Goal: Task Accomplishment & Management: Manage account settings

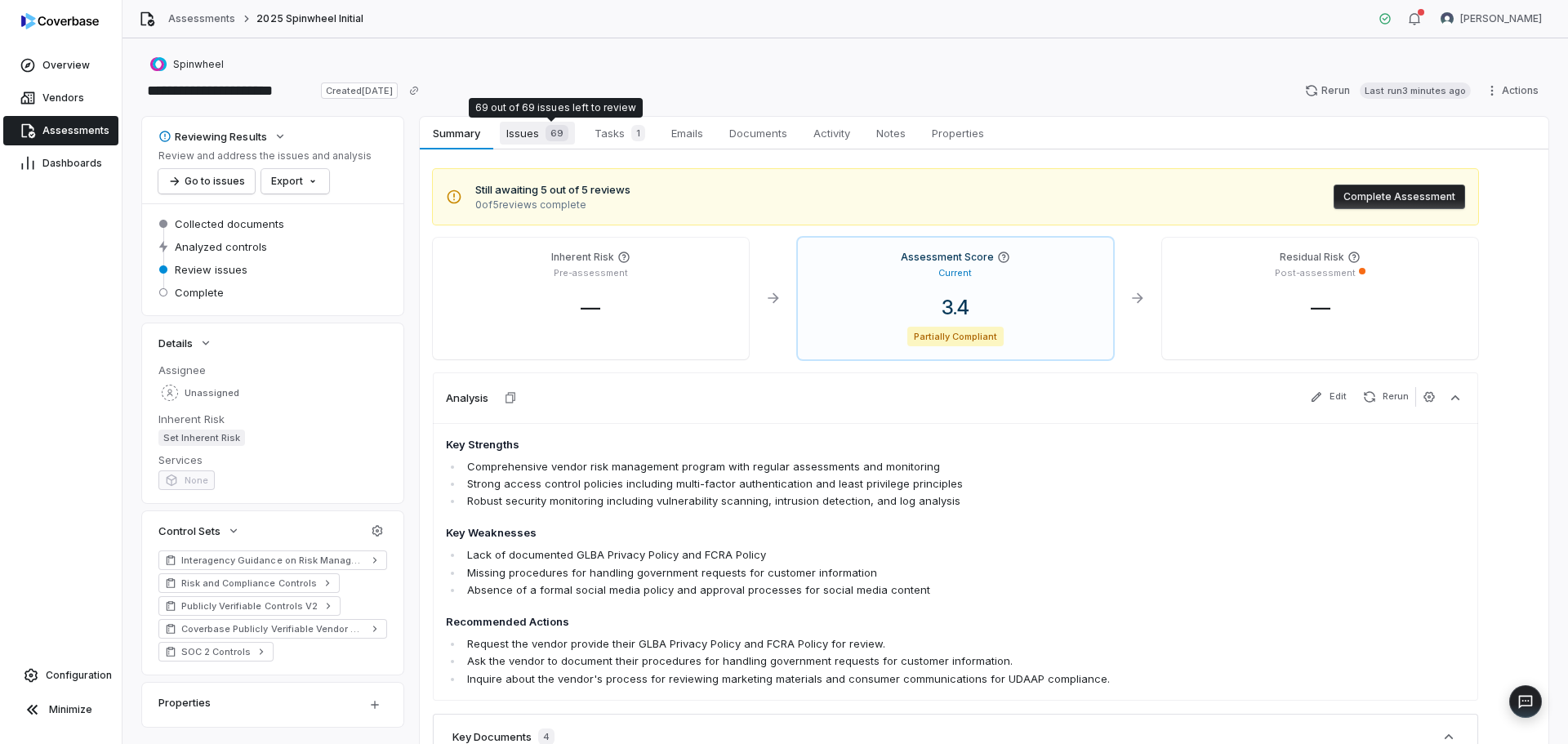
click at [551, 134] on span "69" at bounding box center [557, 133] width 23 height 16
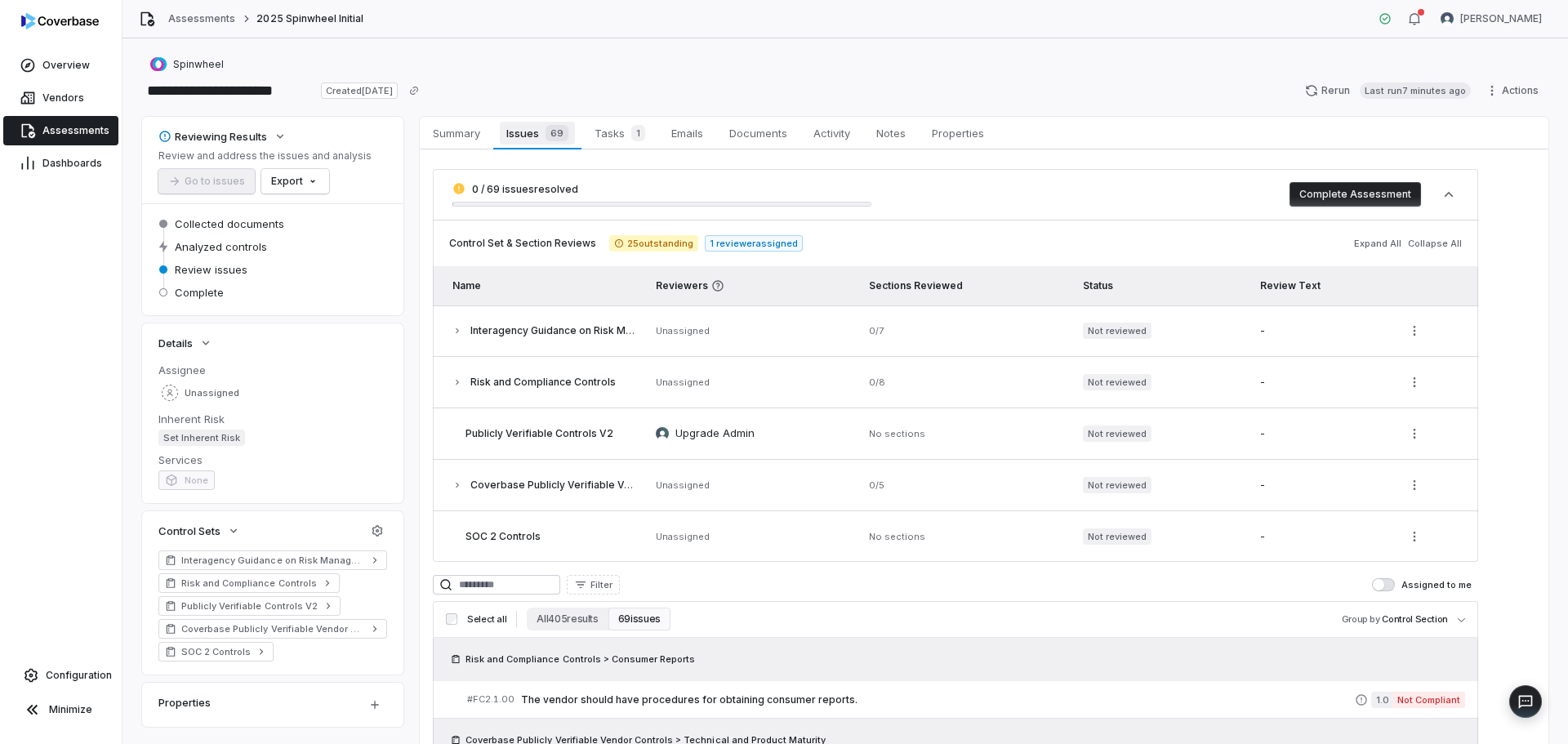
click at [542, 131] on div "69" at bounding box center [553, 133] width 29 height 16
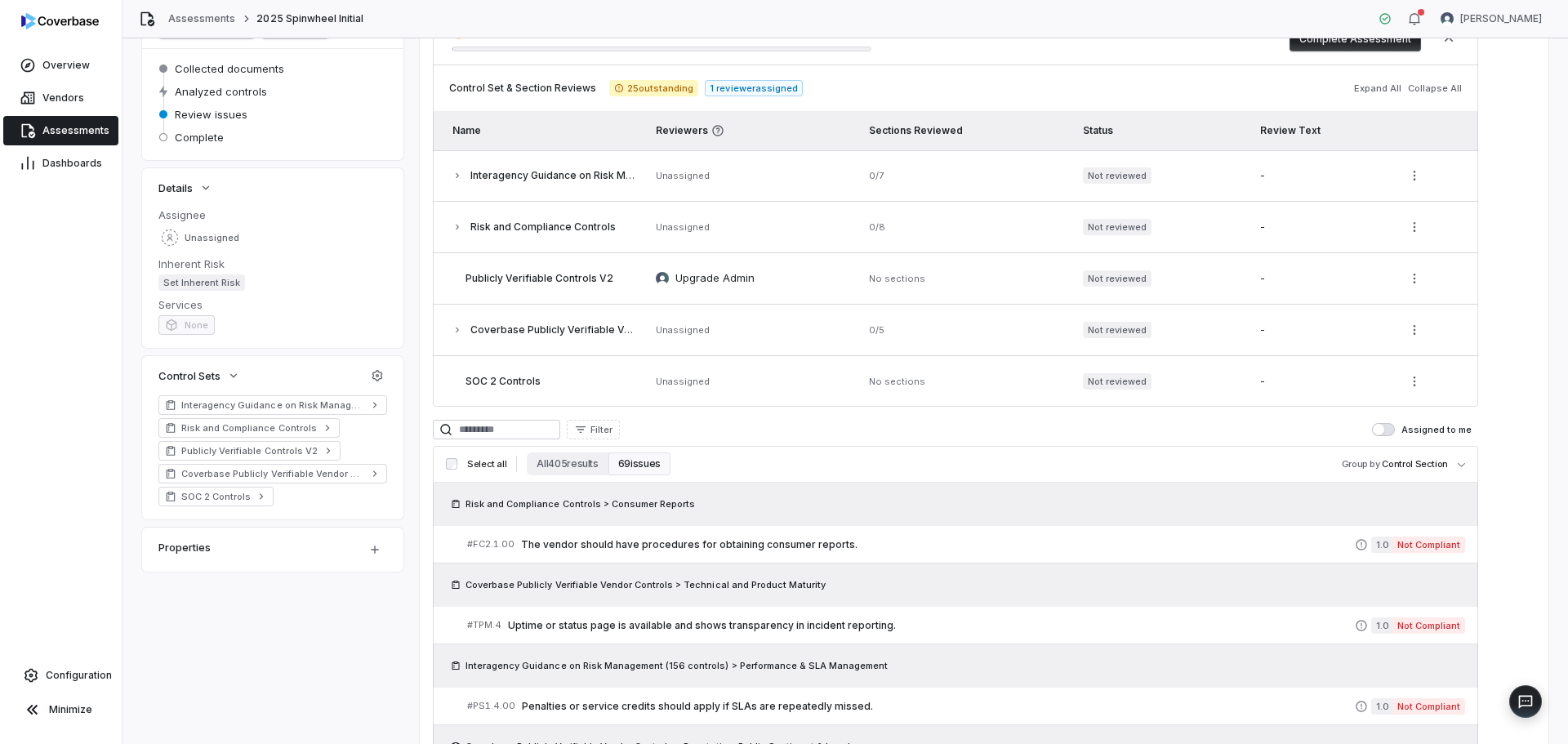
scroll to position [326, 0]
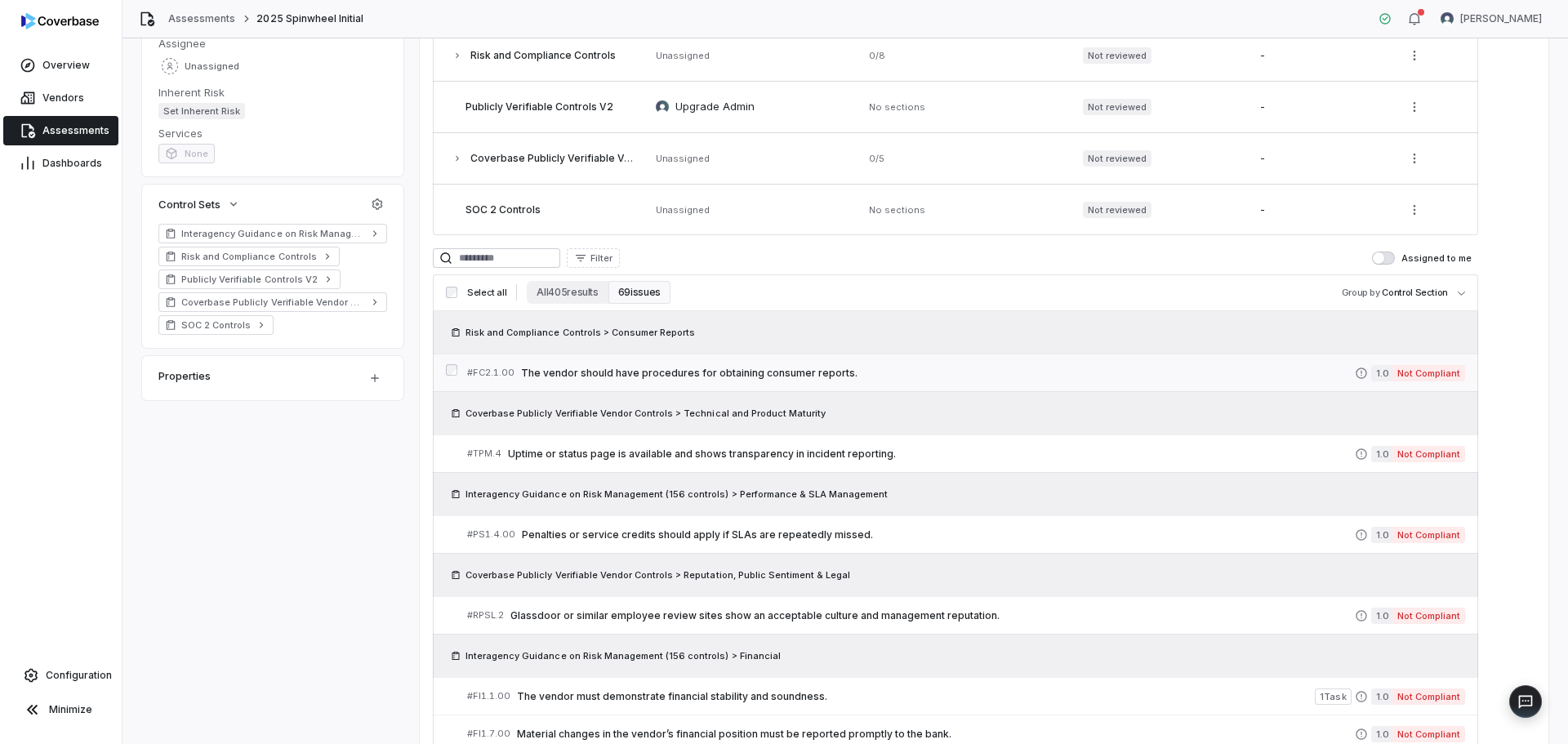
click at [748, 376] on span "The vendor should have procedures for obtaining consumer reports." at bounding box center [938, 373] width 834 height 13
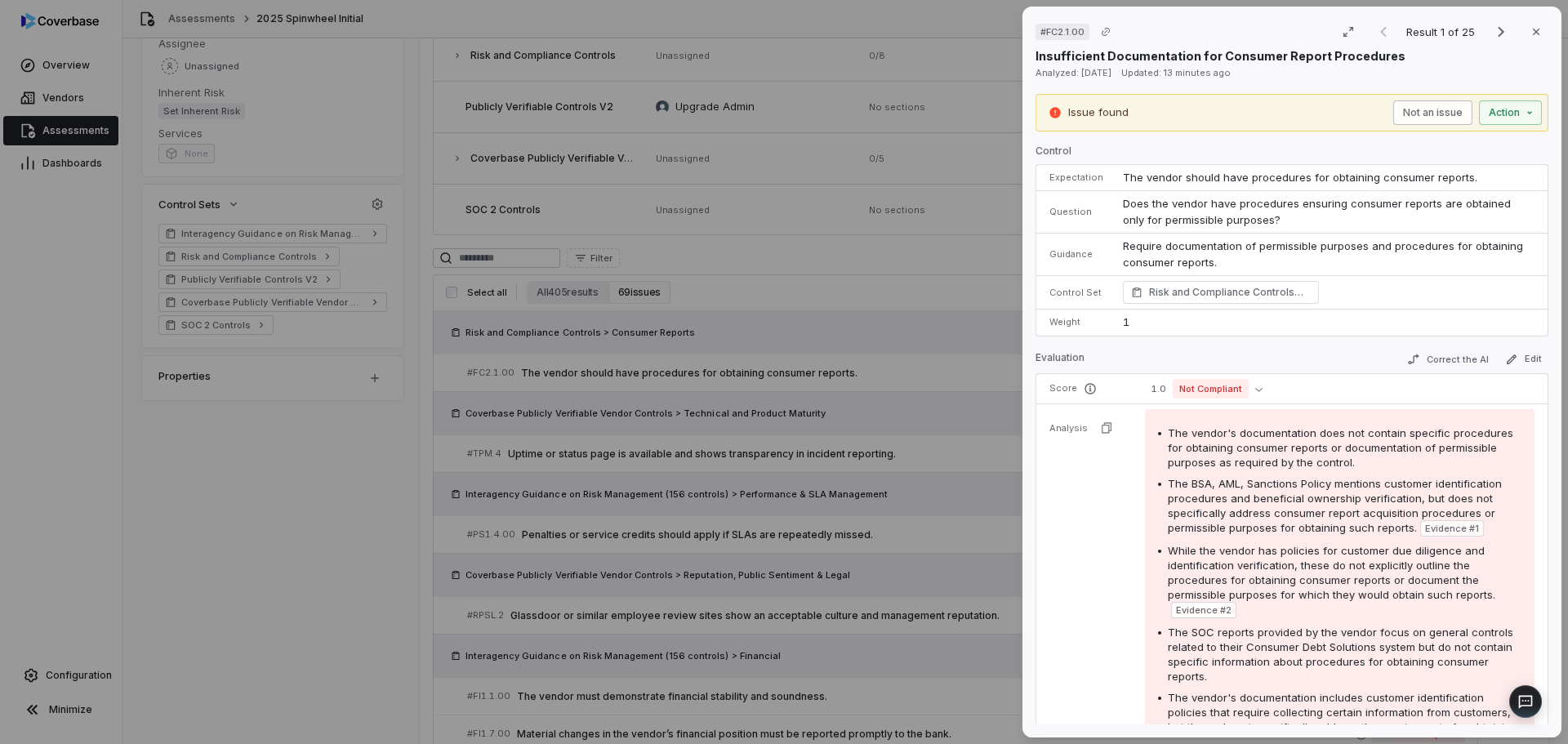
click at [1433, 116] on button "Not an issue" at bounding box center [1432, 113] width 79 height 25
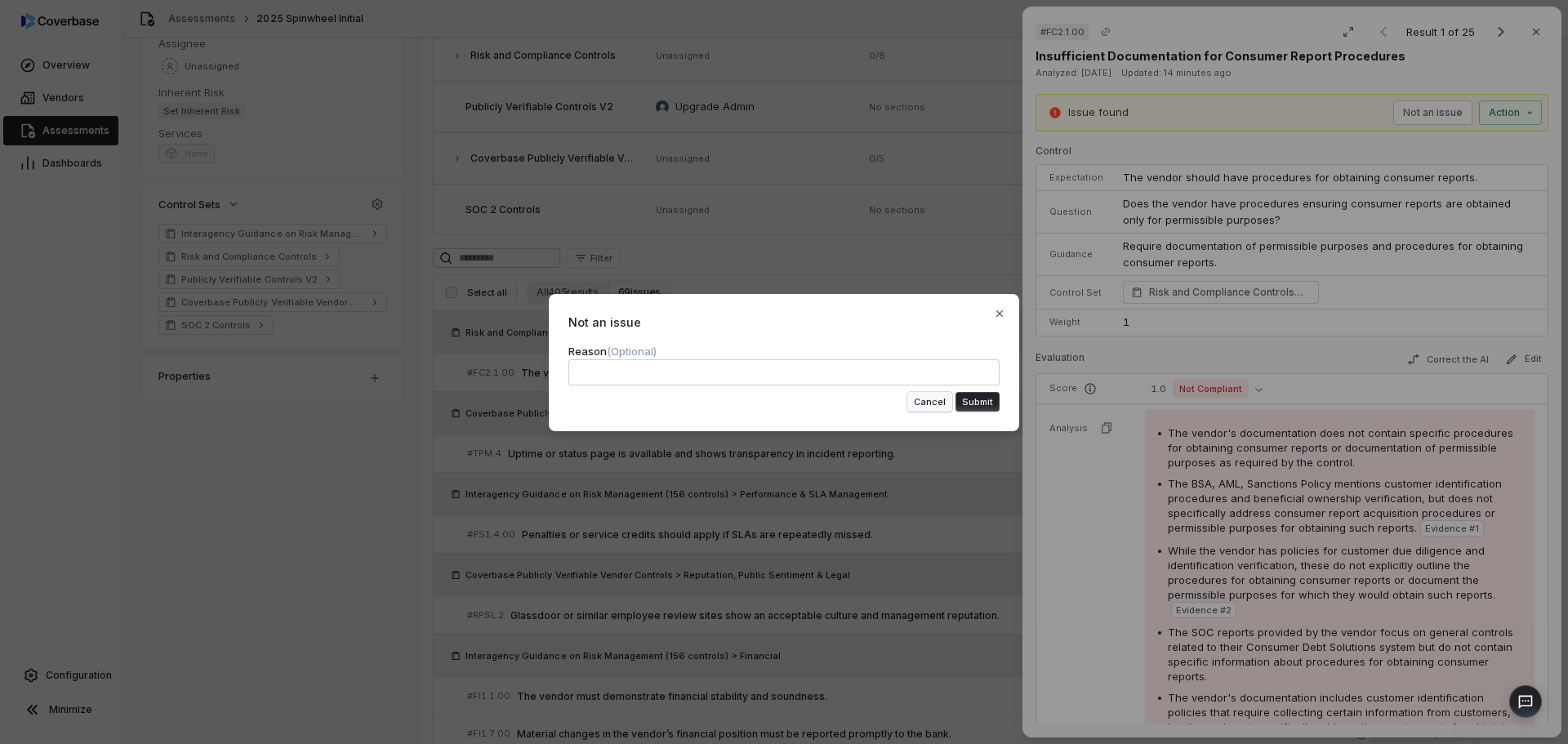
click at [919, 401] on button "Cancel" at bounding box center [929, 401] width 45 height 20
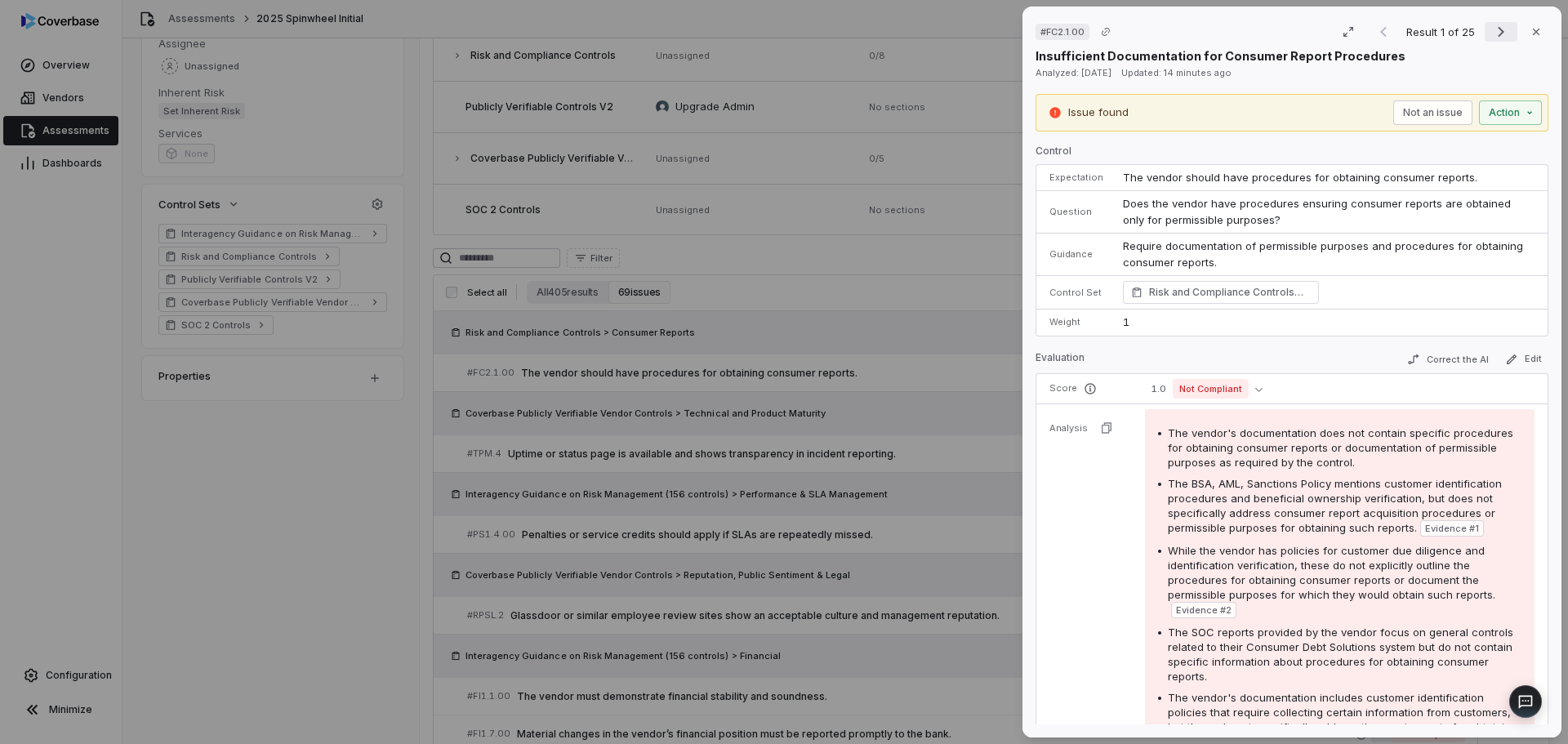
click at [1496, 28] on icon "Next result" at bounding box center [1502, 31] width 20 height 20
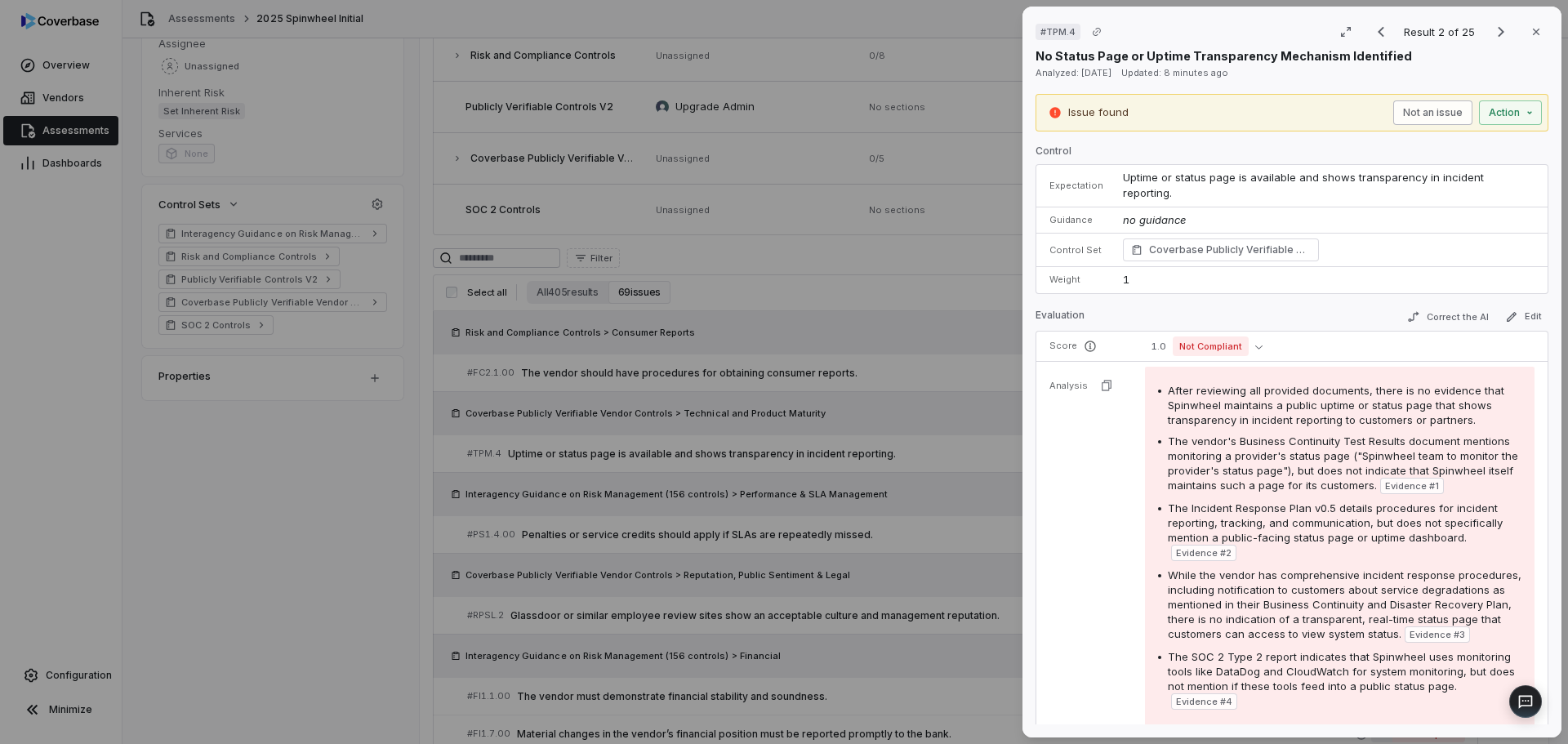
click at [1417, 121] on button "Not an issue" at bounding box center [1432, 113] width 79 height 25
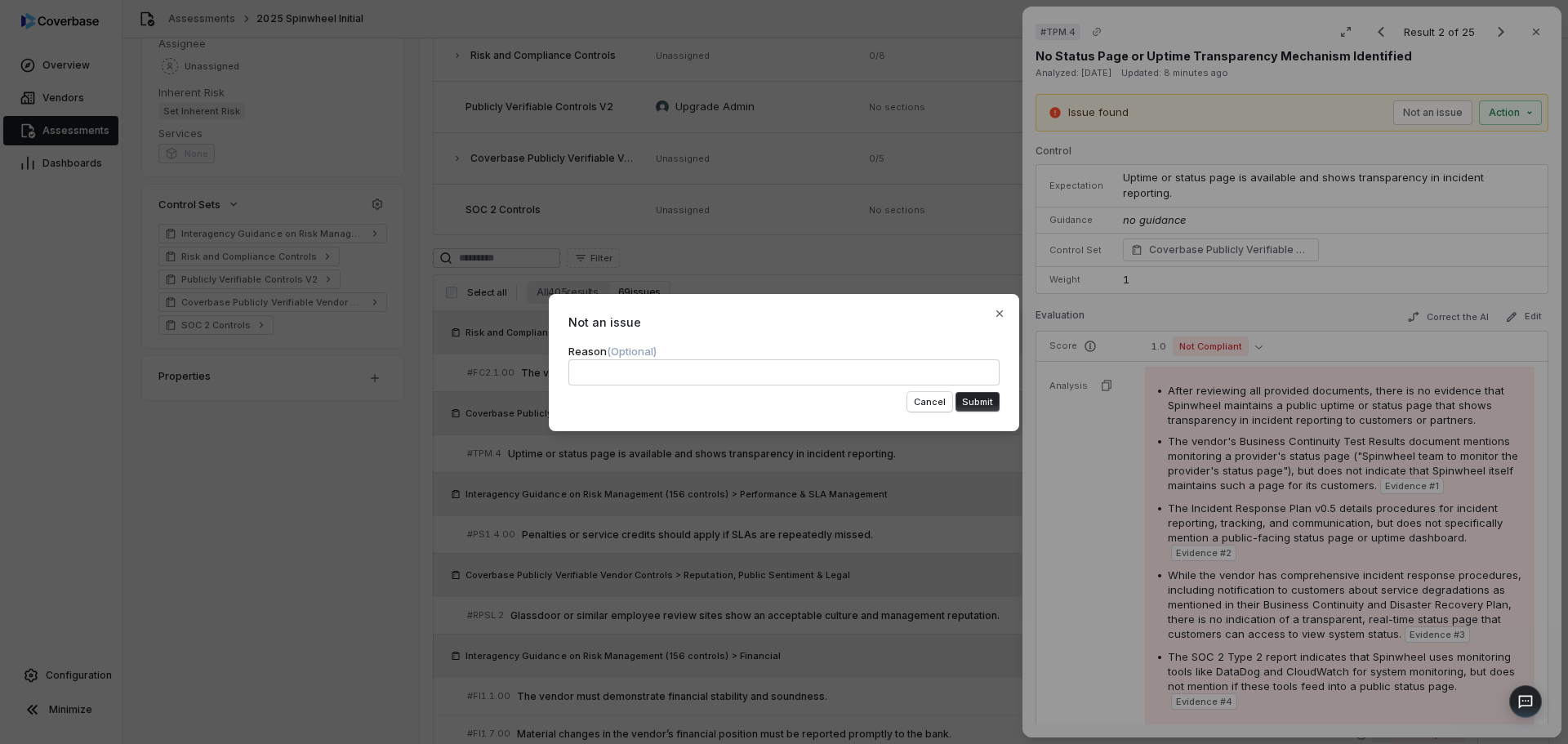
click at [974, 401] on button "Submit" at bounding box center [978, 401] width 44 height 20
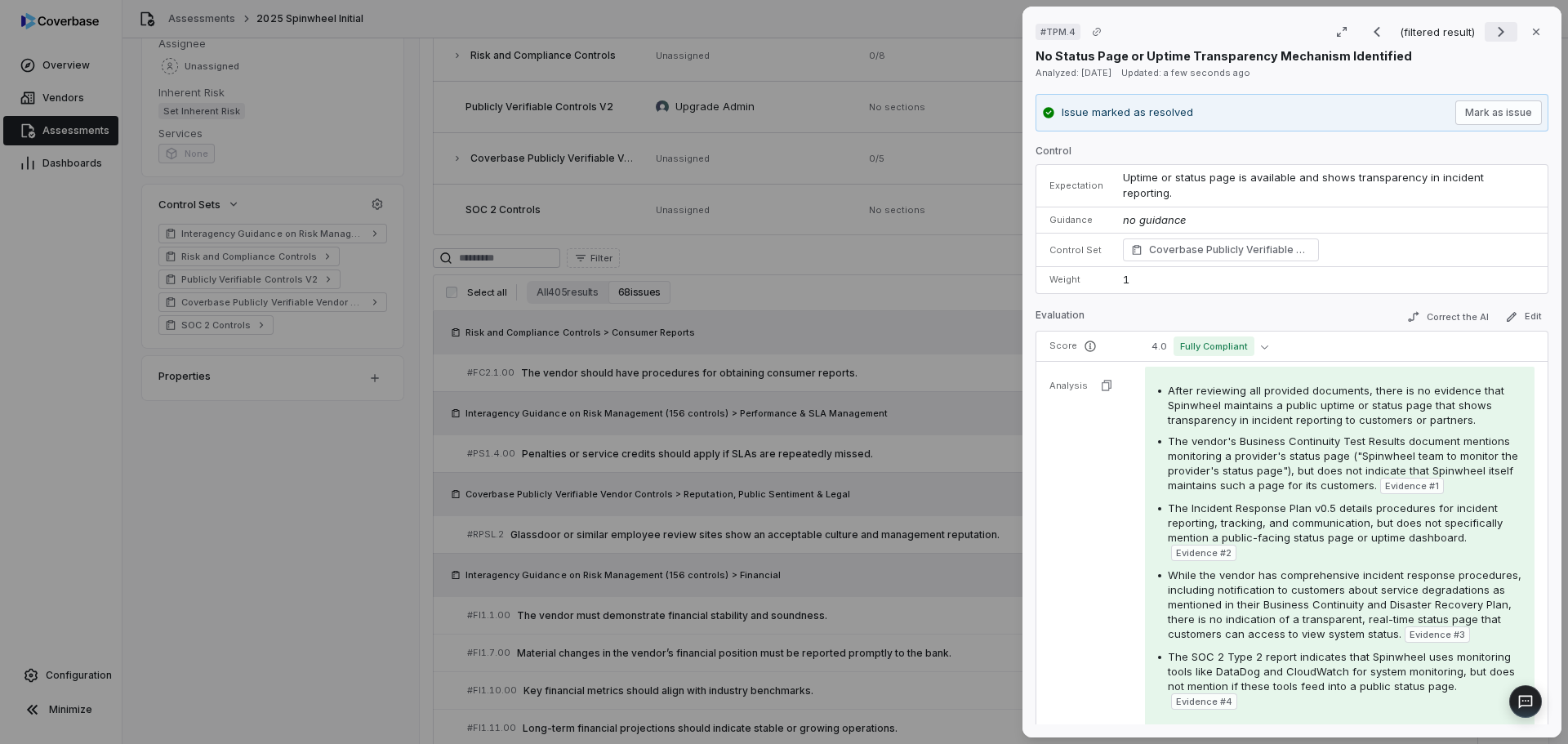
click at [1492, 40] on icon "Next result" at bounding box center [1502, 31] width 20 height 20
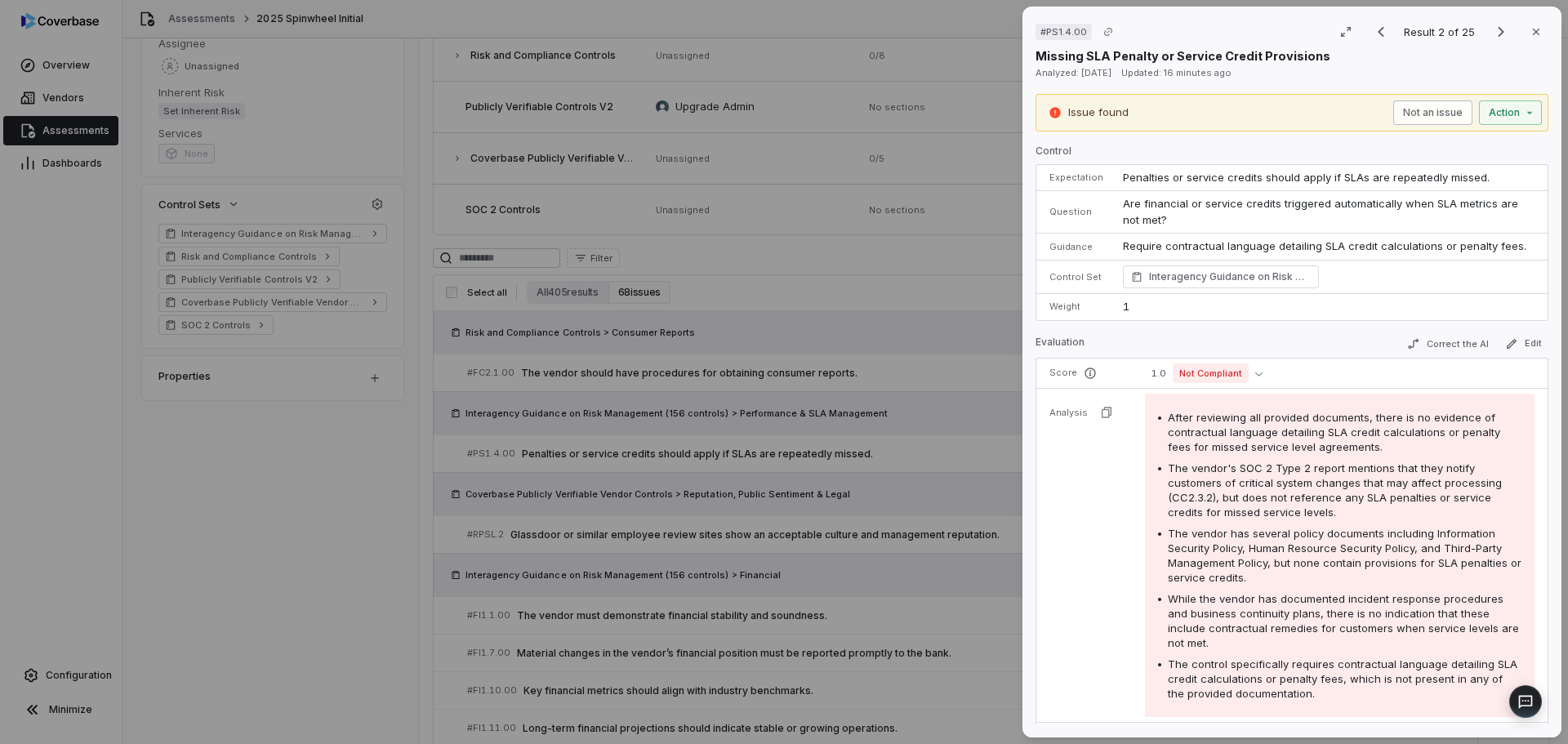
click at [1431, 111] on button "Not an issue" at bounding box center [1432, 113] width 79 height 25
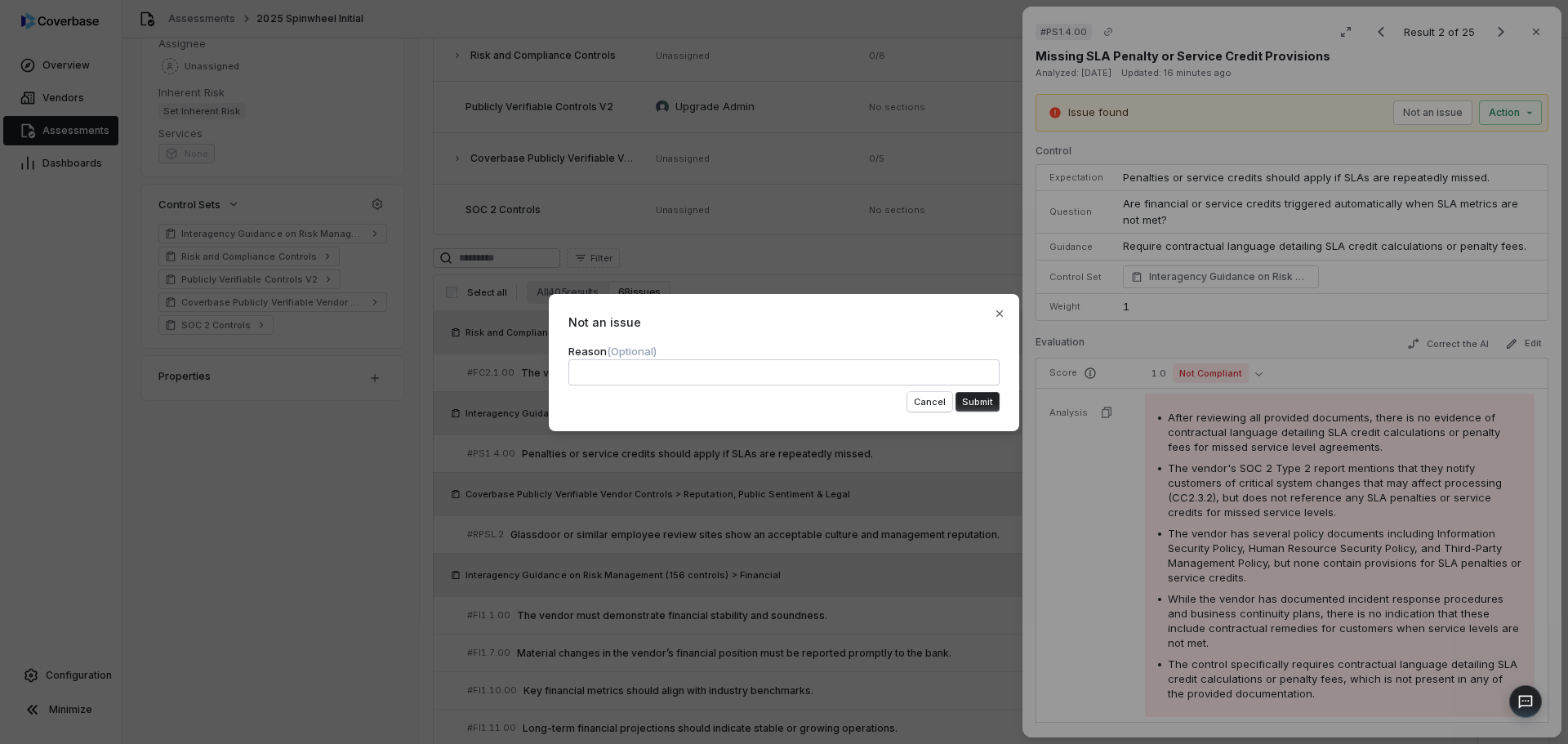
click at [978, 399] on button "Submit" at bounding box center [978, 401] width 44 height 20
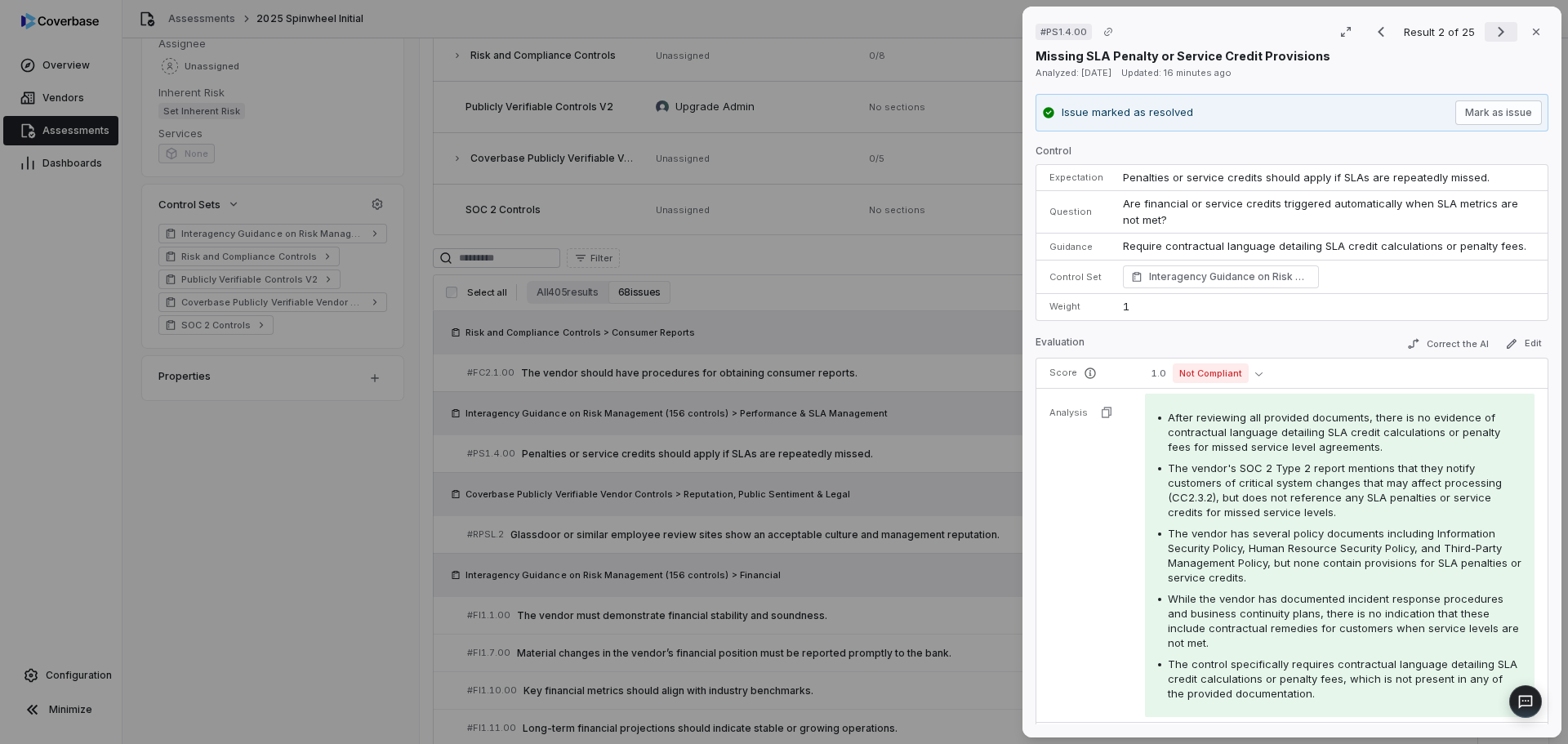
click at [1495, 37] on icon "Next result" at bounding box center [1502, 31] width 20 height 20
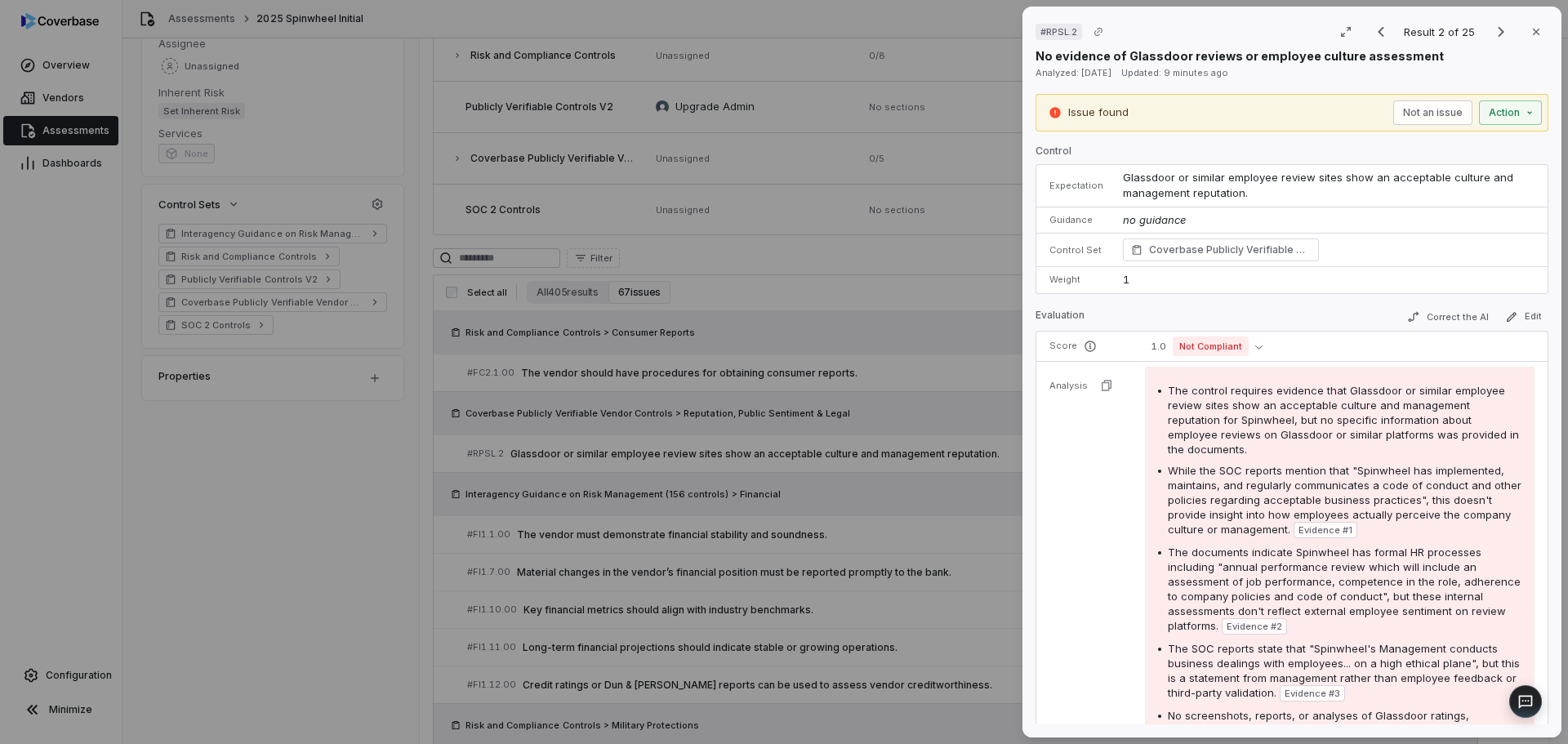
click at [140, 589] on div "# RPSL.2 Result 2 of 25 Close No evidence of Glassdoor reviews or employee cult…" at bounding box center [784, 372] width 1568 height 744
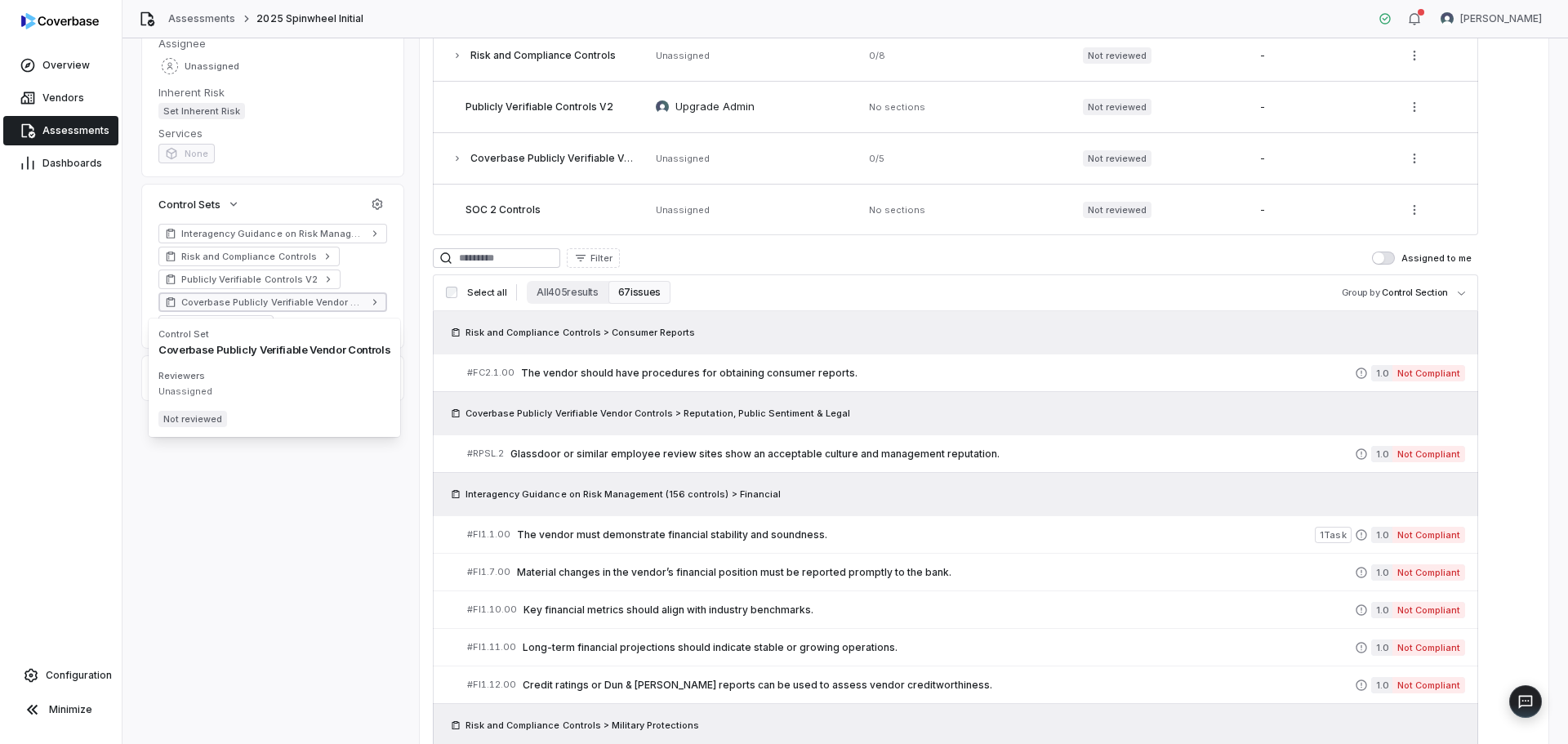
click at [287, 303] on span "Coverbase Publicly Verifiable Vendor Controls" at bounding box center [272, 303] width 183 height 13
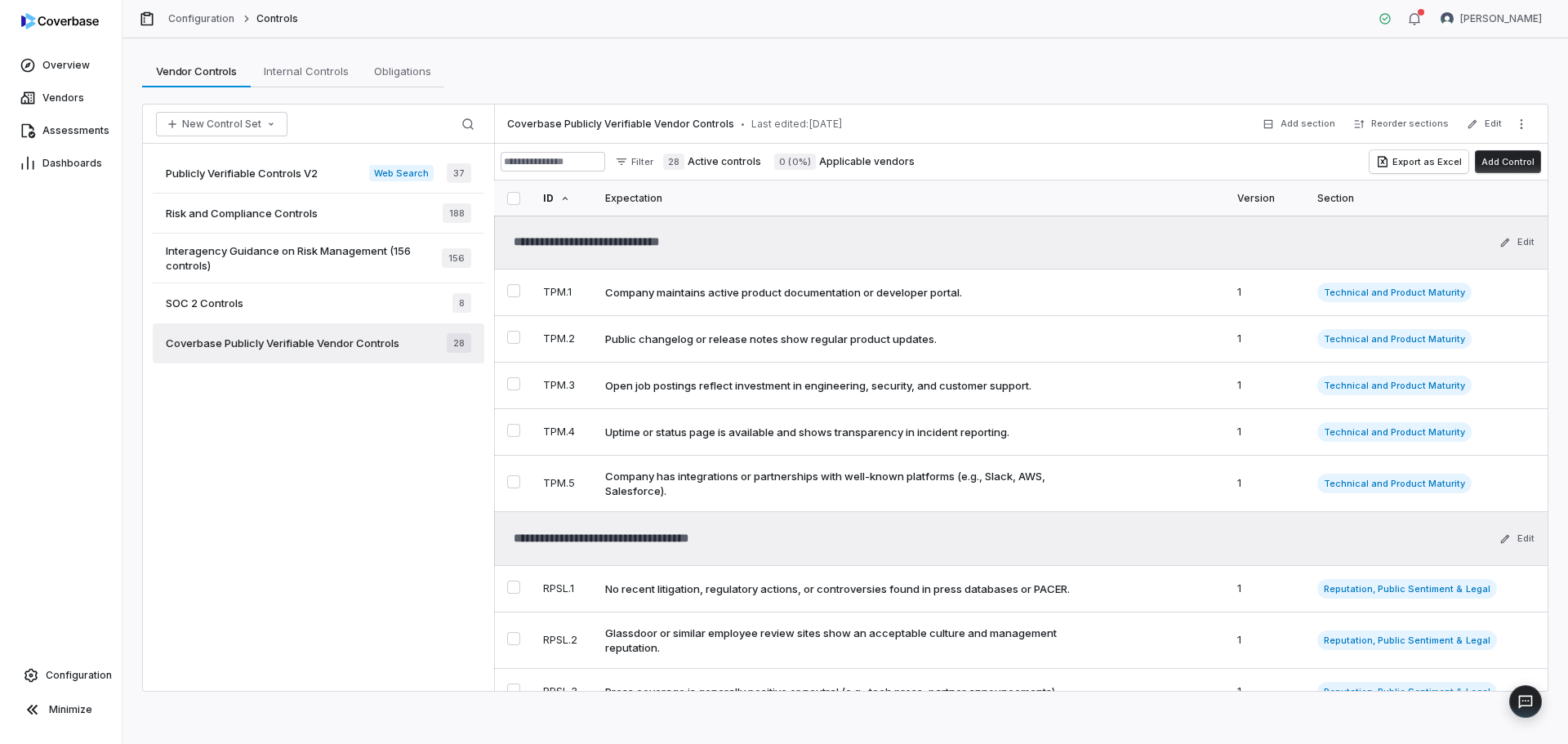
click at [233, 173] on span "Publicly Verifiable Controls V2" at bounding box center [242, 173] width 152 height 14
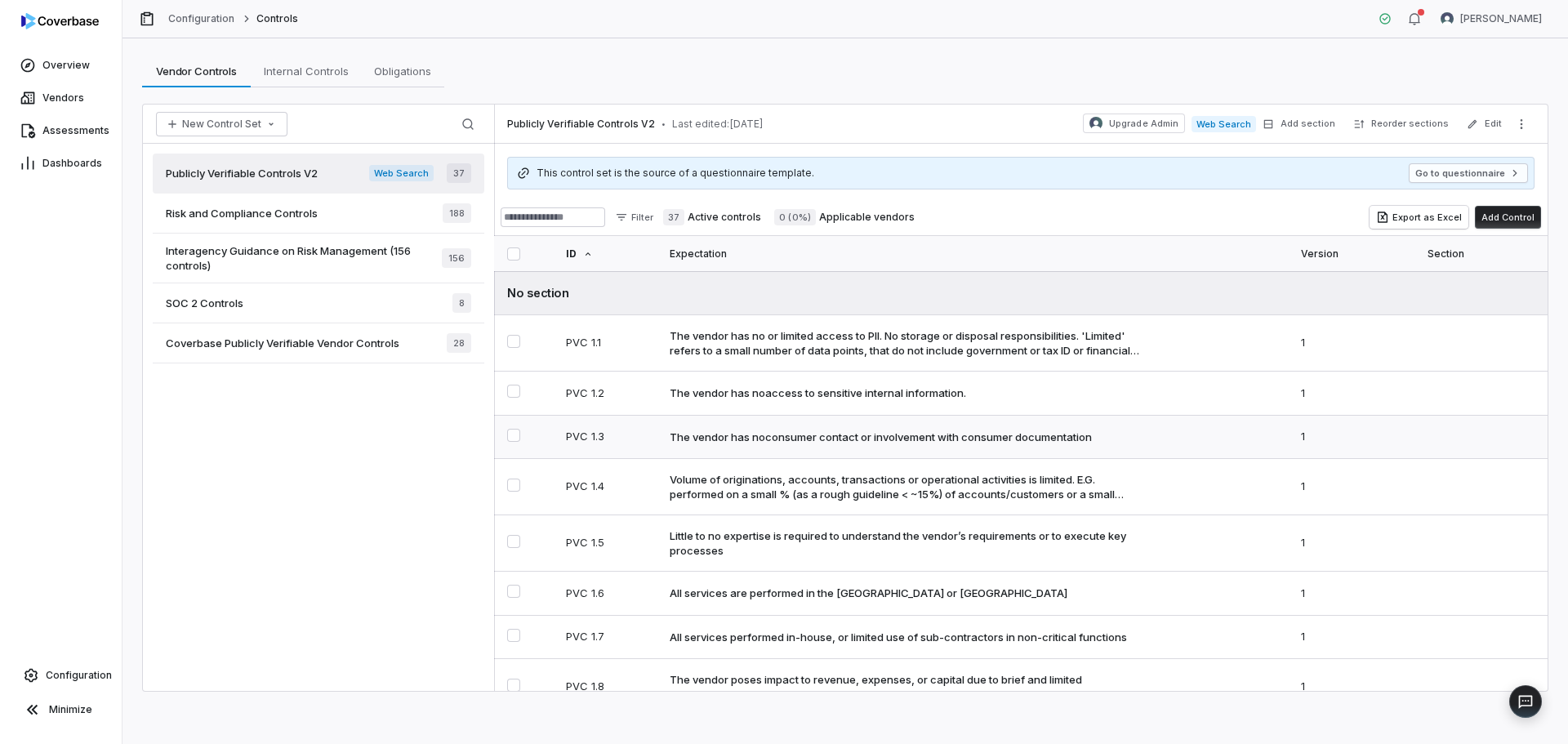
click at [1028, 438] on div "The vendor has noconsumer contact or involvement with consumer documentation" at bounding box center [881, 437] width 422 height 14
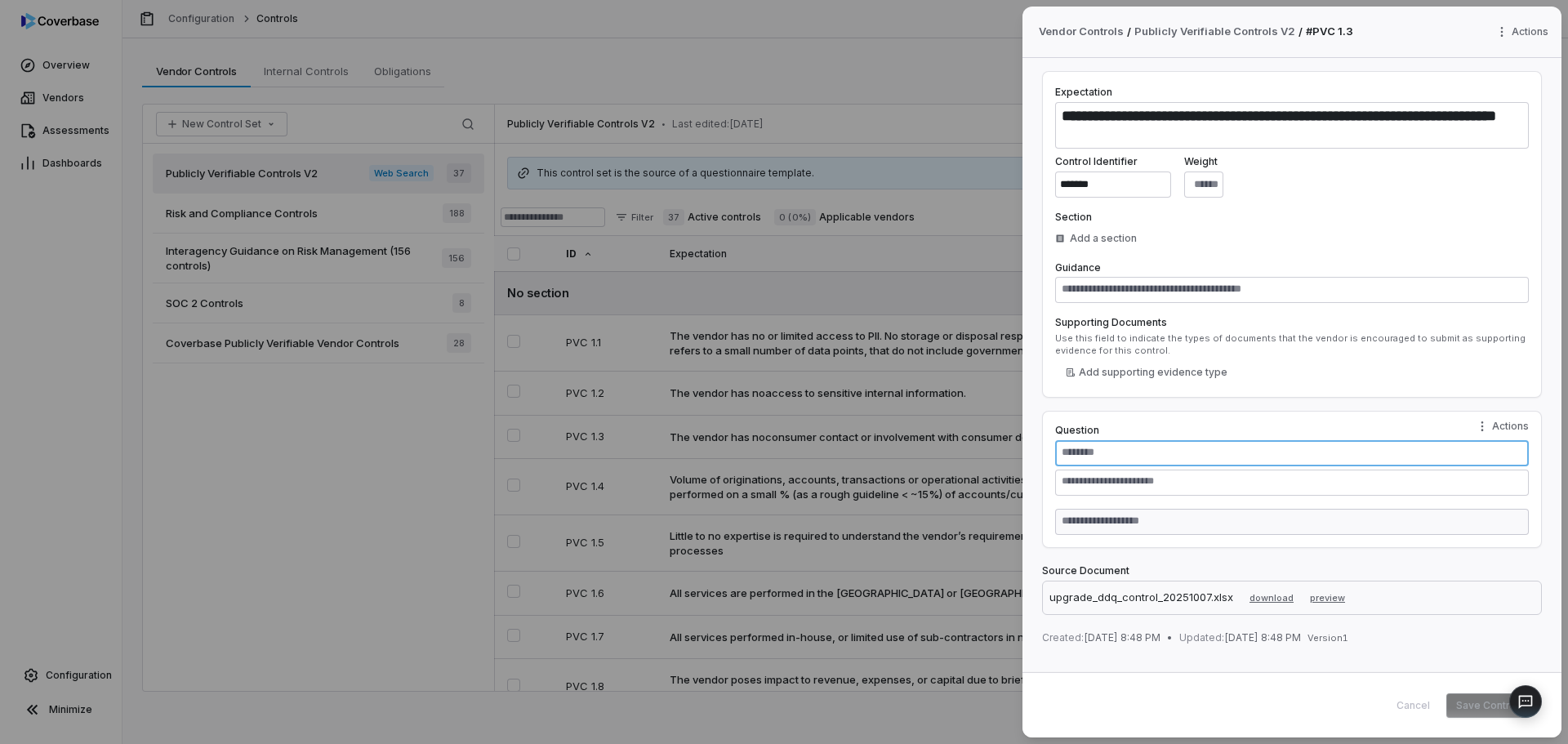
click at [1073, 458] on textarea at bounding box center [1292, 454] width 474 height 27
click at [1102, 298] on textarea at bounding box center [1292, 290] width 474 height 27
click at [1124, 451] on textarea at bounding box center [1292, 454] width 474 height 27
click at [1326, 597] on button "preview" at bounding box center [1327, 598] width 35 height 20
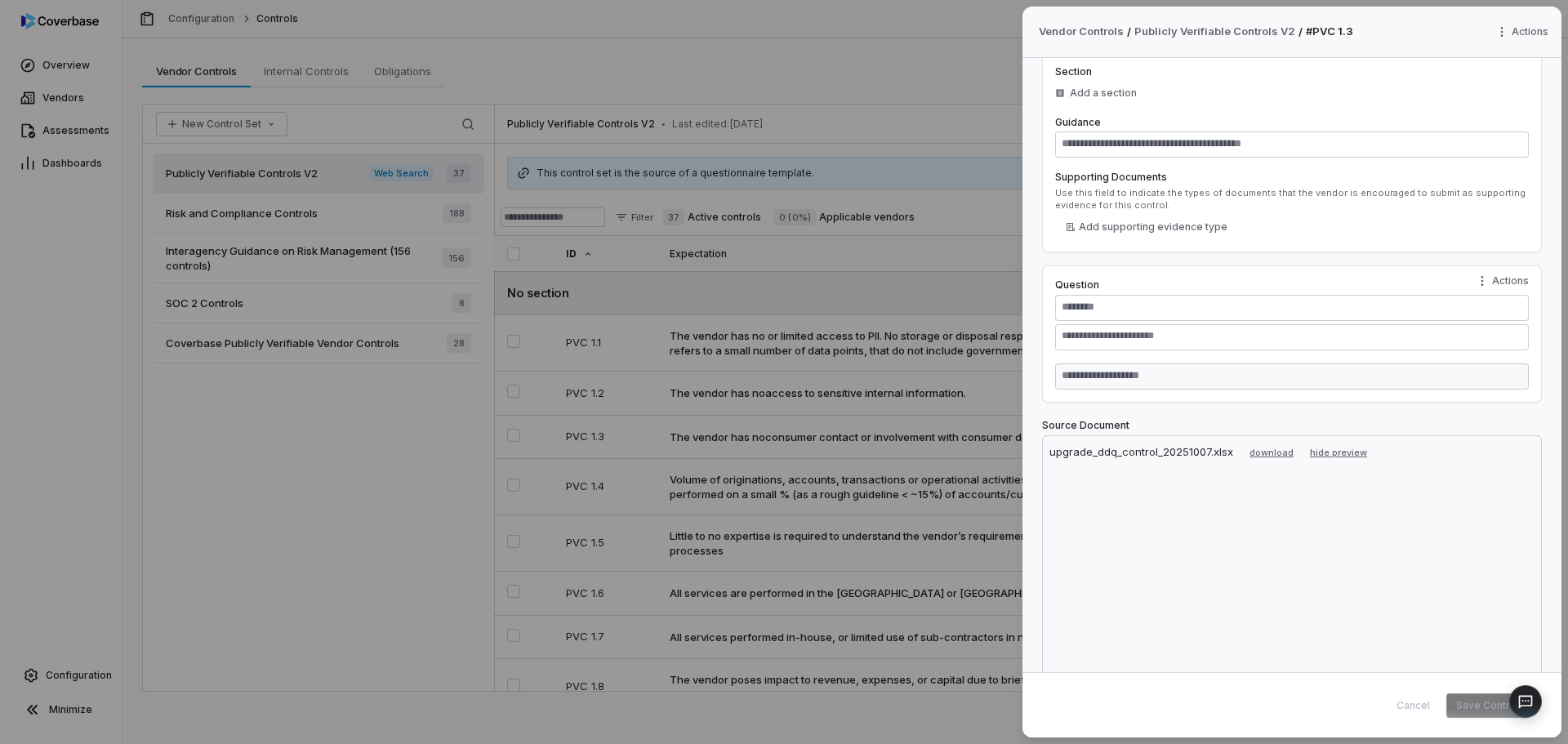
scroll to position [348, 0]
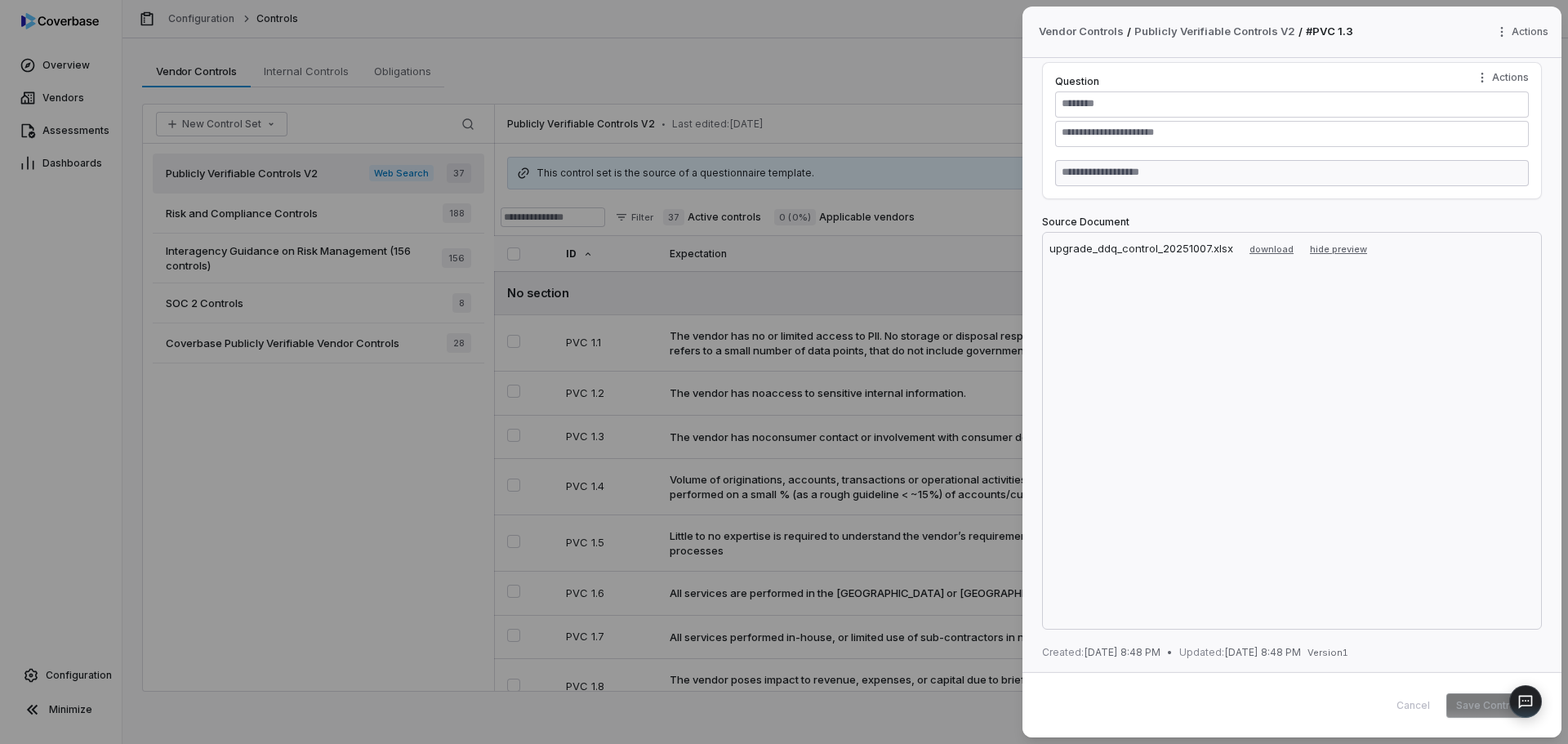
click at [1188, 718] on div "Cancel Save Control" at bounding box center [1293, 704] width 539 height 65
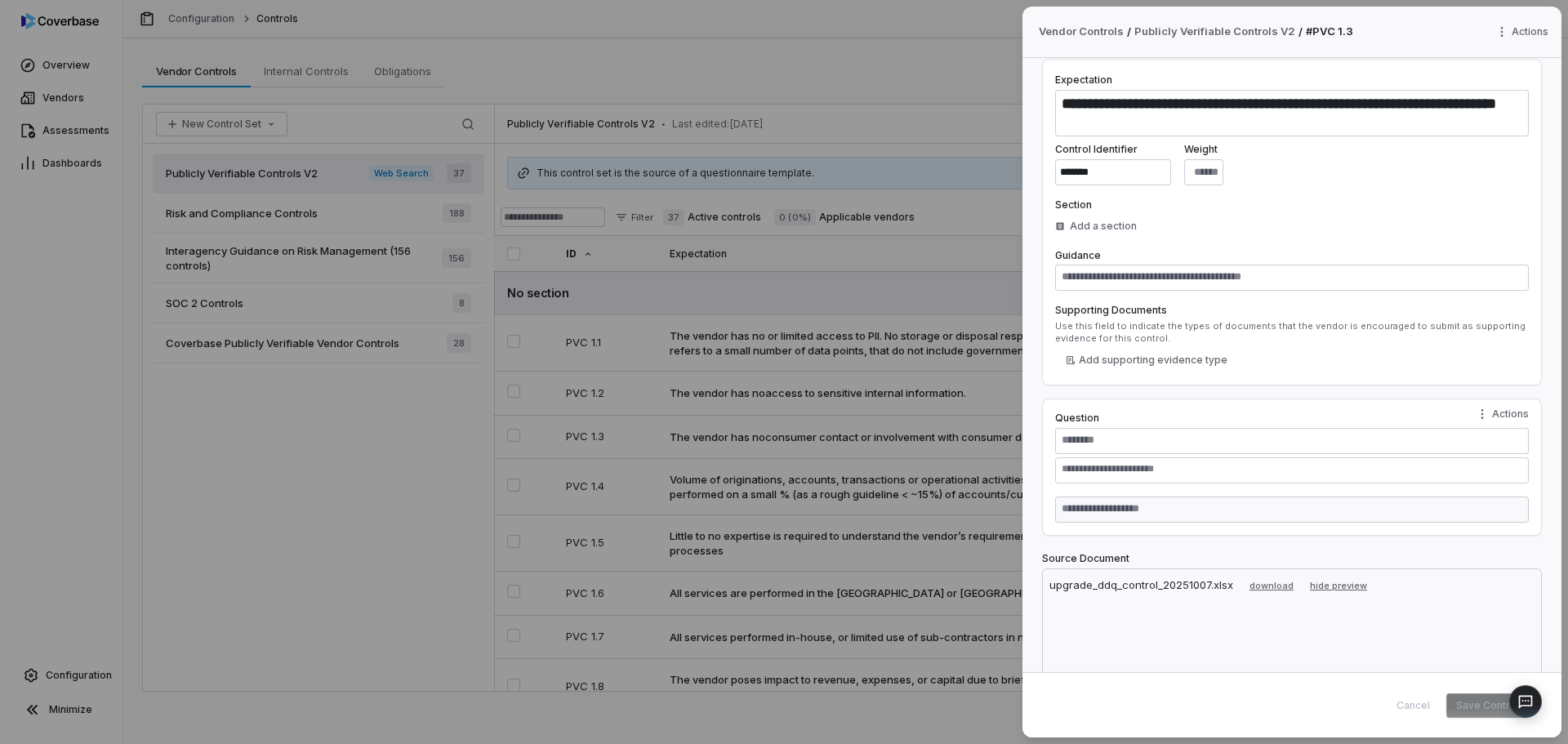
scroll to position [0, 0]
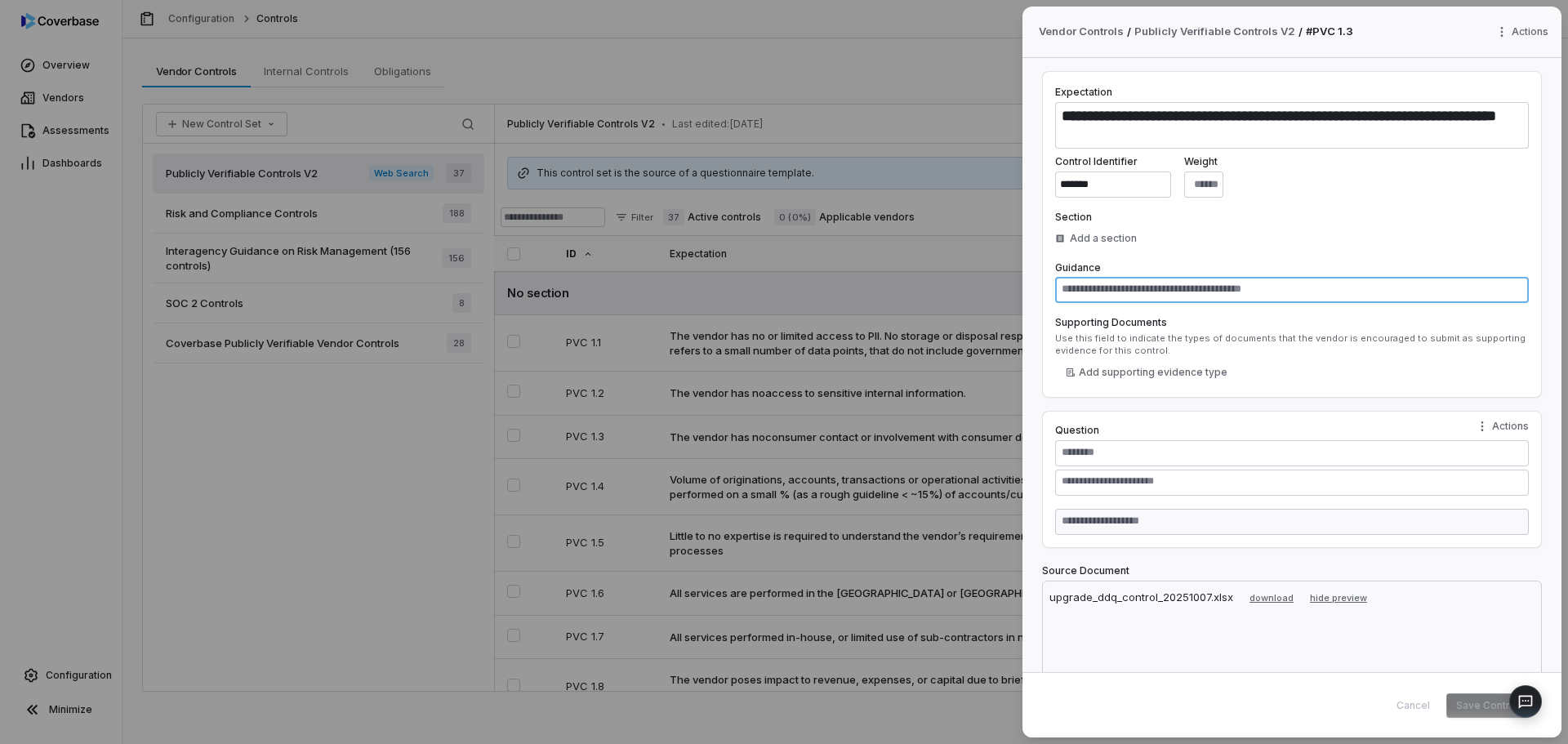
click at [1127, 290] on textarea at bounding box center [1292, 290] width 474 height 27
click at [1111, 457] on textarea at bounding box center [1292, 454] width 474 height 27
click at [1089, 295] on textarea at bounding box center [1292, 290] width 474 height 27
click at [1093, 442] on textarea at bounding box center [1292, 454] width 474 height 27
click at [1382, 554] on div "**********" at bounding box center [1293, 364] width 539 height 614
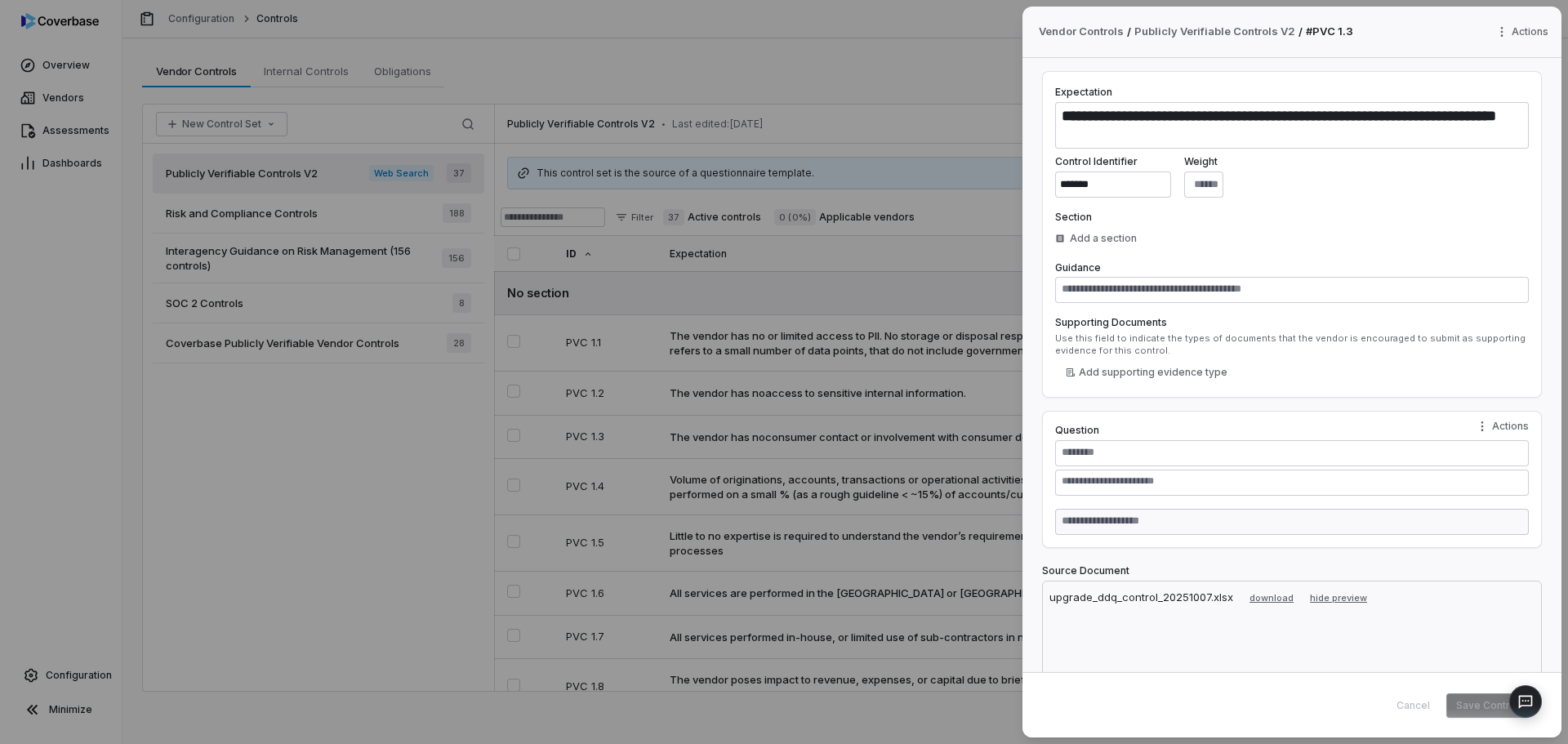
click at [1401, 703] on div "Cancel Save Control" at bounding box center [1458, 706] width 142 height 25
click at [1534, 33] on div "**********" at bounding box center [784, 372] width 1568 height 744
click at [1175, 366] on div "**********" at bounding box center [784, 372] width 1568 height 744
click at [336, 546] on div "**********" at bounding box center [784, 372] width 1568 height 744
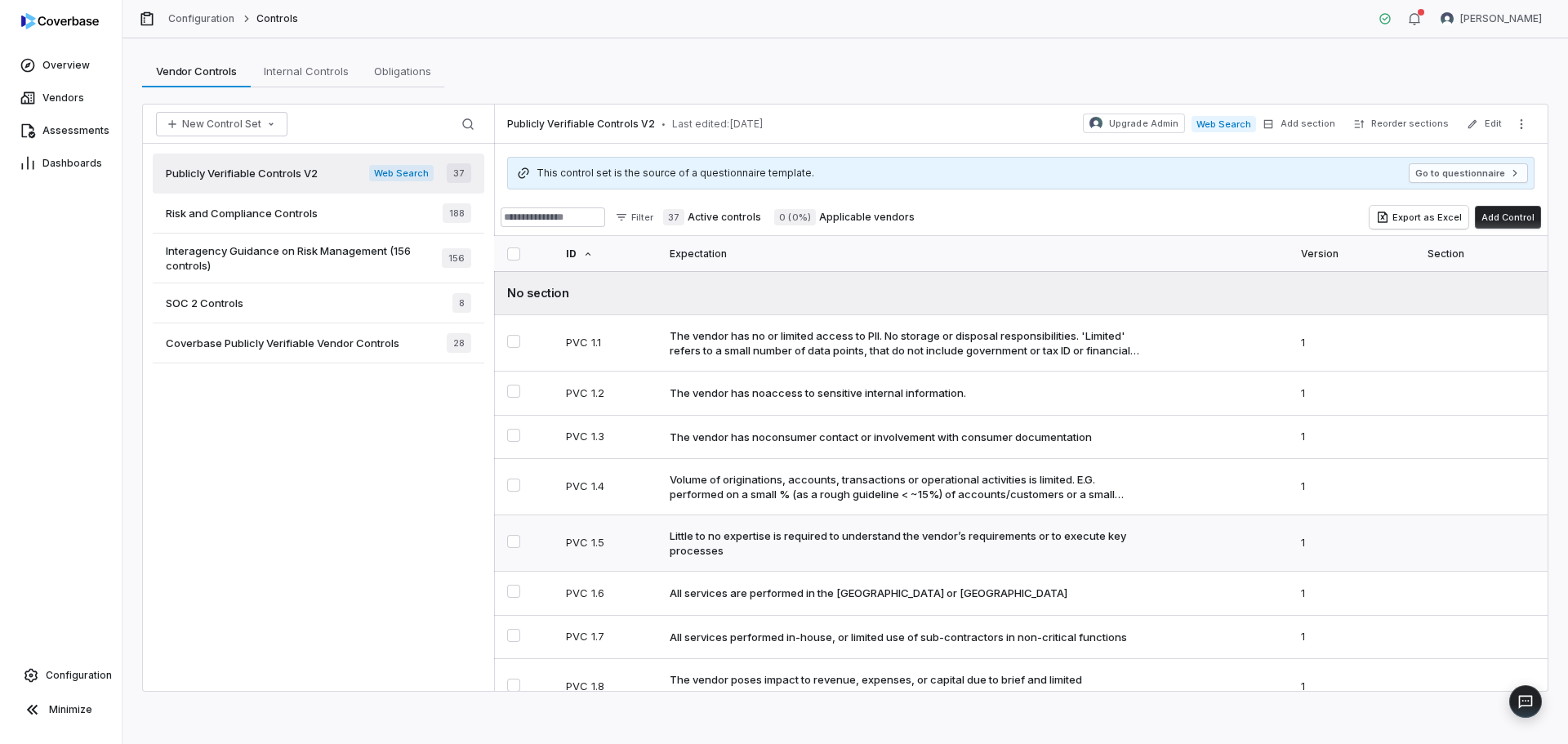
click at [727, 535] on div "Little to no expertise is required to understand the vendor’s requirements or t…" at bounding box center [908, 543] width 477 height 29
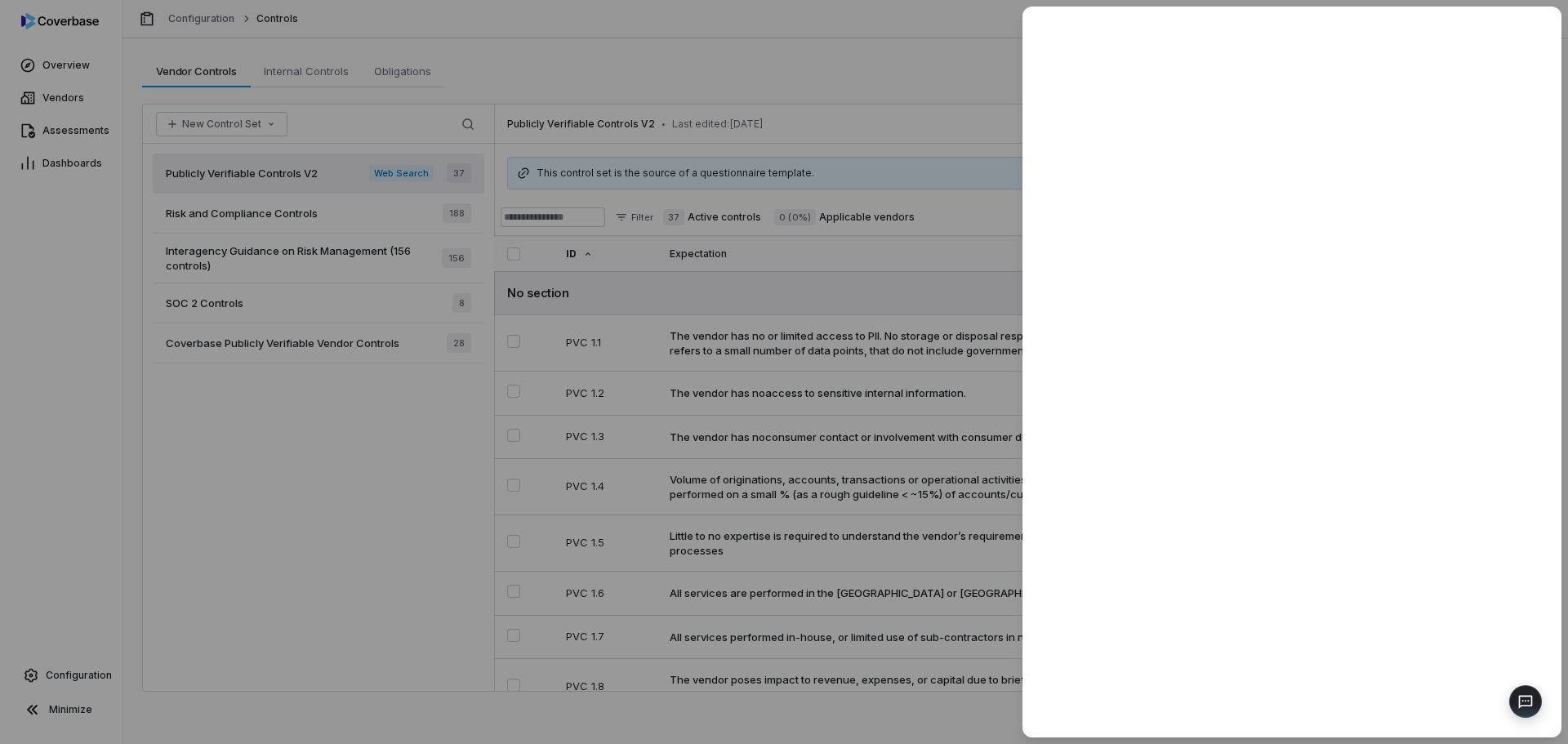
drag, startPoint x: 329, startPoint y: 576, endPoint x: 468, endPoint y: 572, distance: 139.1
click at [330, 576] on div at bounding box center [784, 372] width 1568 height 744
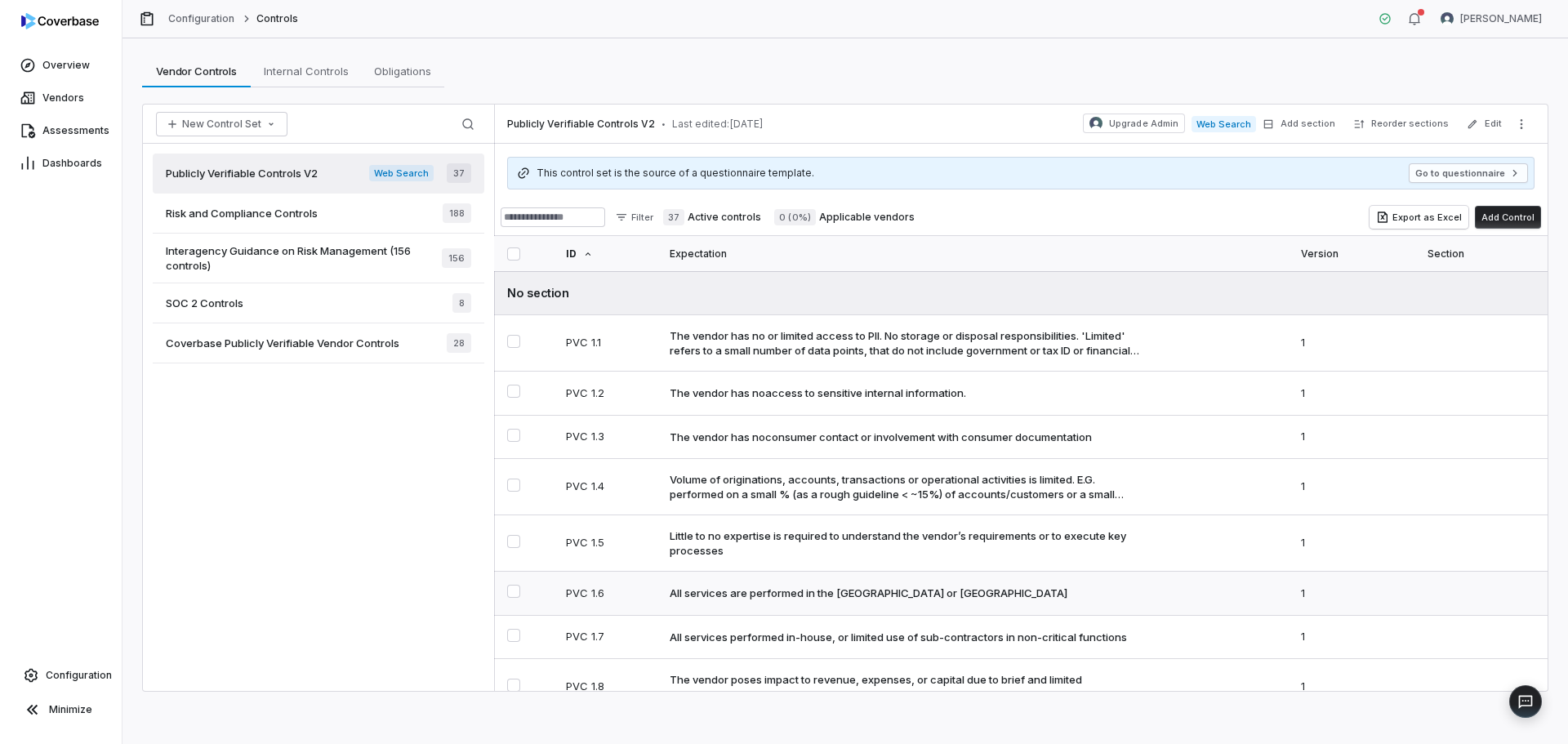
click at [894, 598] on div "All services are performed in the United States or Canada" at bounding box center [868, 592] width 398 height 14
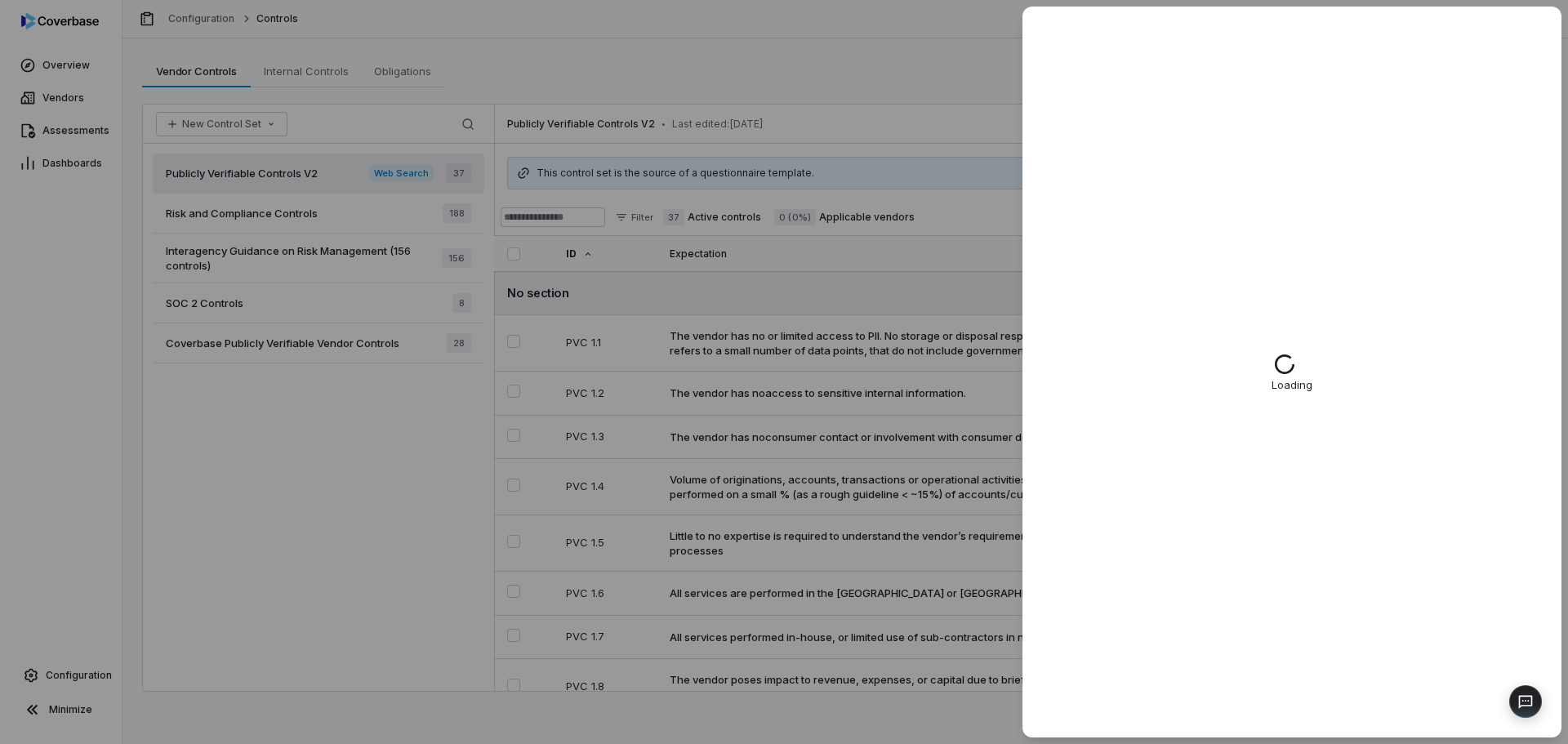
type textarea "*"
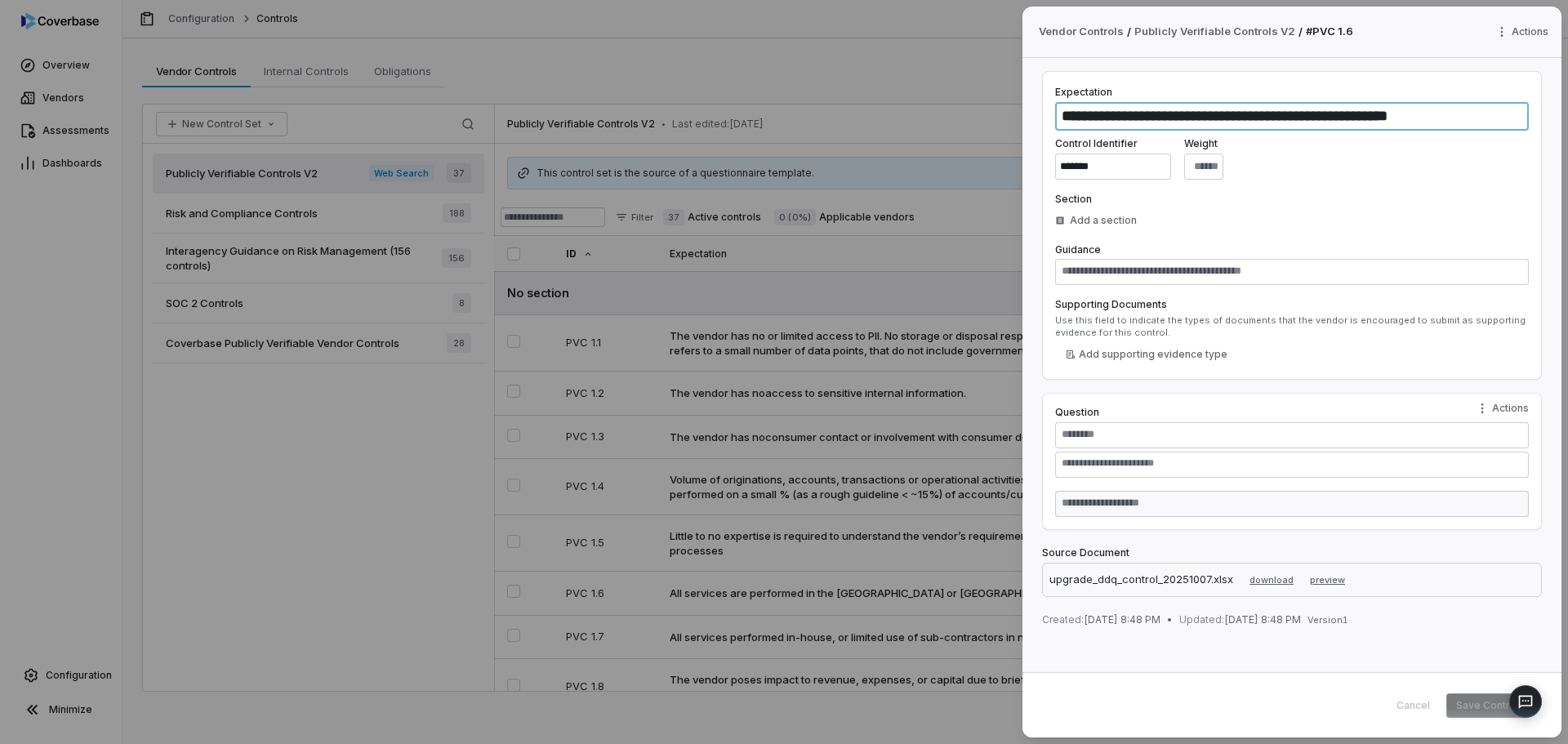
drag, startPoint x: 1117, startPoint y: 126, endPoint x: 1129, endPoint y: 143, distance: 20.8
click at [1119, 126] on textarea "**********" at bounding box center [1292, 117] width 474 height 28
click at [1134, 173] on input "*******" at bounding box center [1113, 167] width 116 height 27
click at [1131, 320] on div "Use this field to indicate the types of documents that the vendor is encouraged…" at bounding box center [1292, 326] width 474 height 25
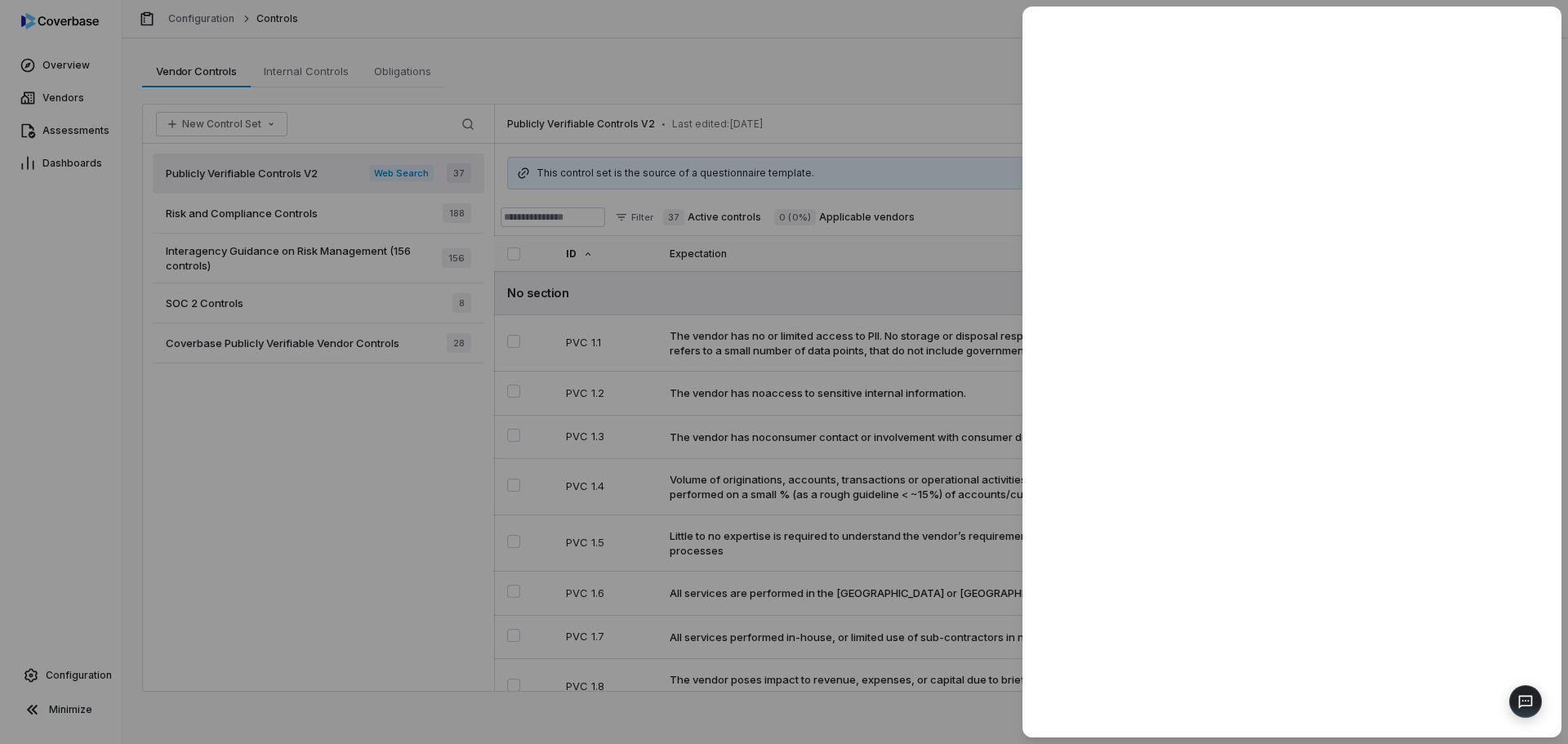
click at [136, 583] on div at bounding box center [784, 372] width 1568 height 744
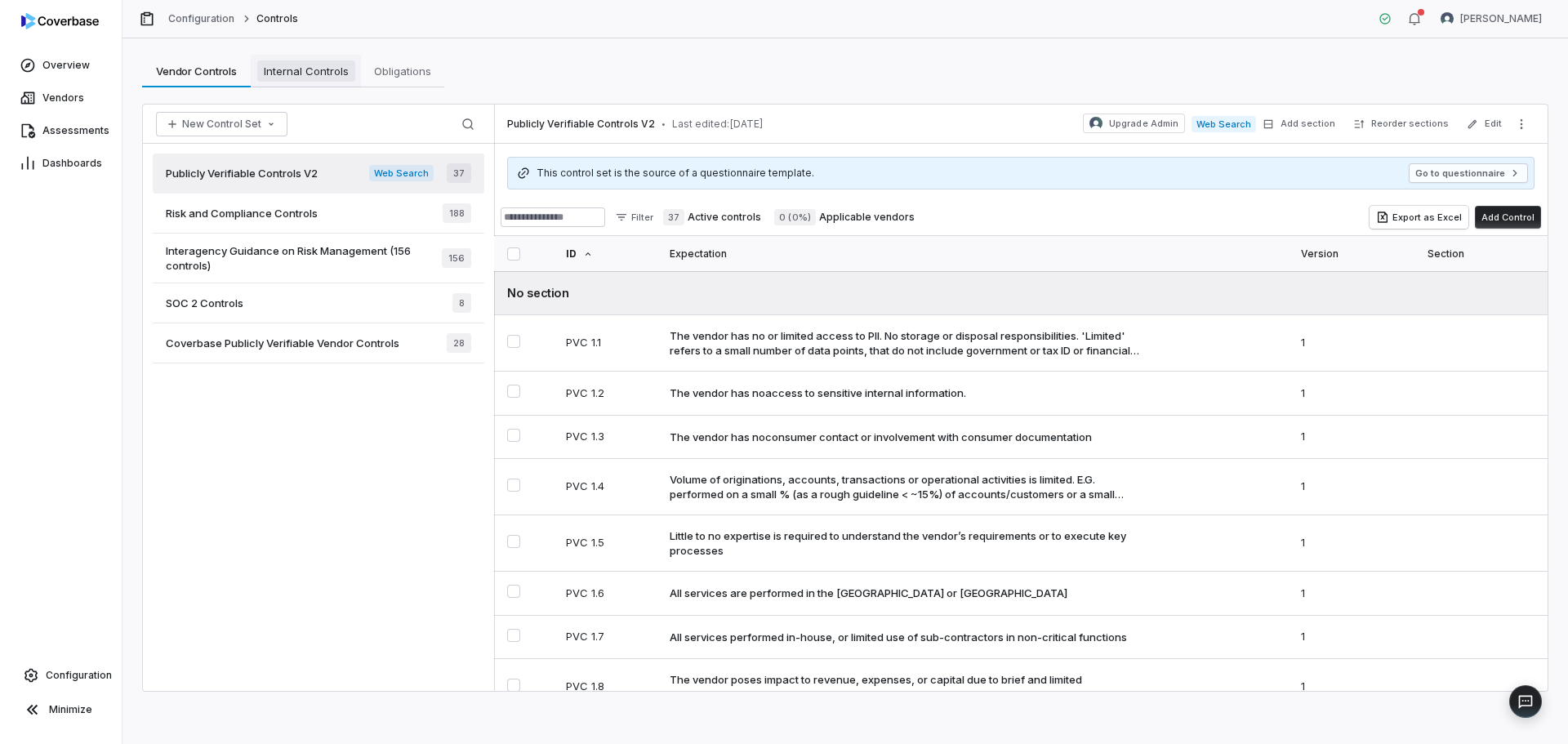
click at [308, 64] on span "Internal Controls" at bounding box center [306, 71] width 98 height 21
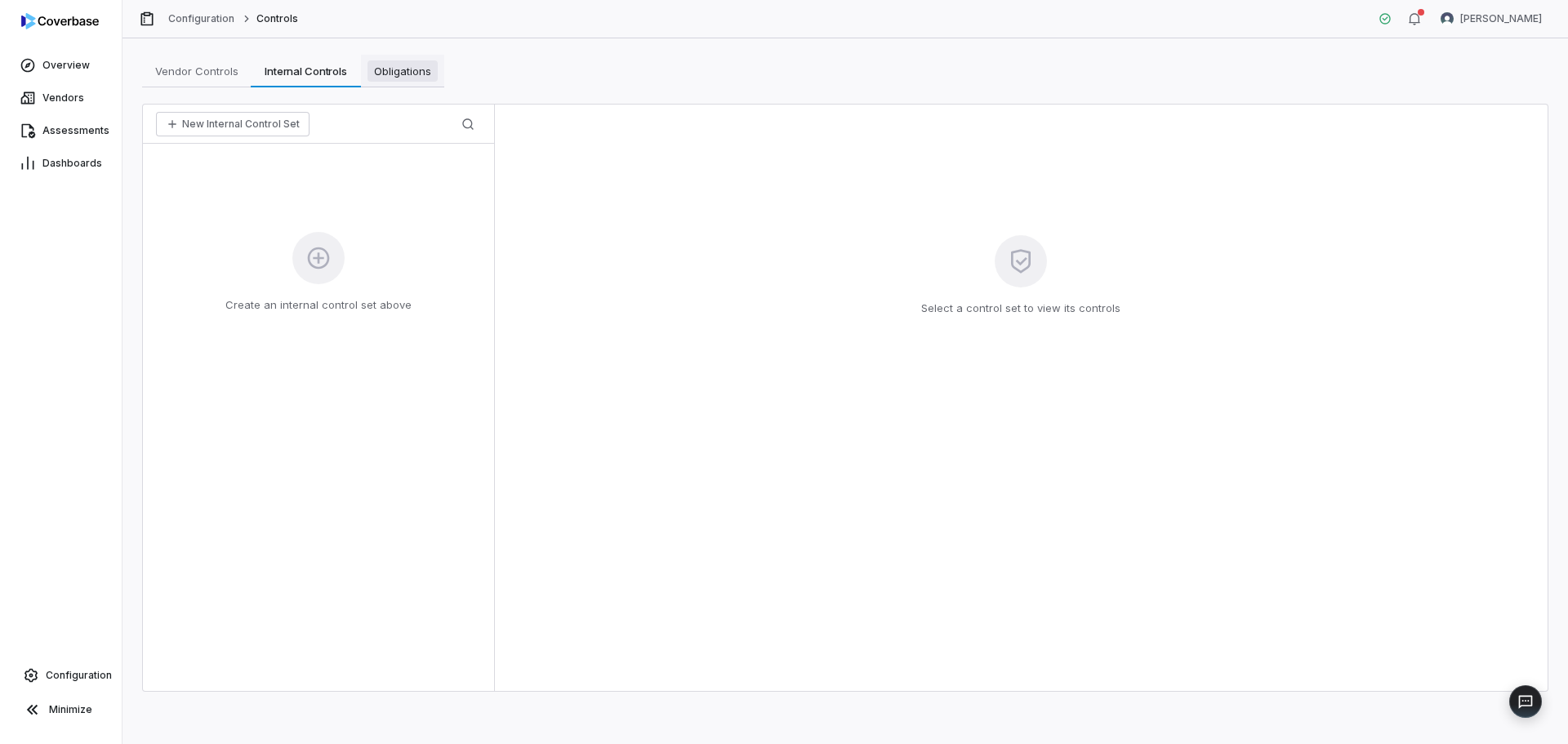
click at [425, 70] on span "Obligations" at bounding box center [402, 71] width 70 height 21
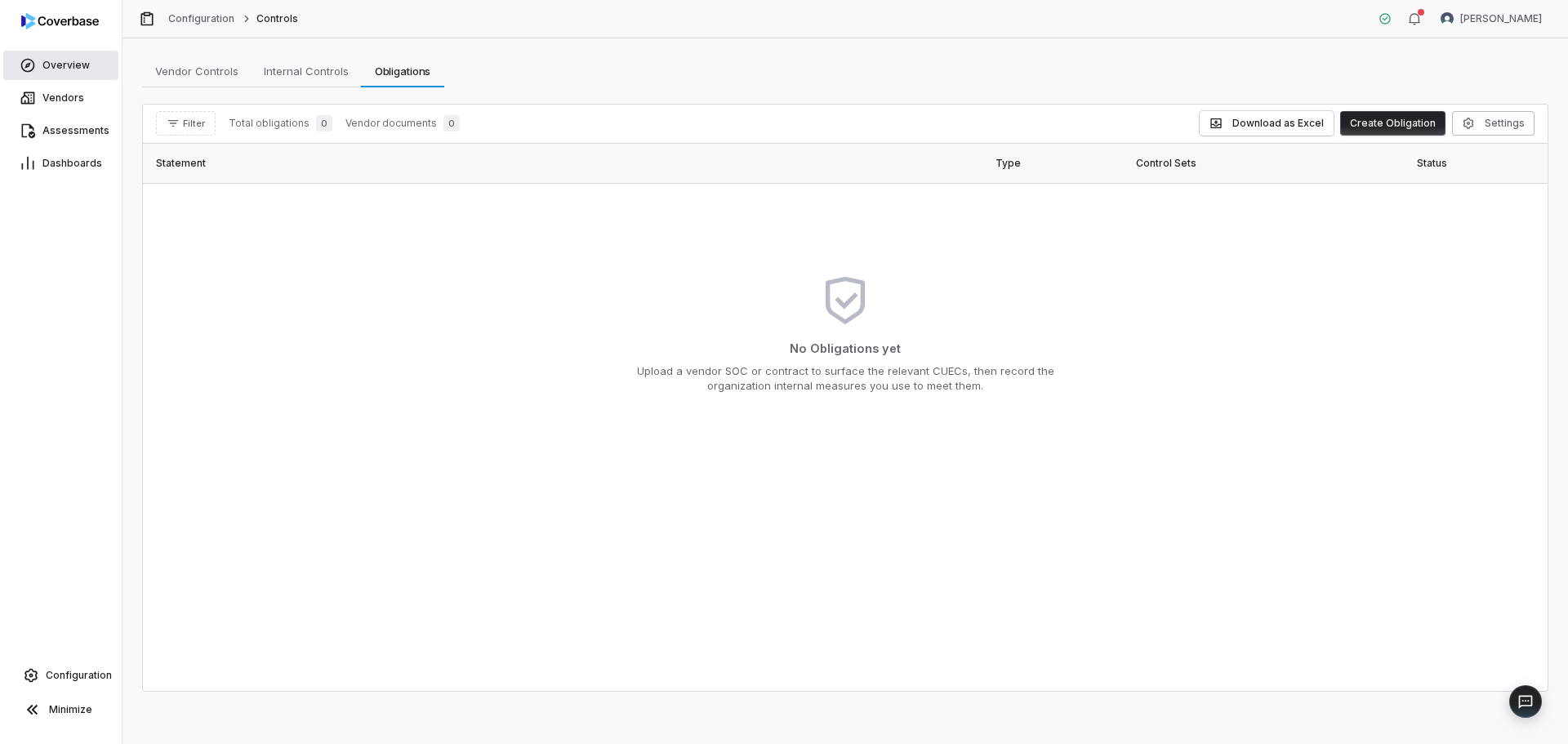
click at [84, 63] on span "Overview" at bounding box center [66, 65] width 47 height 13
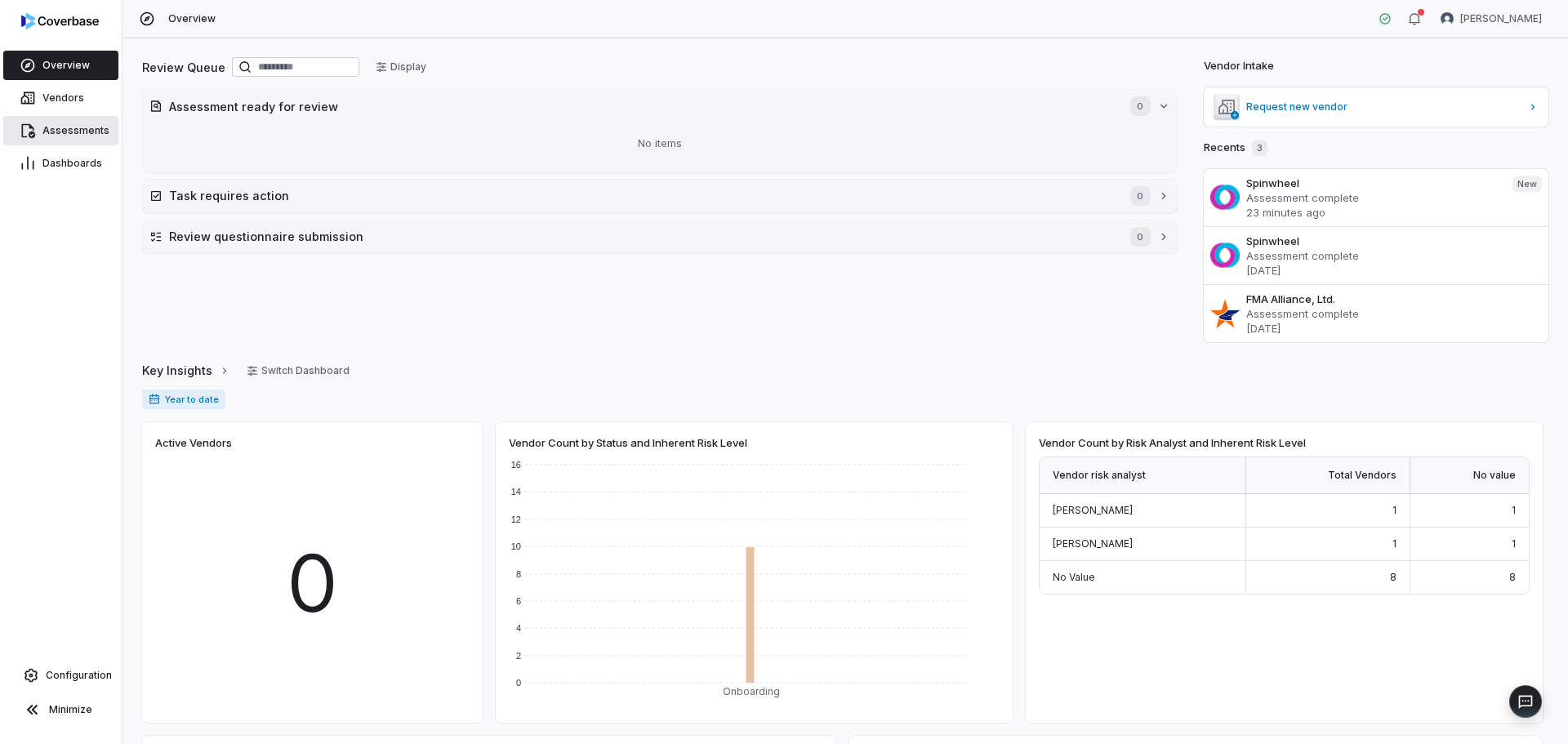
click at [63, 135] on span "Assessments" at bounding box center [76, 131] width 67 height 13
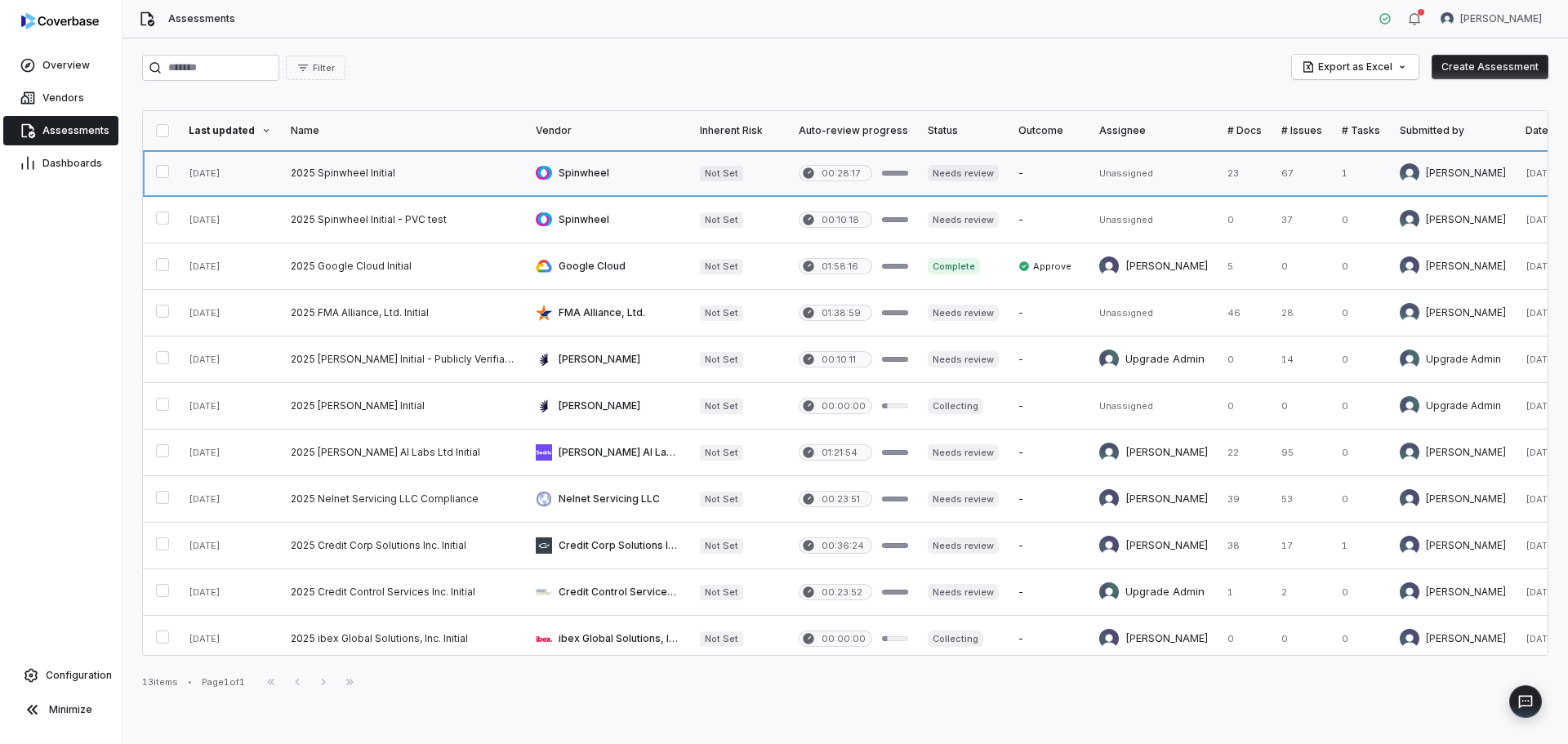
click at [402, 178] on link at bounding box center [403, 173] width 245 height 46
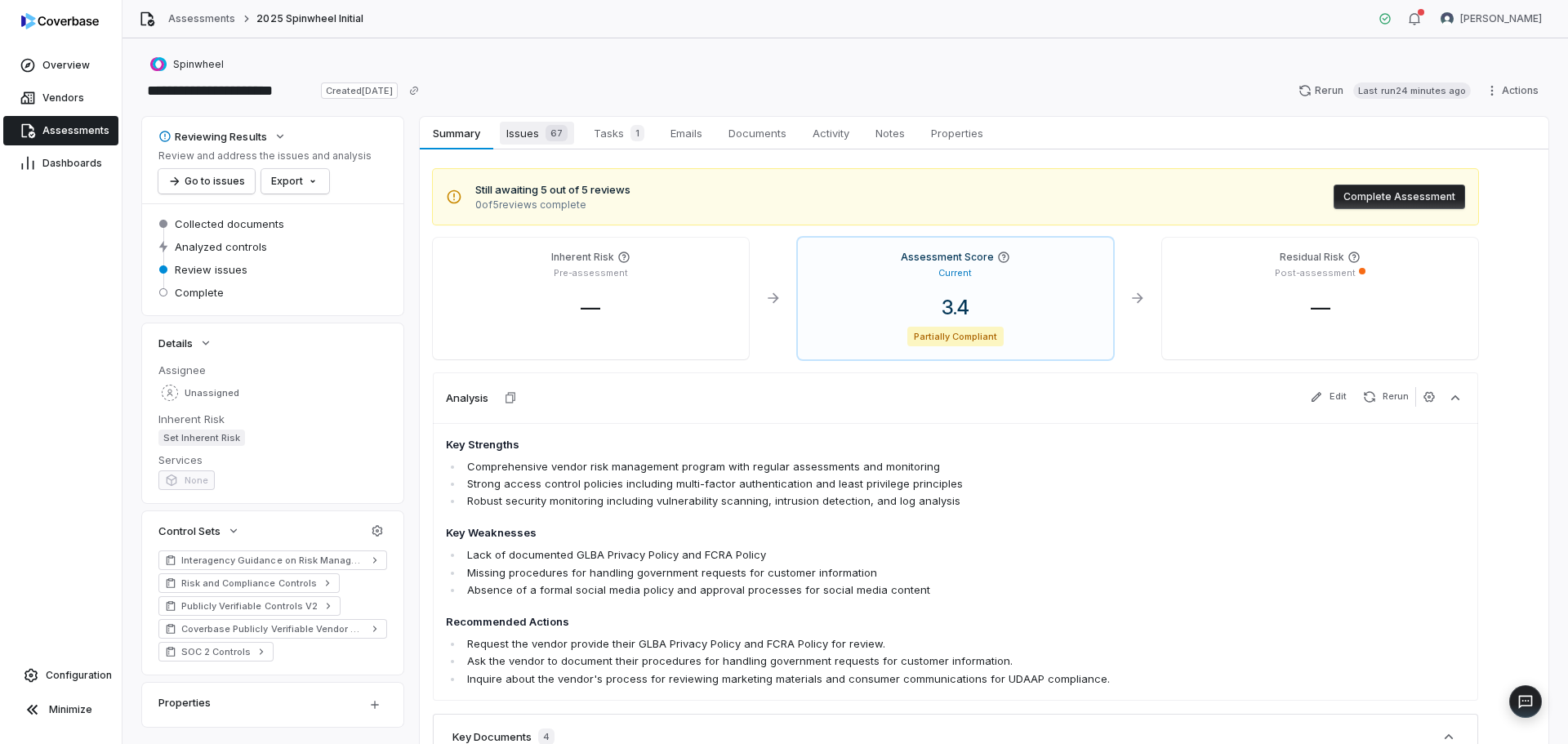
click at [535, 137] on span "Issues 67" at bounding box center [537, 133] width 74 height 23
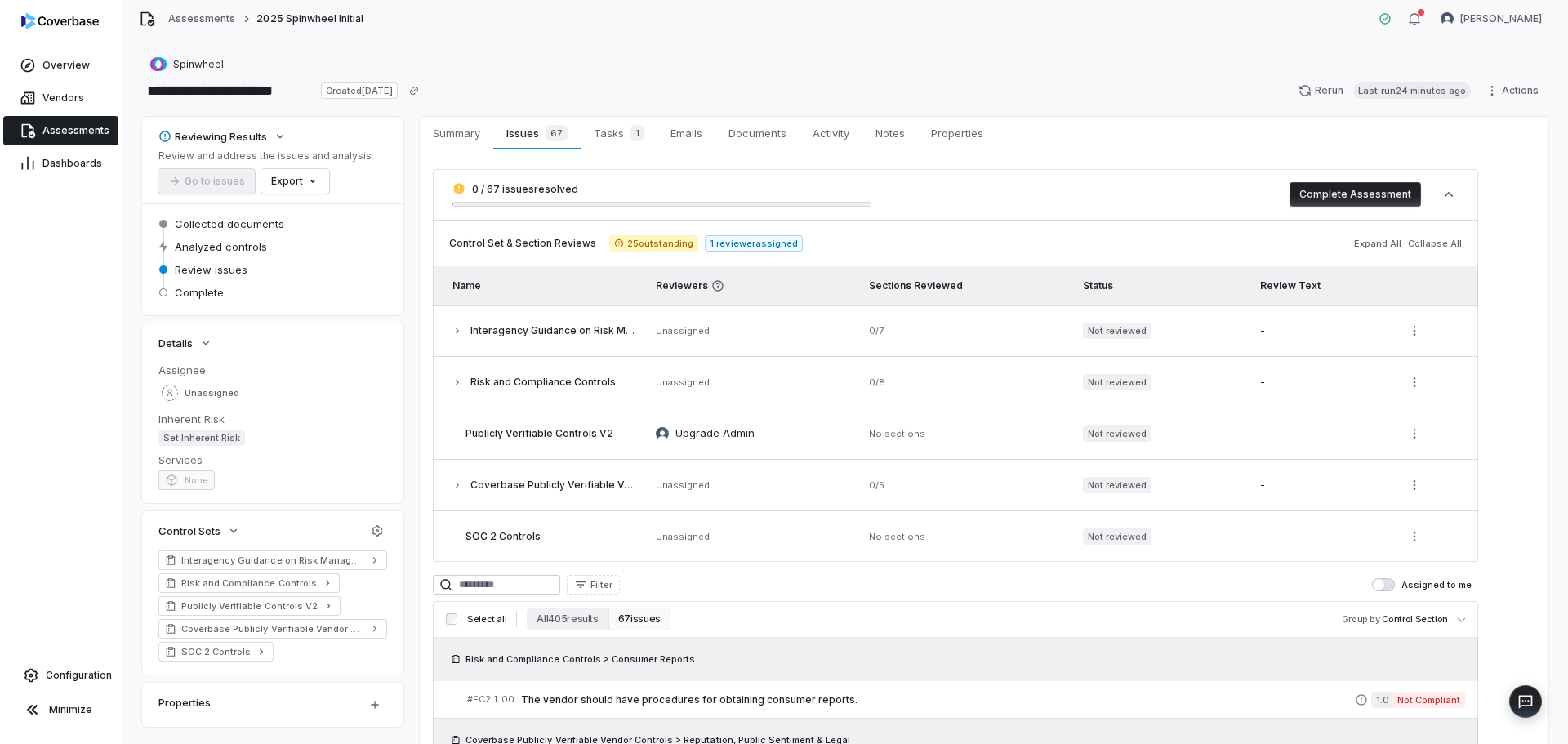
click at [645, 614] on button "67 issues" at bounding box center [639, 619] width 62 height 23
click at [769, 140] on span "Documents" at bounding box center [757, 133] width 71 height 21
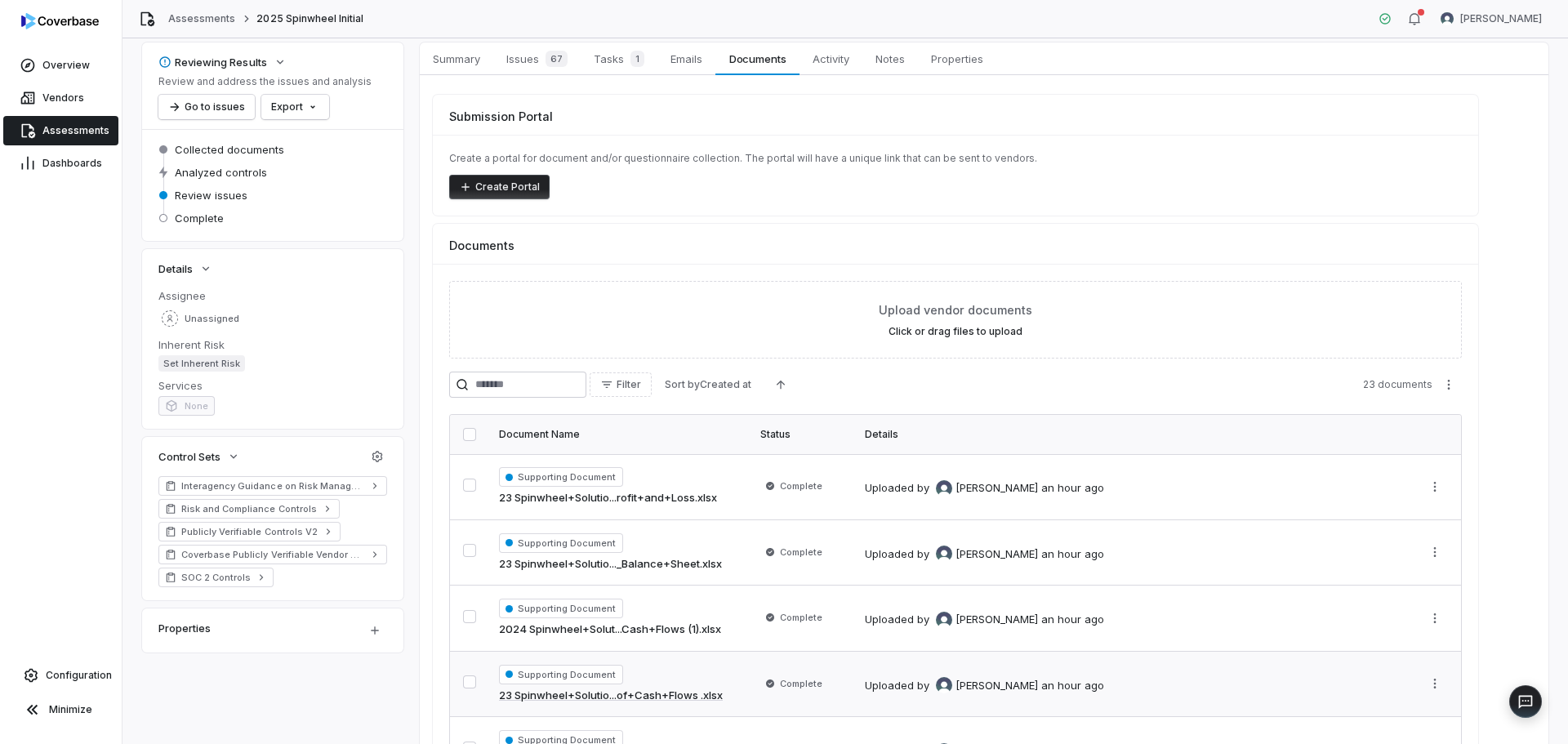
scroll to position [229, 0]
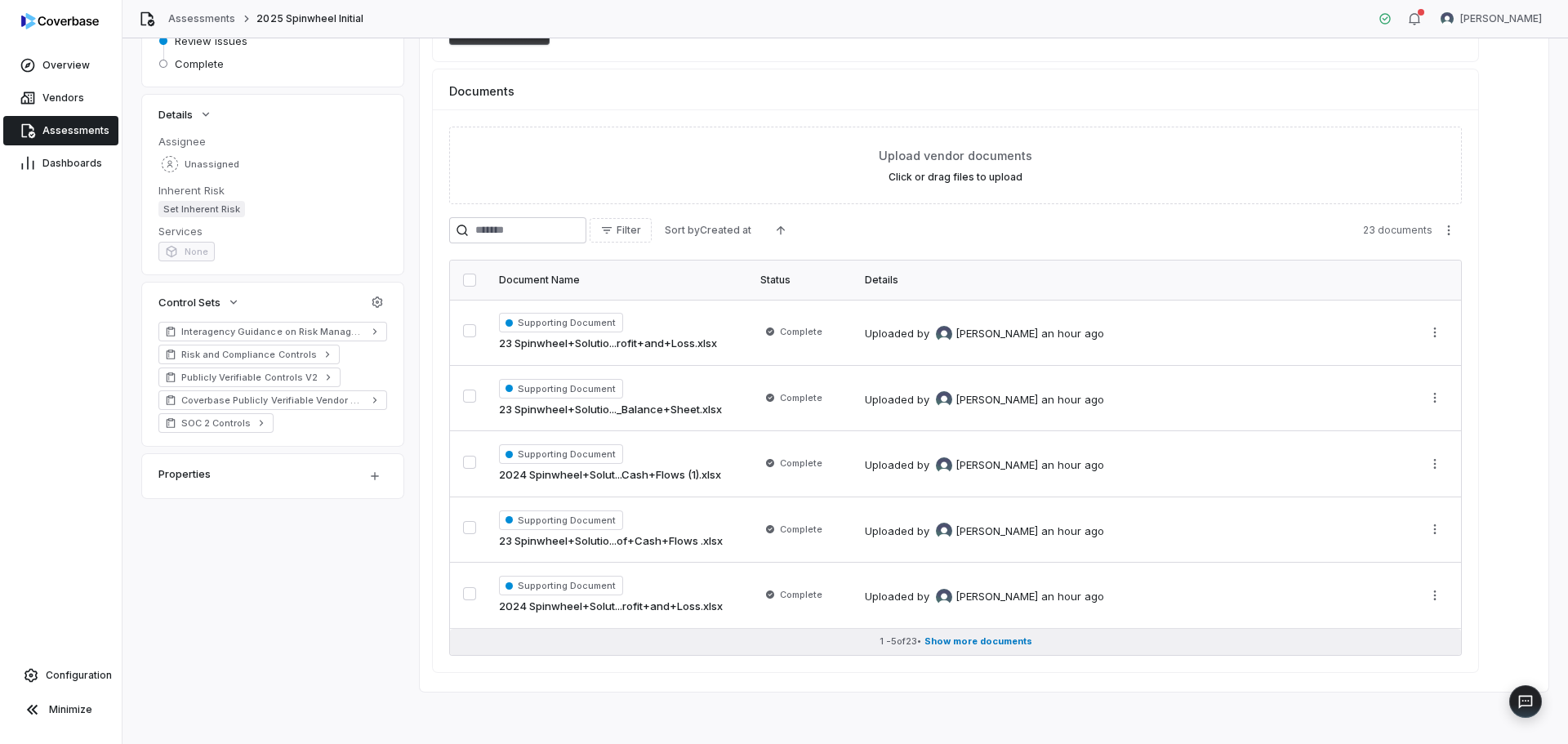
click at [967, 647] on span "Show more documents" at bounding box center [979, 642] width 108 height 12
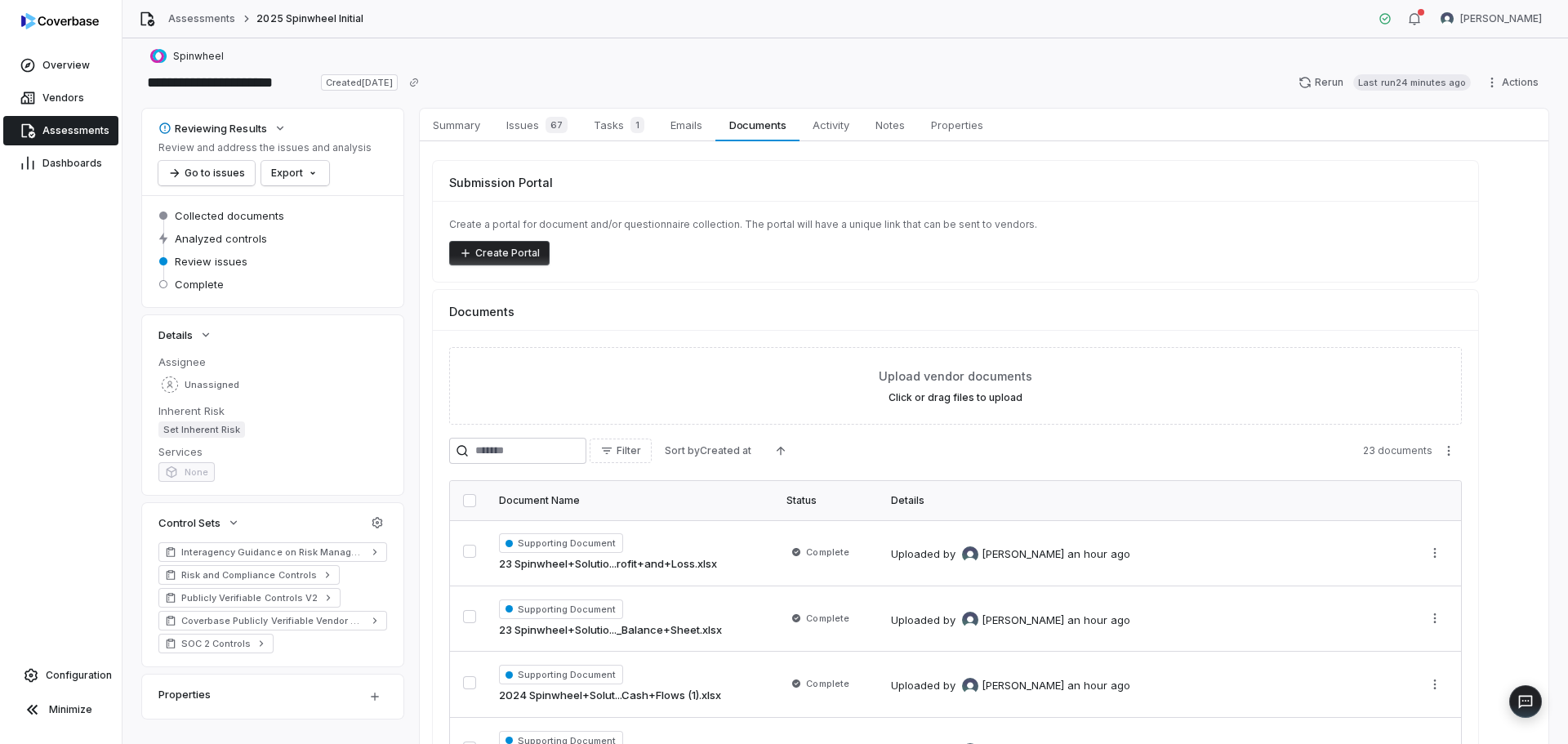
scroll to position [0, 0]
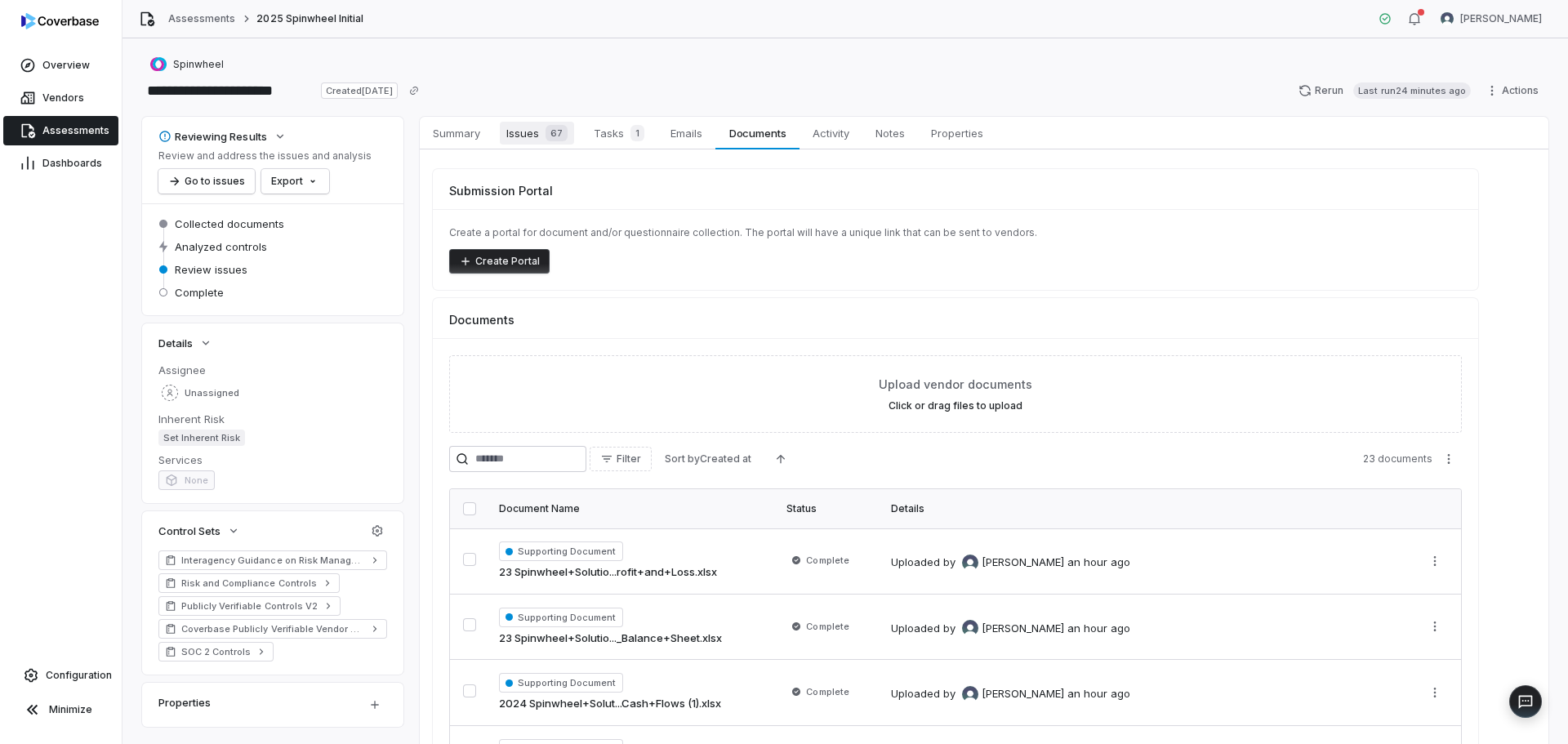
click at [527, 138] on span "Issues 67" at bounding box center [537, 133] width 74 height 23
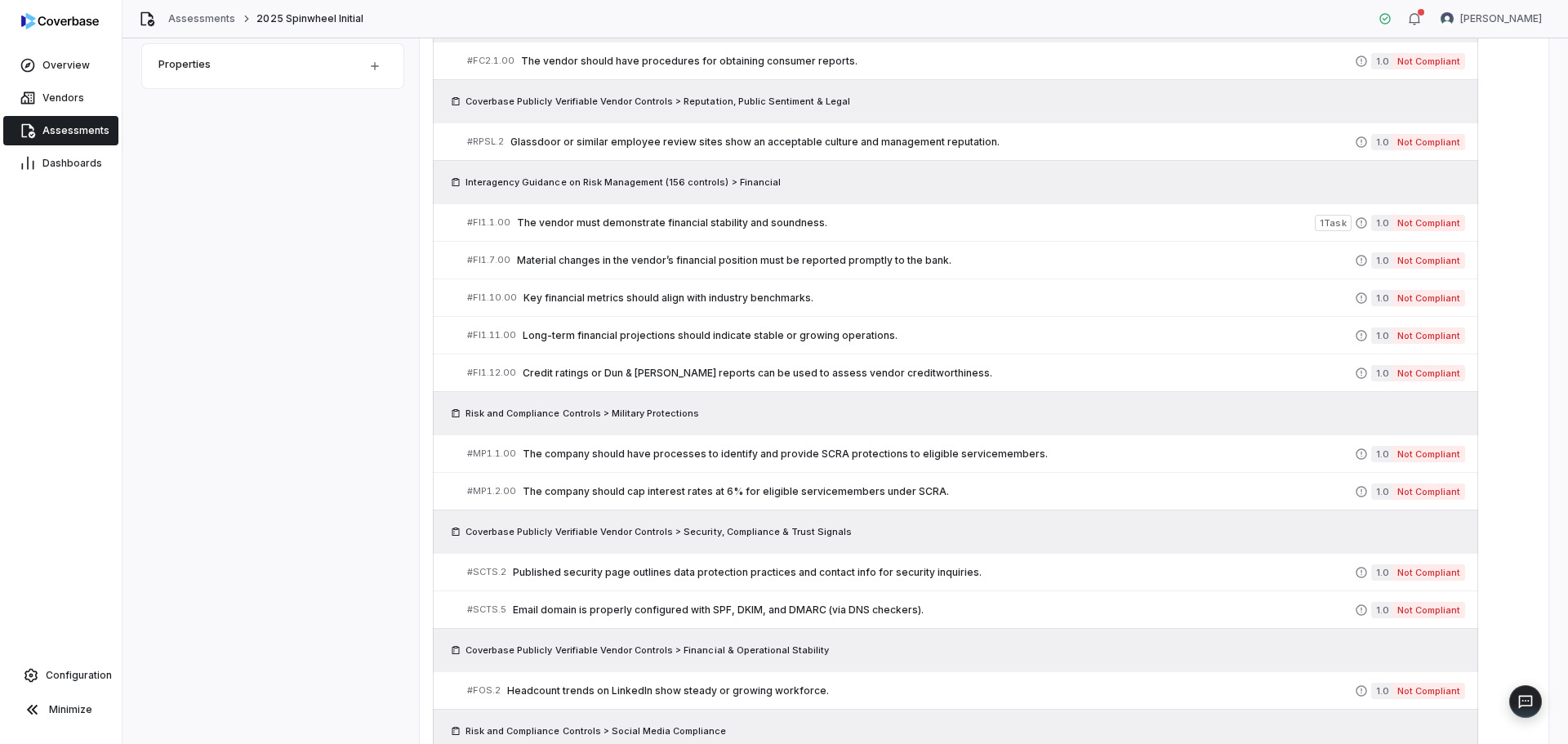
scroll to position [326, 0]
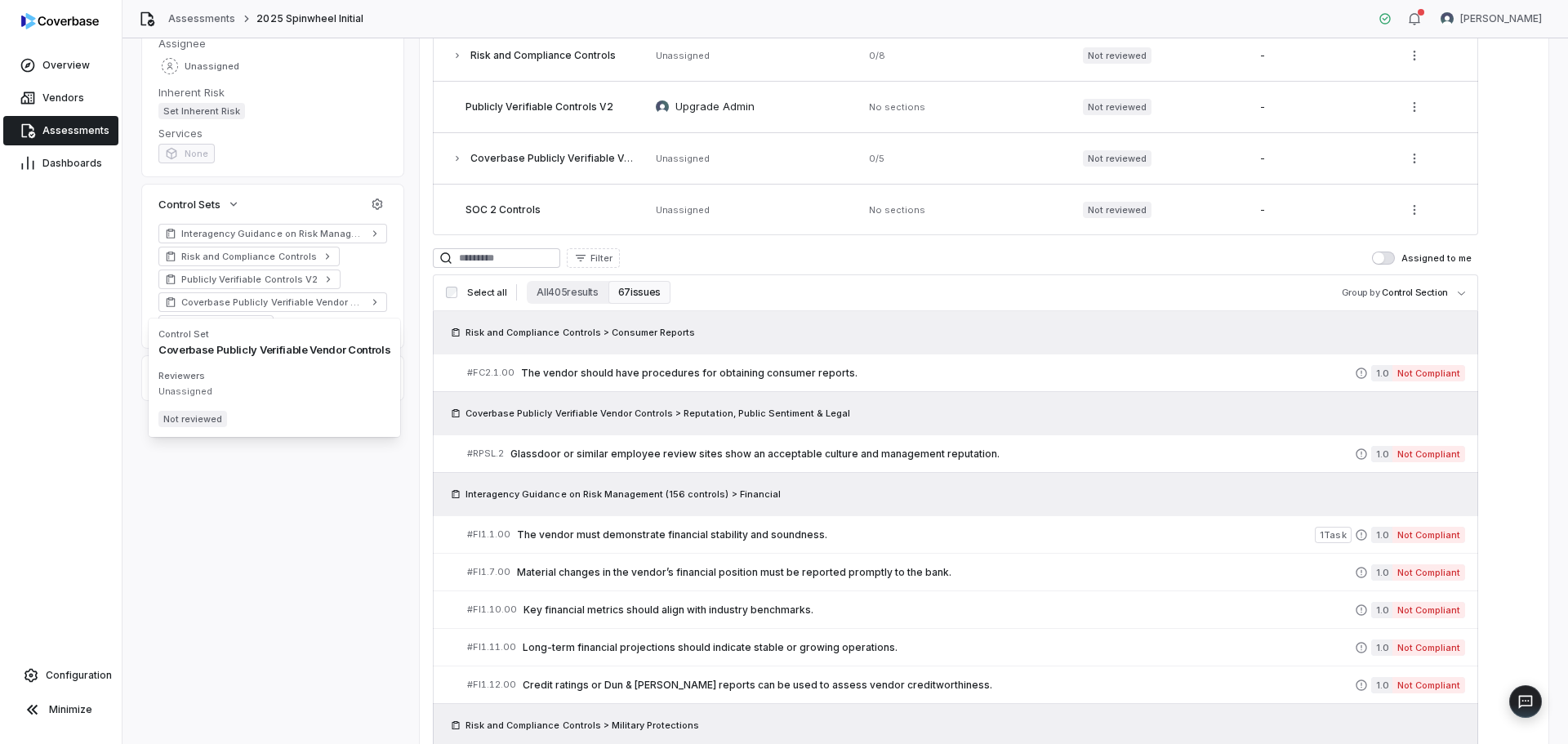
drag, startPoint x: 192, startPoint y: 337, endPoint x: 202, endPoint y: 326, distance: 14.9
click at [202, 326] on div "Control Set Coverbase Publicly Verifiable Vendor Controls Reviewers Unassigned …" at bounding box center [274, 378] width 252 height 119
click at [191, 331] on link "SOC 2 Controls" at bounding box center [215, 325] width 115 height 20
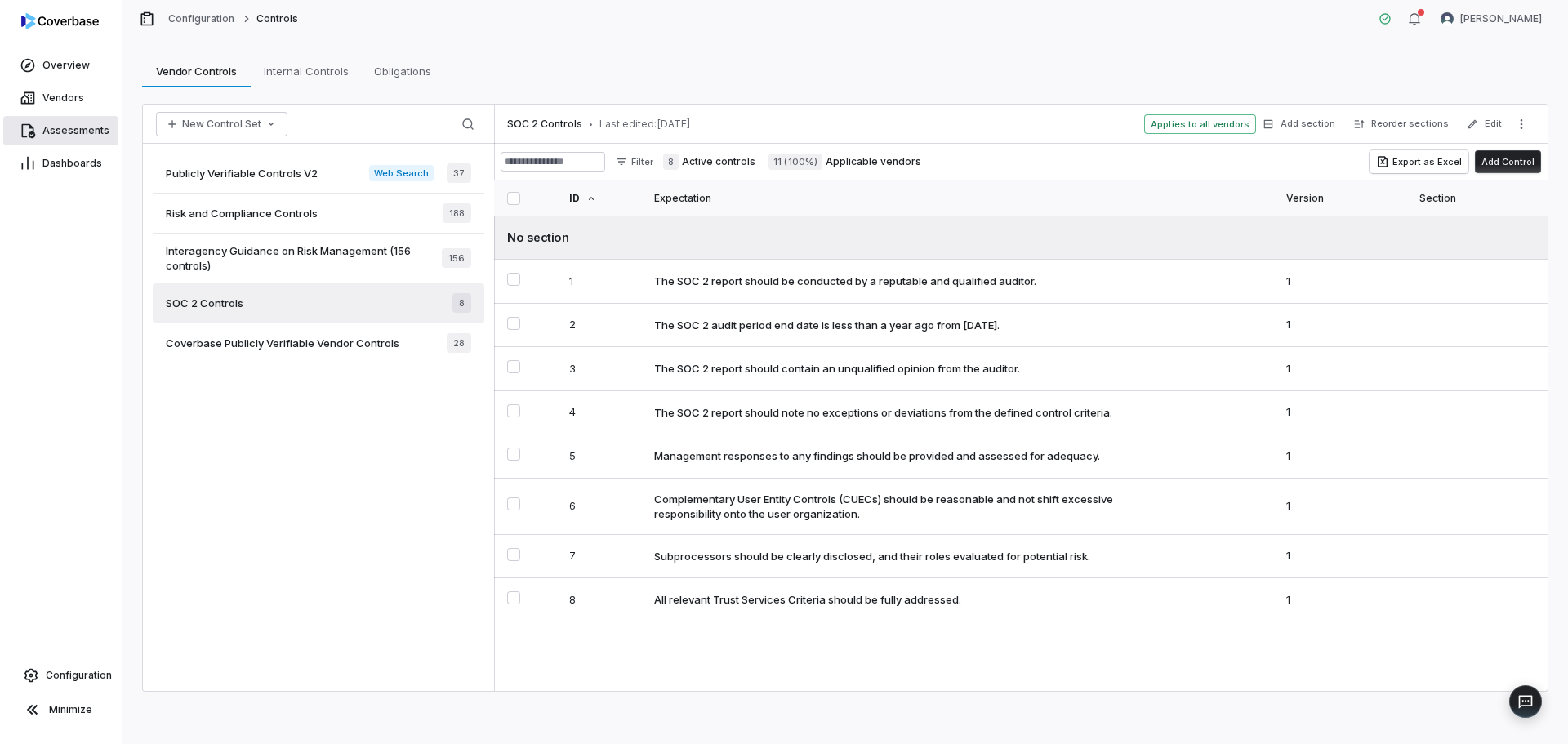
click at [59, 132] on span "Assessments" at bounding box center [76, 131] width 67 height 13
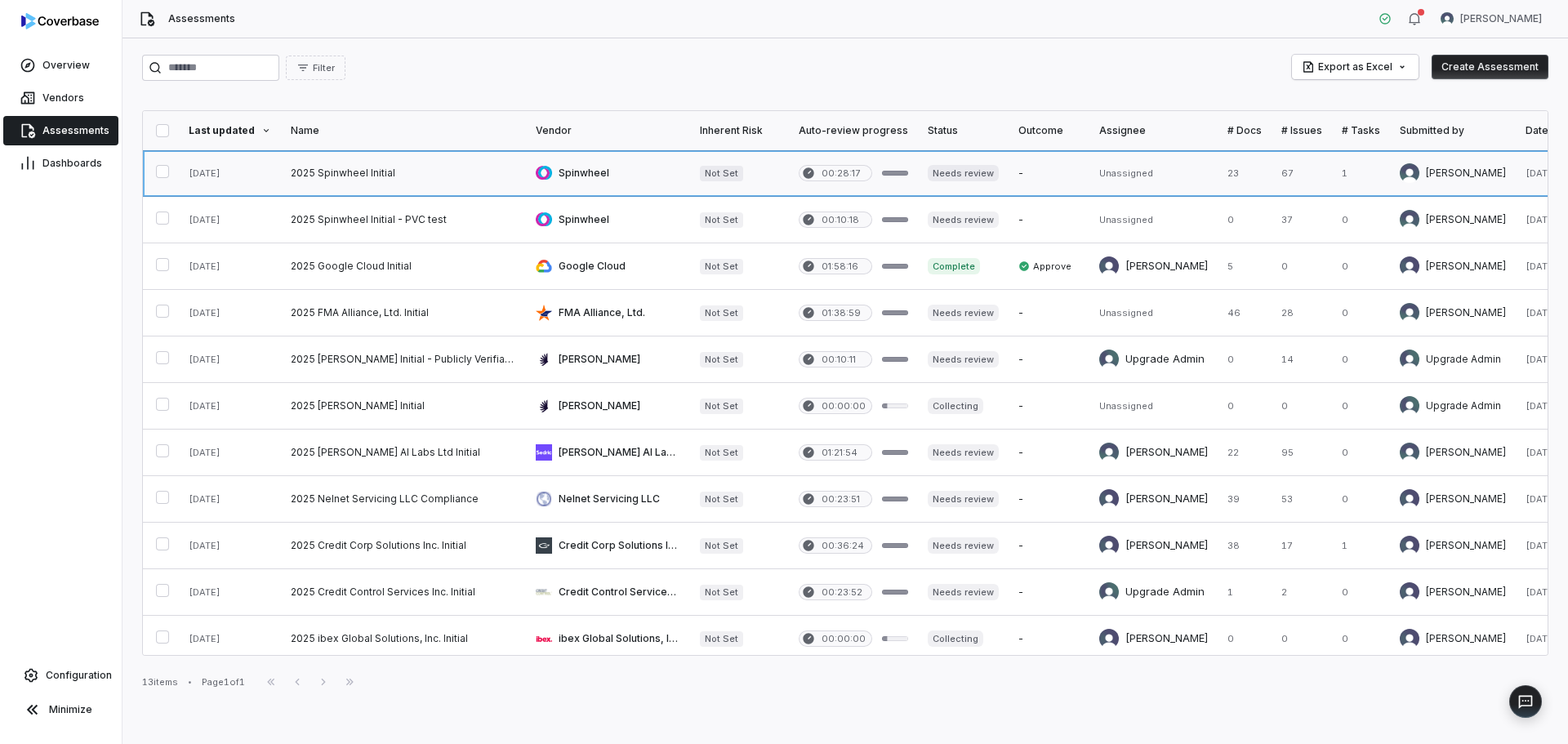
click at [416, 173] on link at bounding box center [403, 173] width 245 height 46
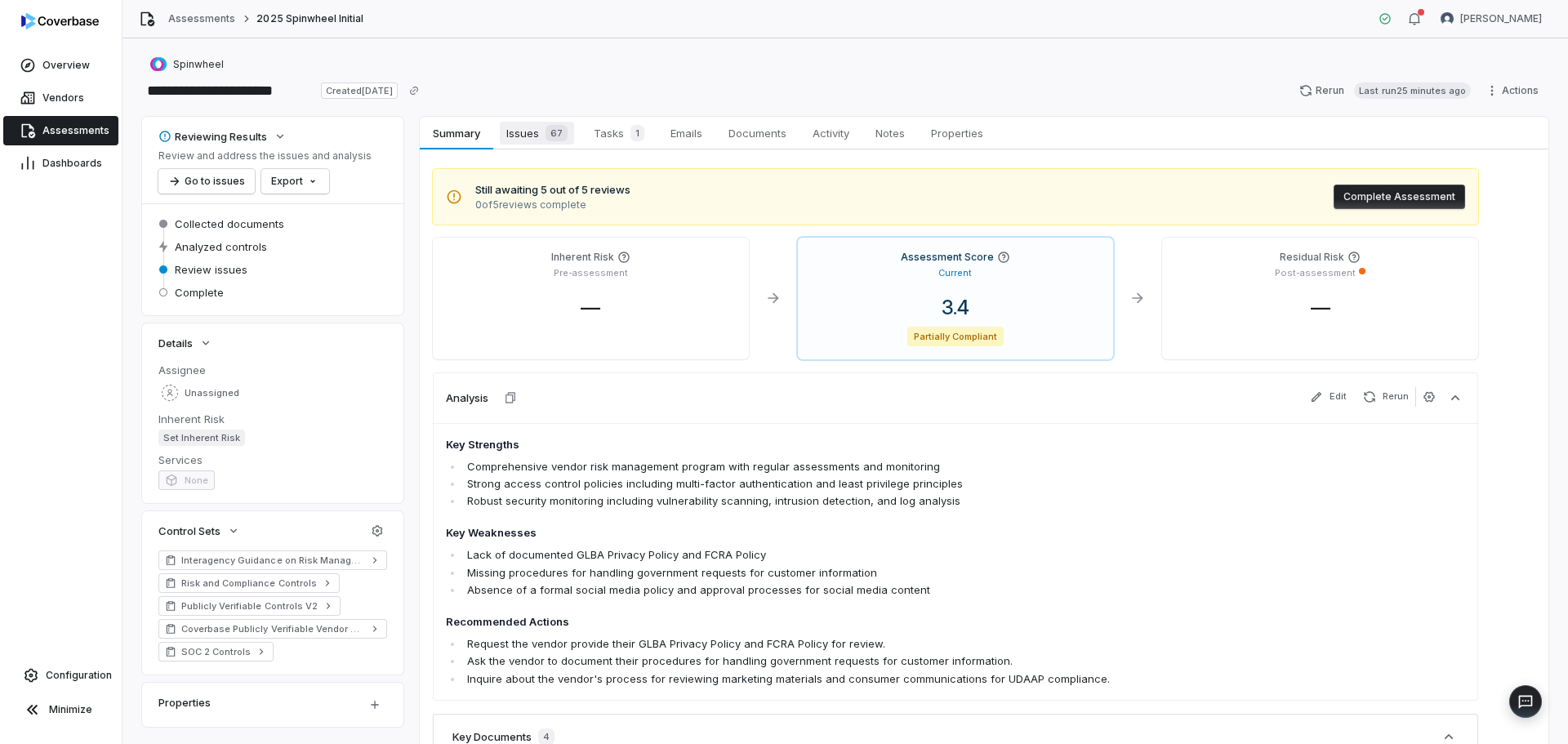
click at [560, 138] on span "67" at bounding box center [556, 133] width 22 height 16
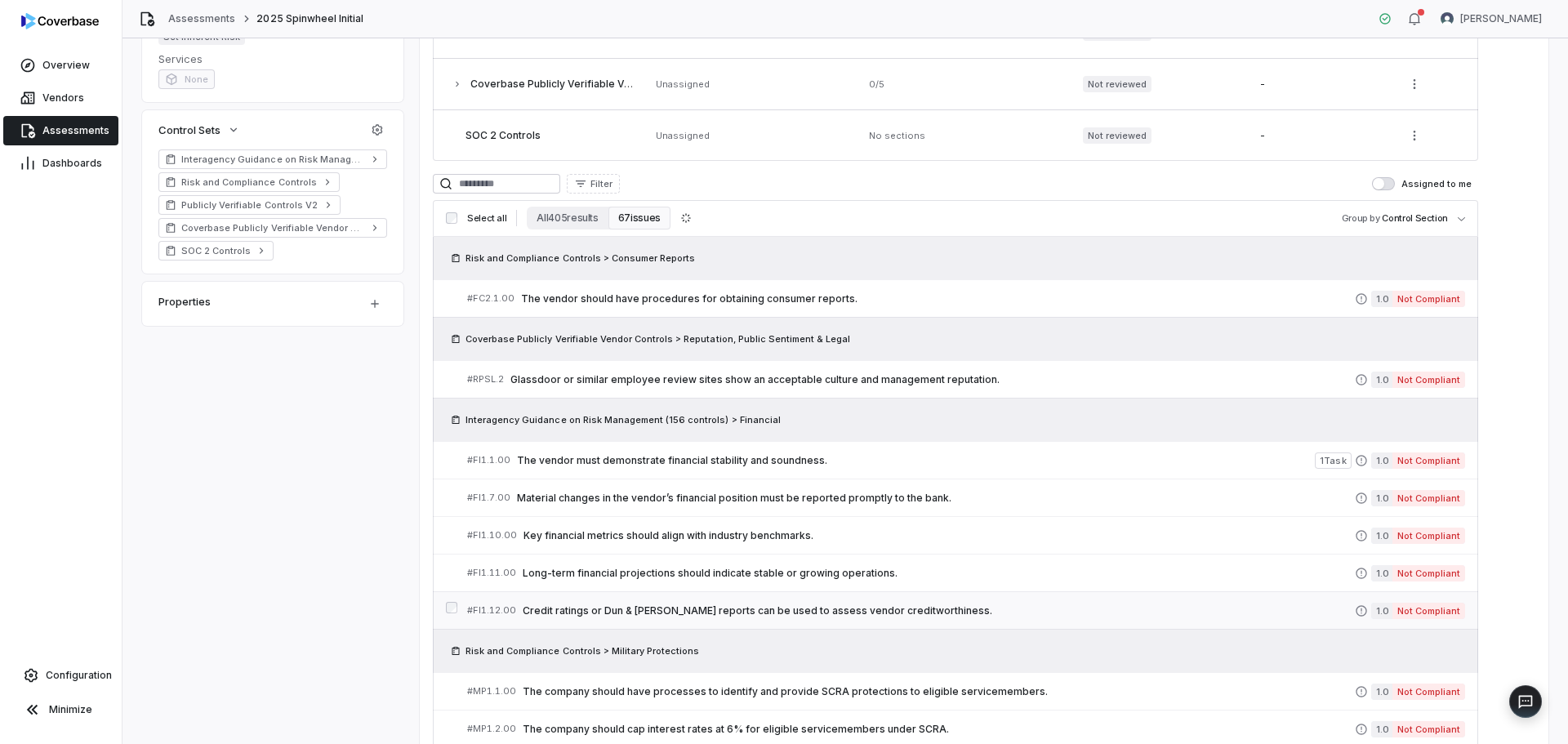
scroll to position [571, 0]
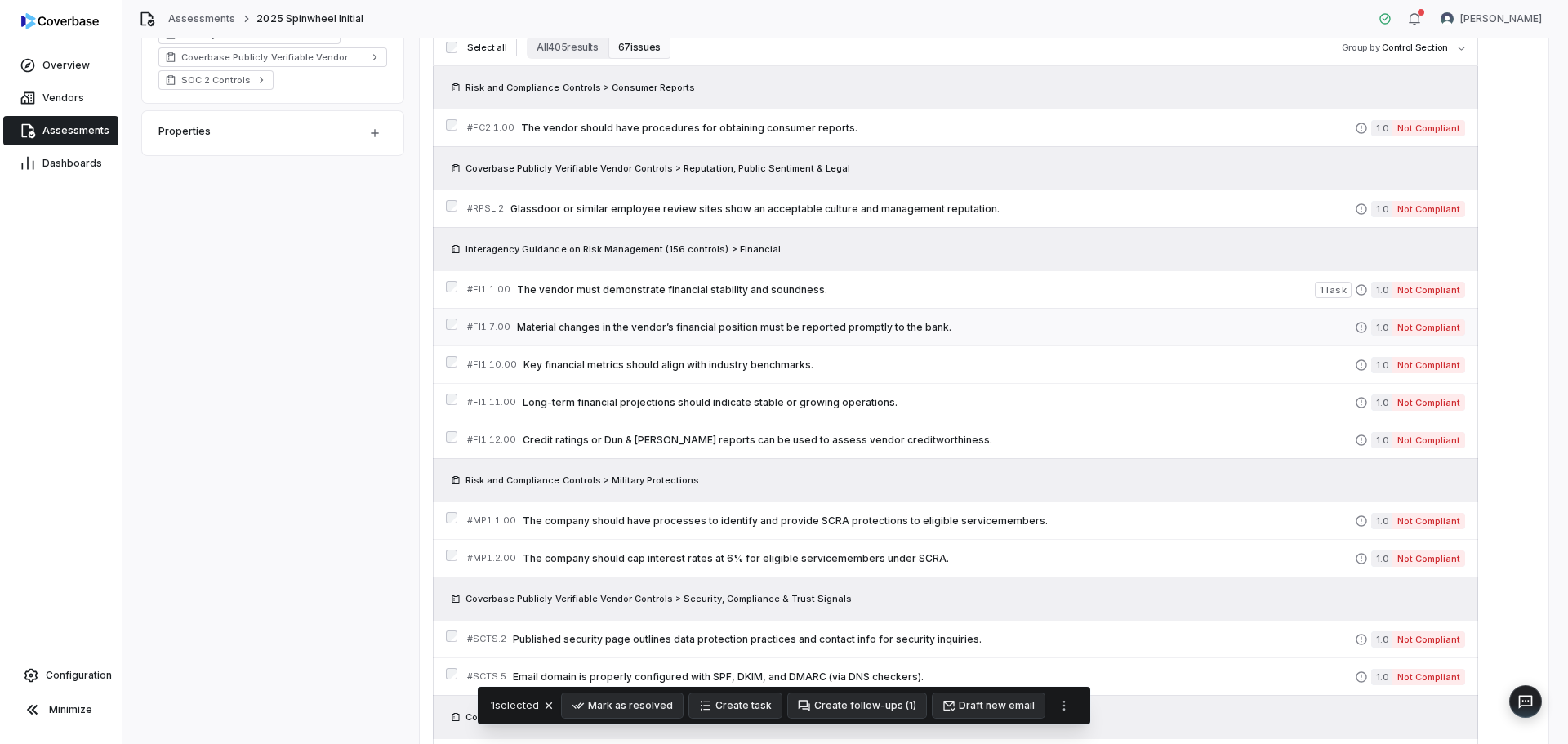
click at [455, 331] on div at bounding box center [452, 327] width 11 height 17
click at [445, 391] on div "# FI1.11.00 Long-term financial projections should indicate stable or growing o…" at bounding box center [956, 402] width 1046 height 38
click at [449, 444] on div at bounding box center [452, 439] width 11 height 17
click at [456, 400] on div "# FI1.11.00 Long-term financial projections should indicate stable or growing o…" at bounding box center [956, 402] width 1046 height 38
click at [637, 698] on button "Mark as resolved" at bounding box center [622, 706] width 121 height 25
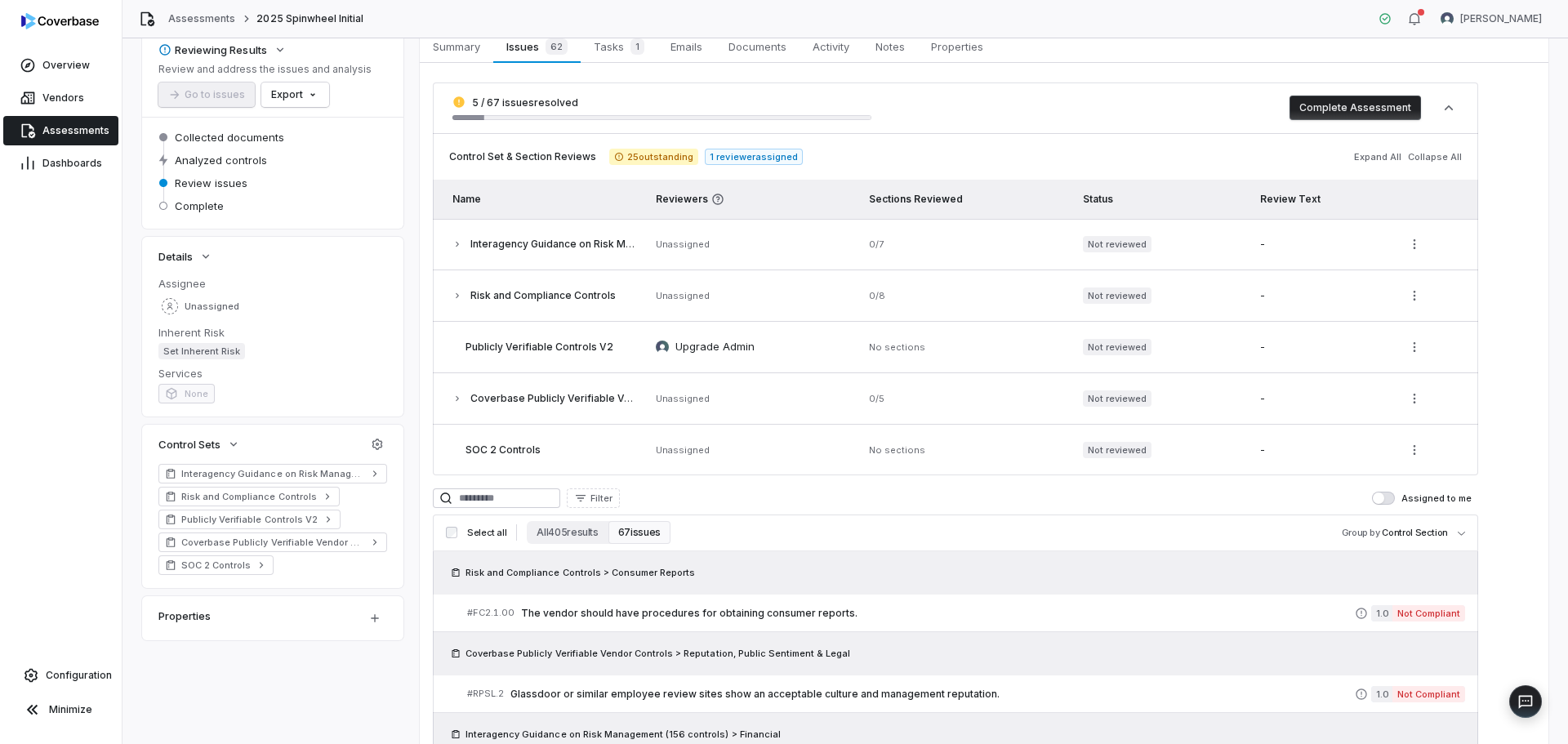
scroll to position [0, 0]
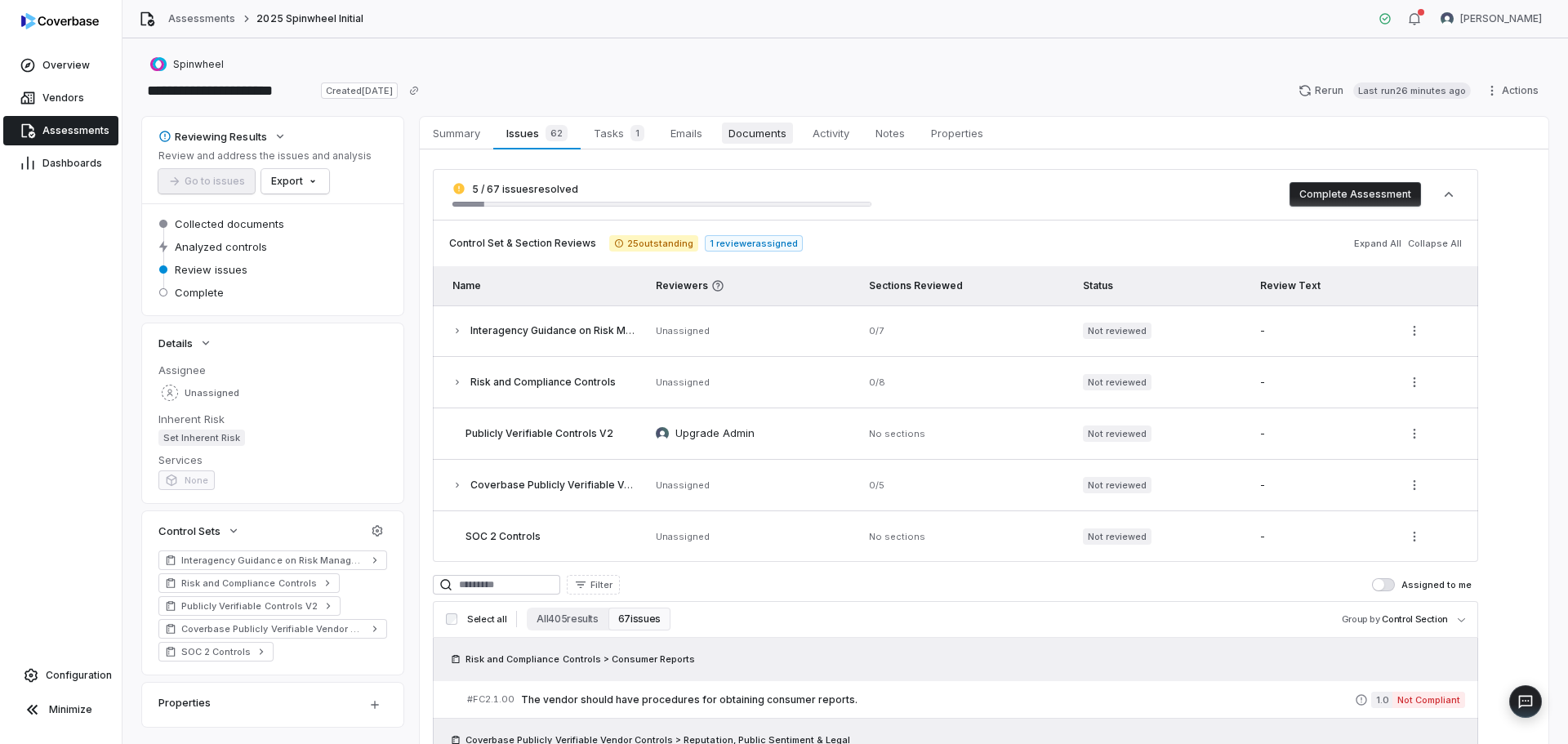
click at [755, 136] on span "Documents" at bounding box center [757, 133] width 71 height 21
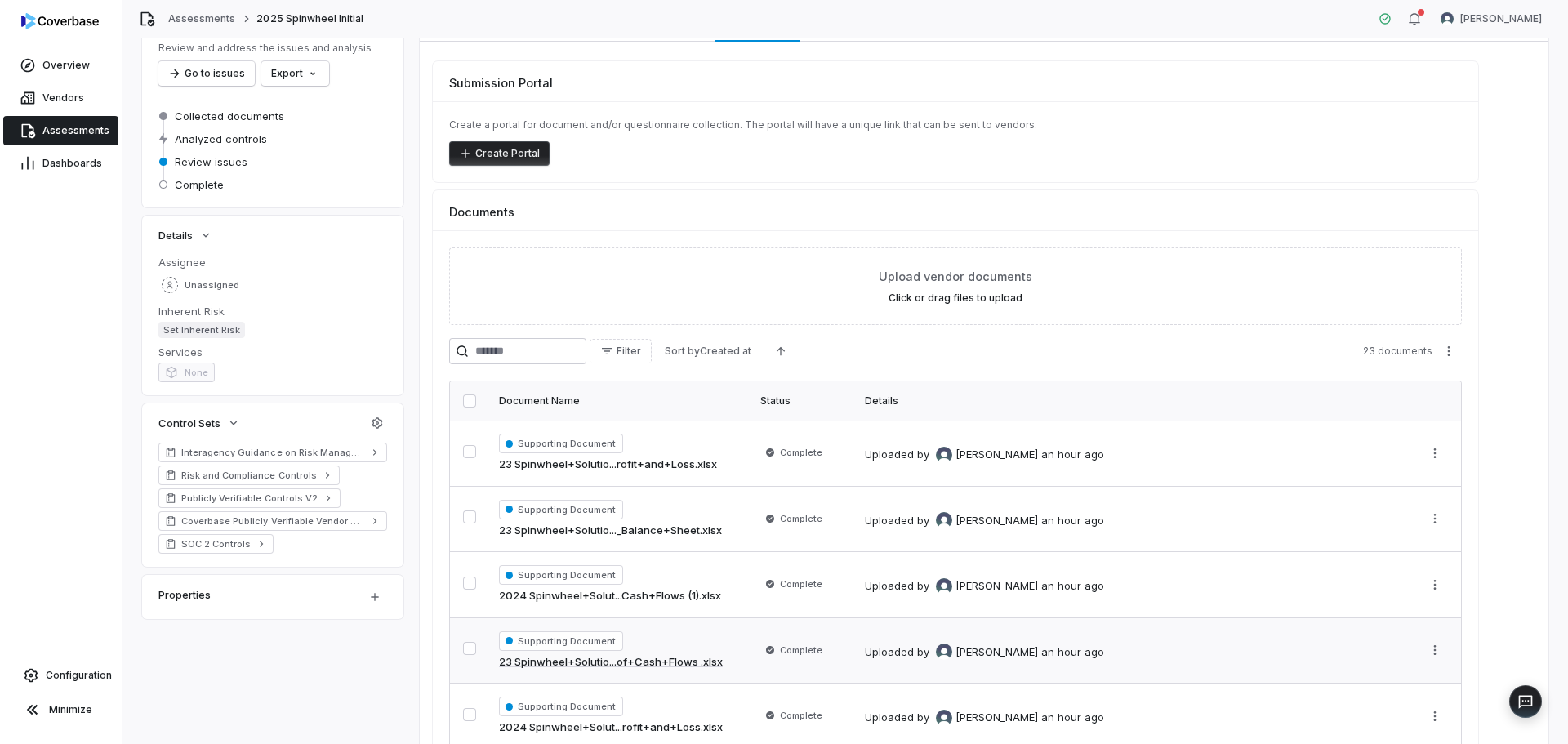
scroll to position [229, 0]
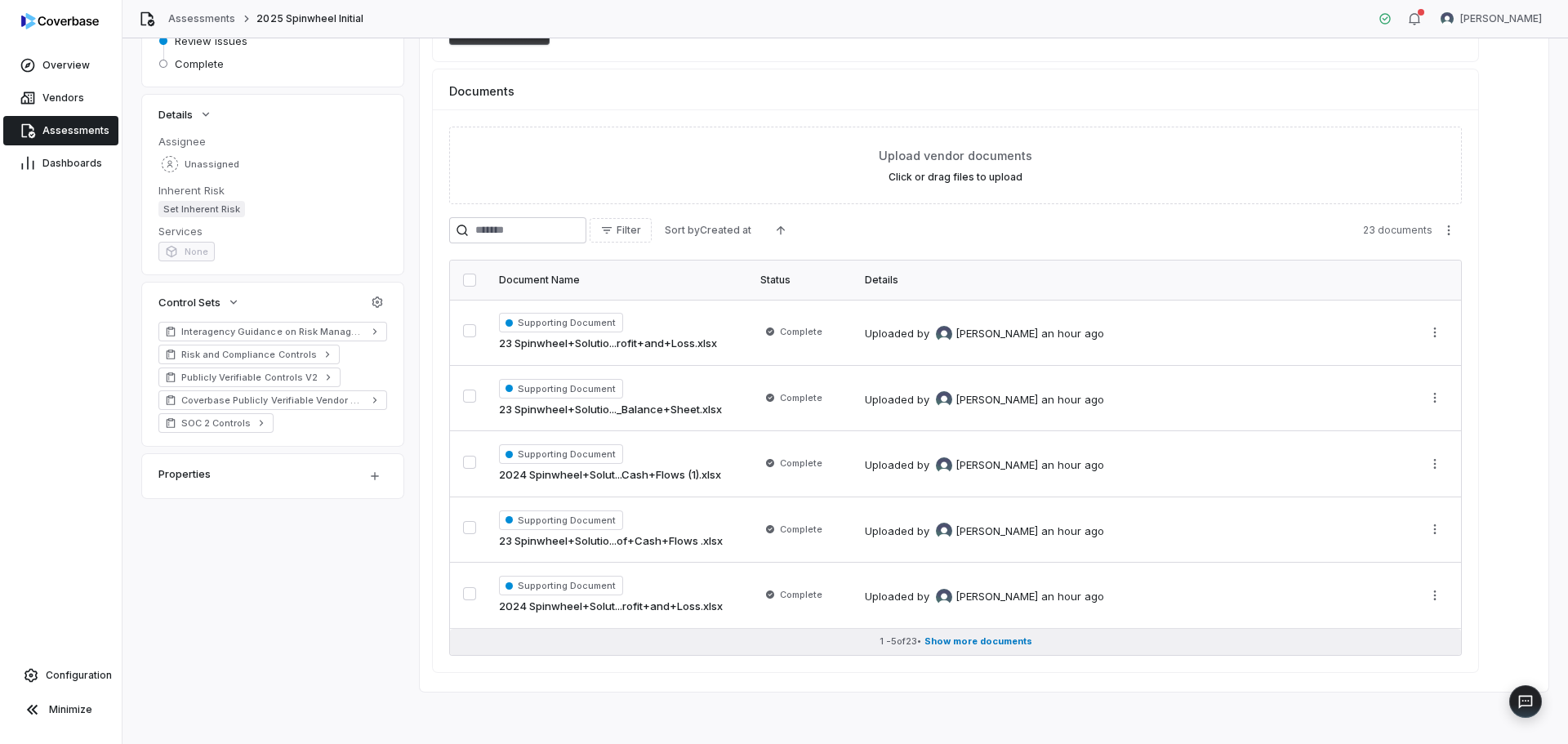
click at [939, 644] on span "Show more documents" at bounding box center [979, 642] width 108 height 12
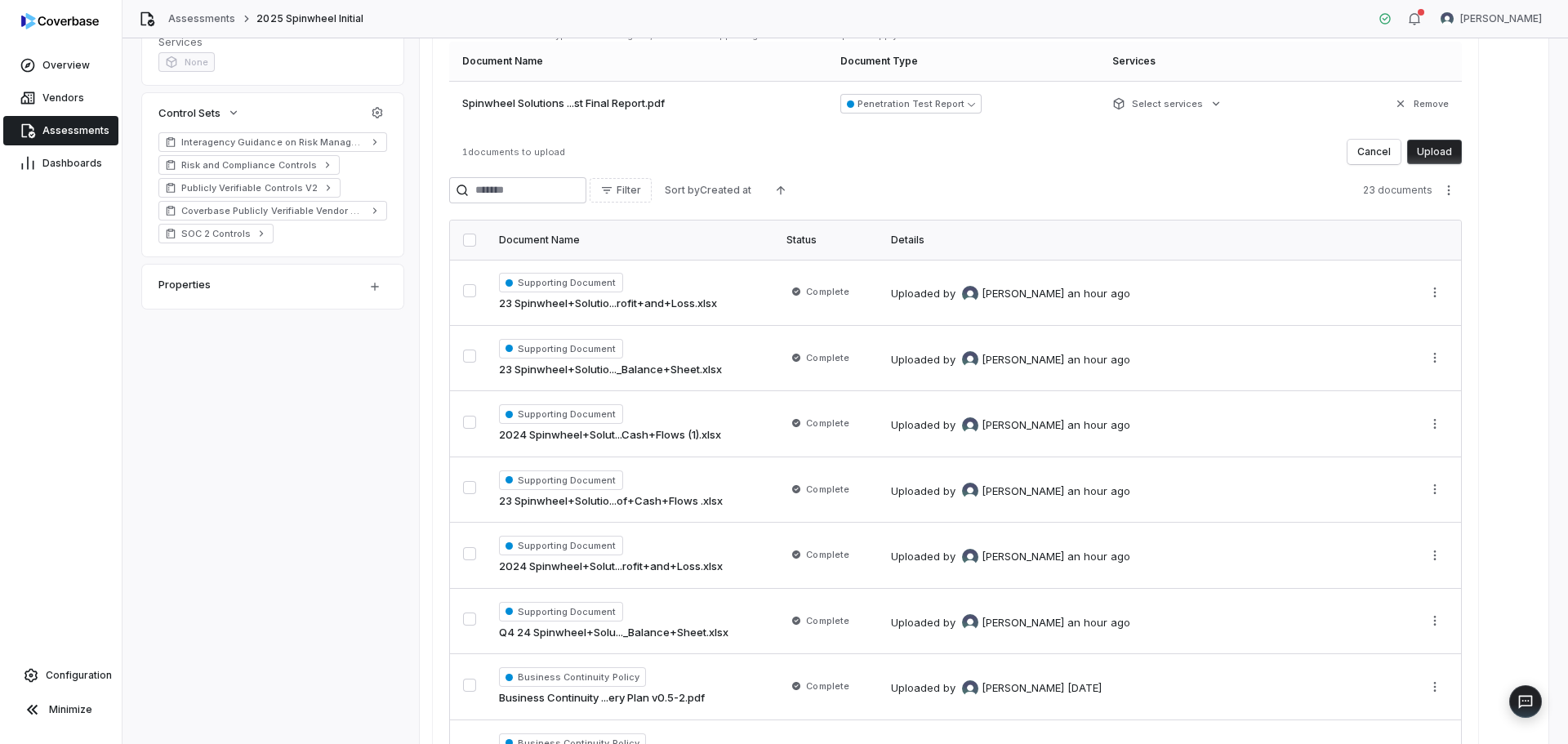
scroll to position [9, 0]
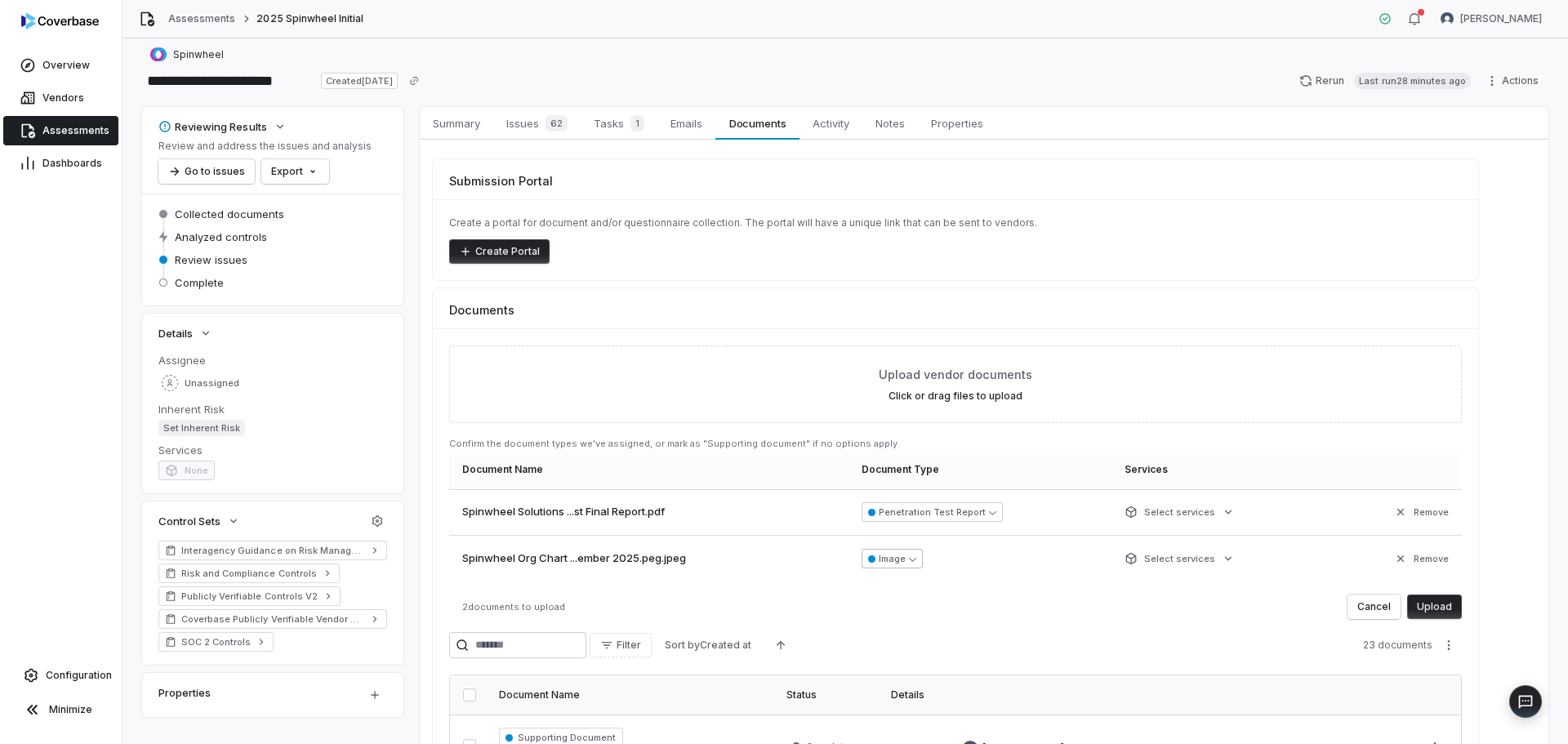
click at [900, 565] on button "Image" at bounding box center [892, 558] width 62 height 20
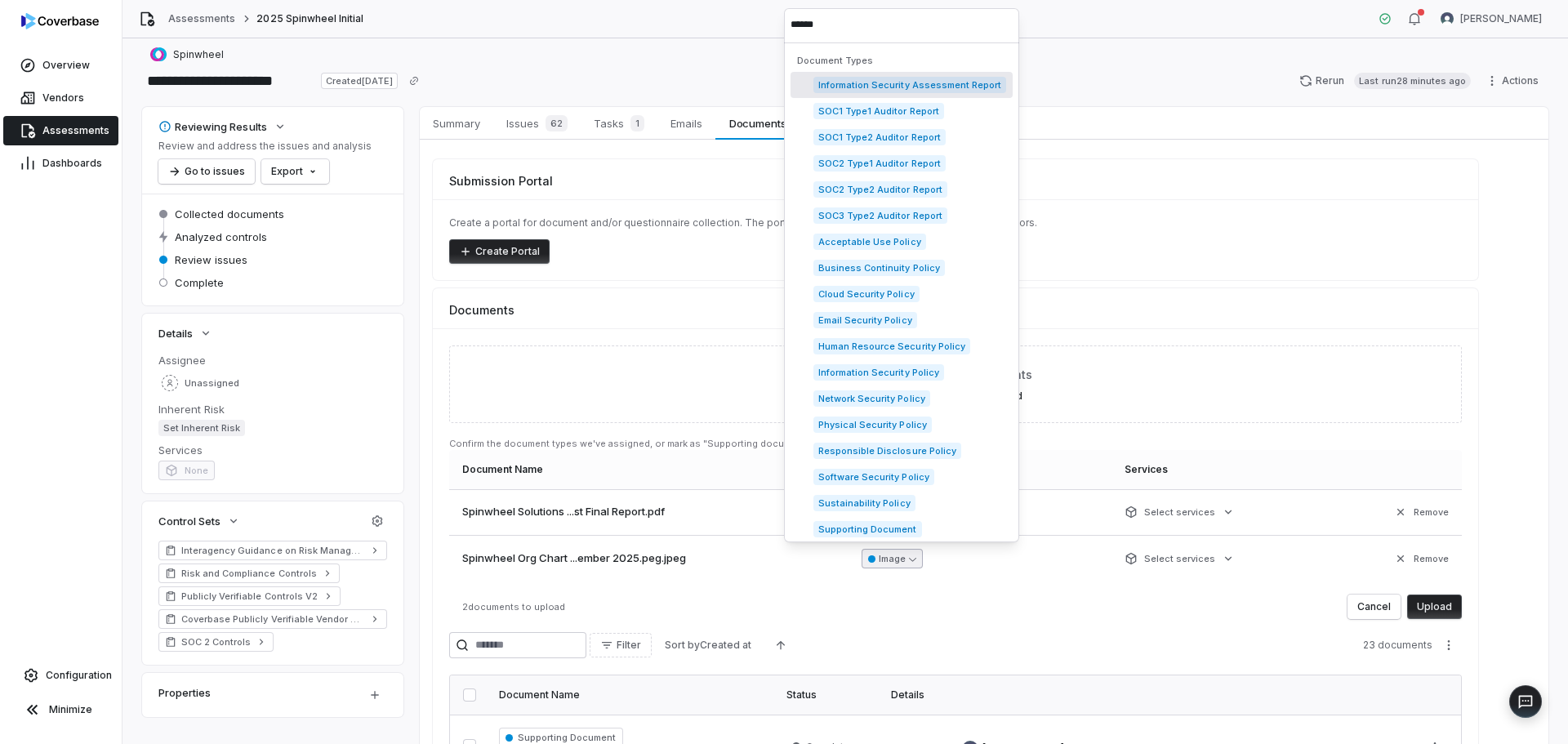
scroll to position [0, 0]
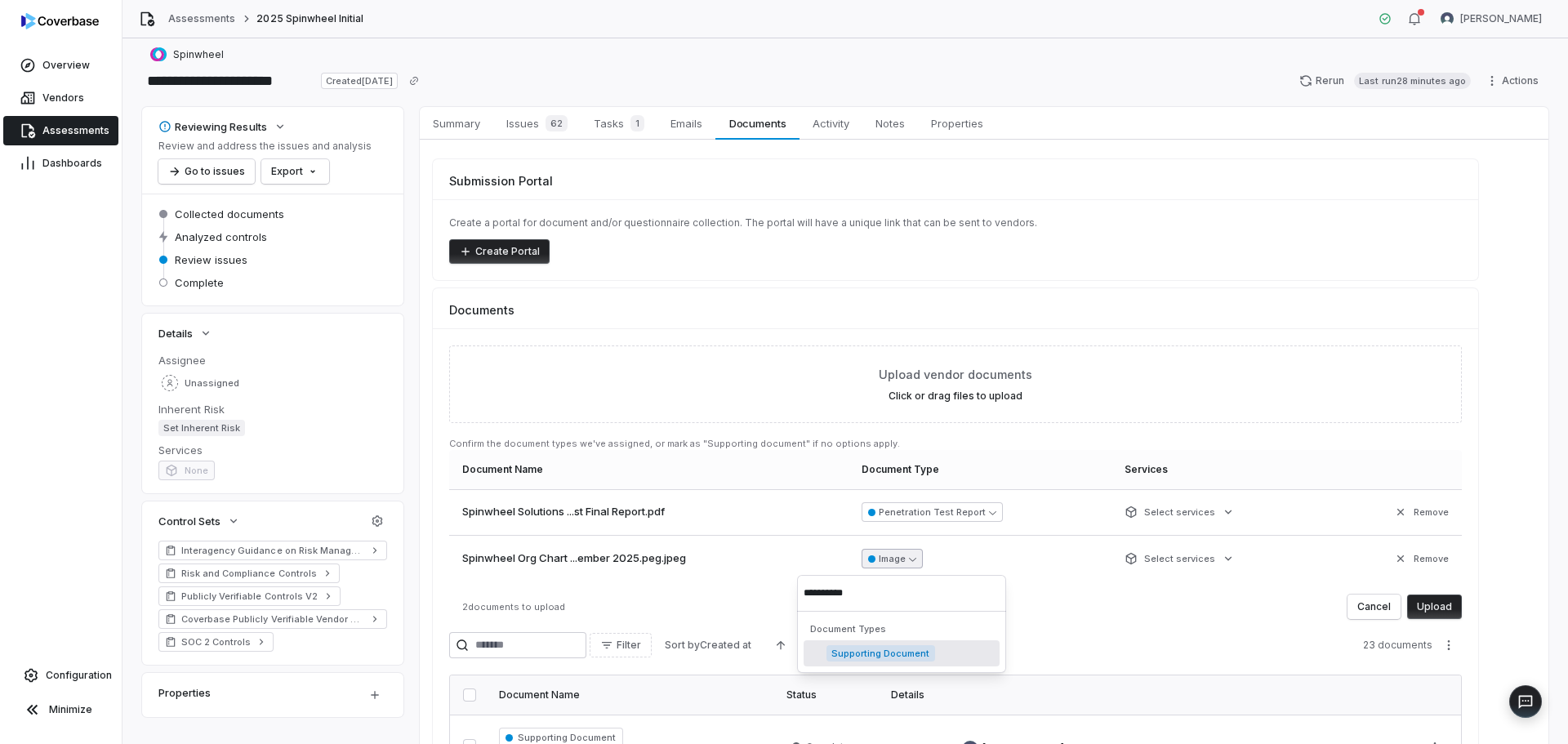
type input "**********"
click at [880, 653] on span "Supporting Document" at bounding box center [881, 653] width 108 height 16
click at [1427, 608] on button "Upload" at bounding box center [1435, 607] width 55 height 25
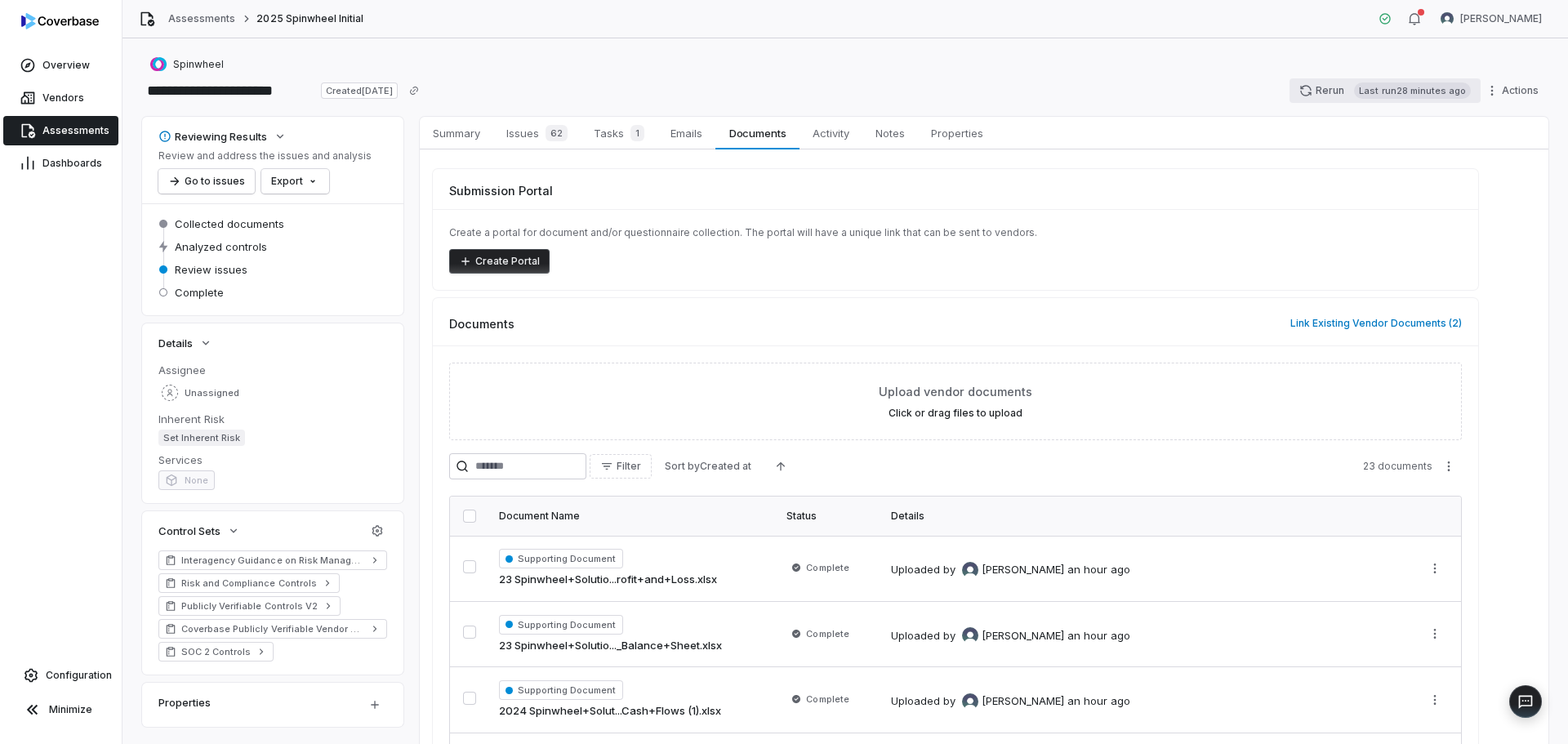
click at [1306, 86] on icon "button" at bounding box center [1306, 90] width 10 height 10
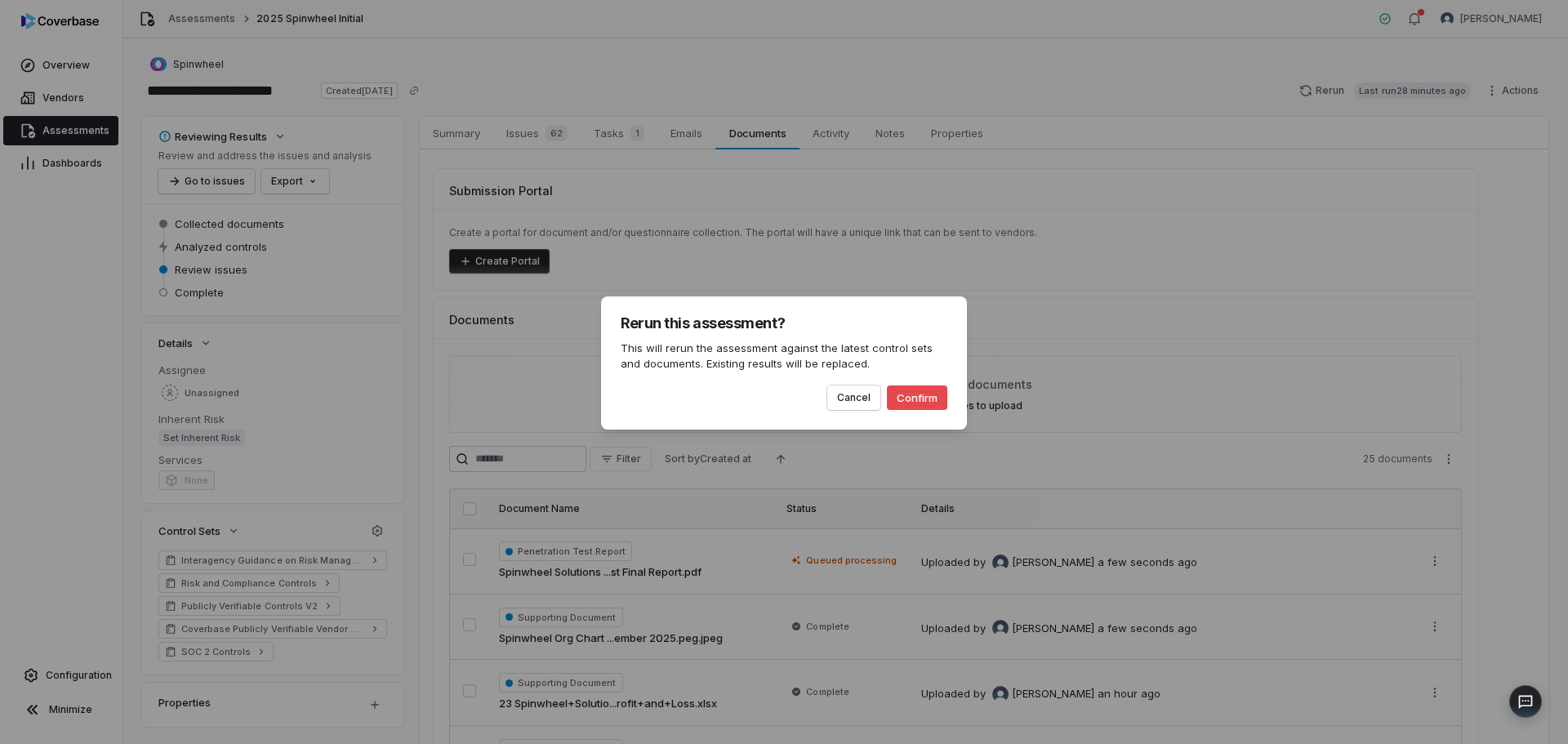
click at [925, 396] on button "Confirm" at bounding box center [918, 398] width 61 height 25
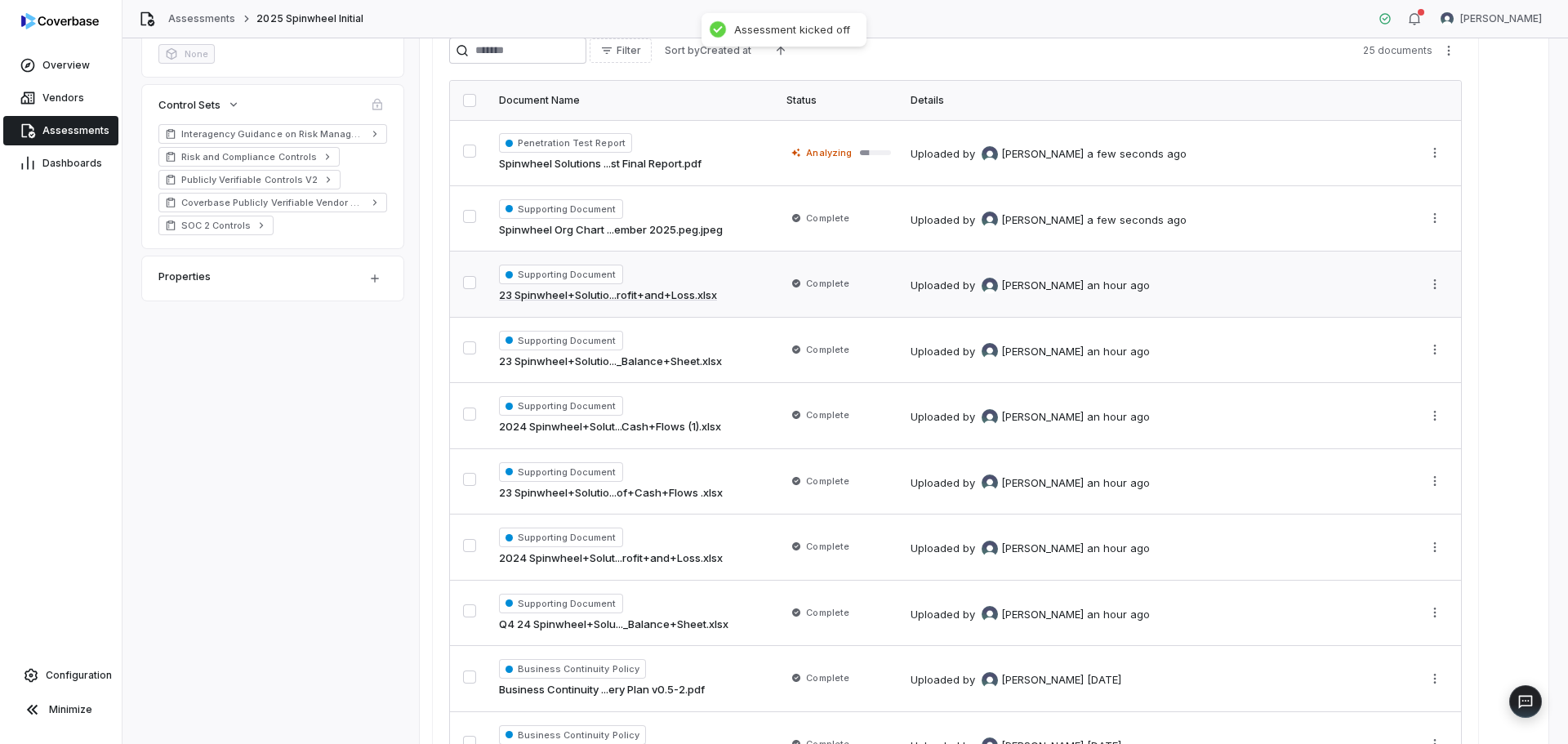
scroll to position [82, 0]
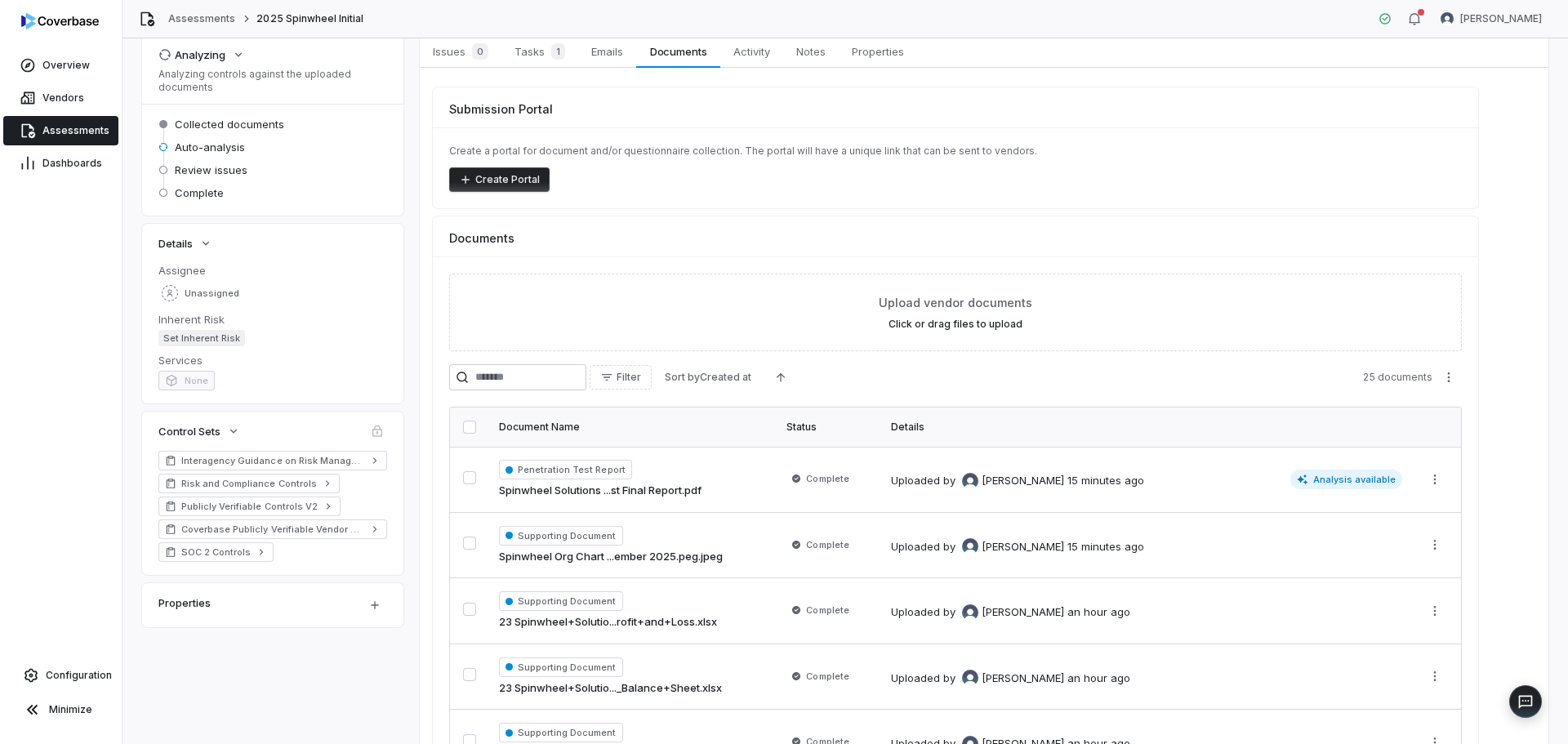
click at [911, 226] on div "Documents" at bounding box center [956, 232] width 1046 height 30
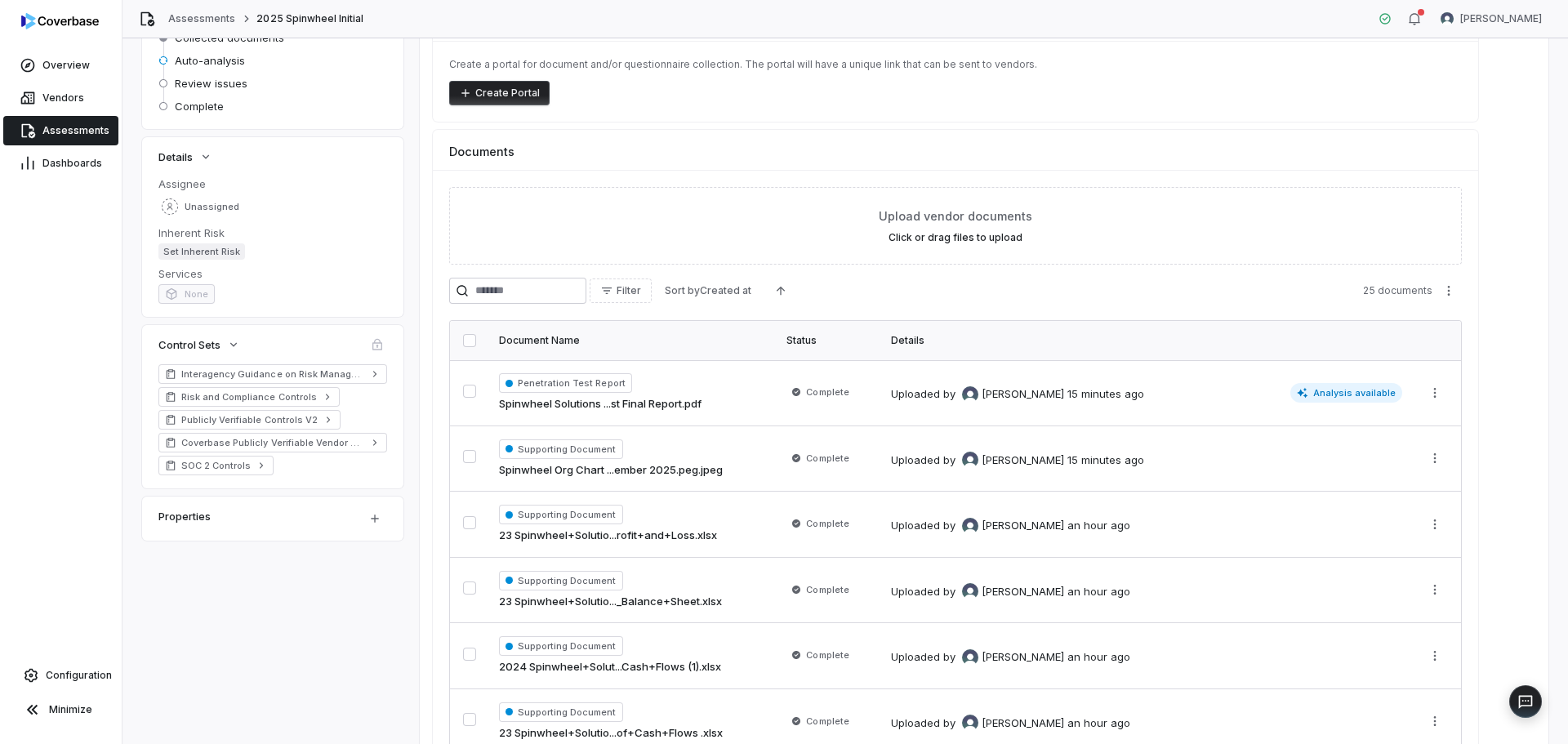
scroll to position [0, 0]
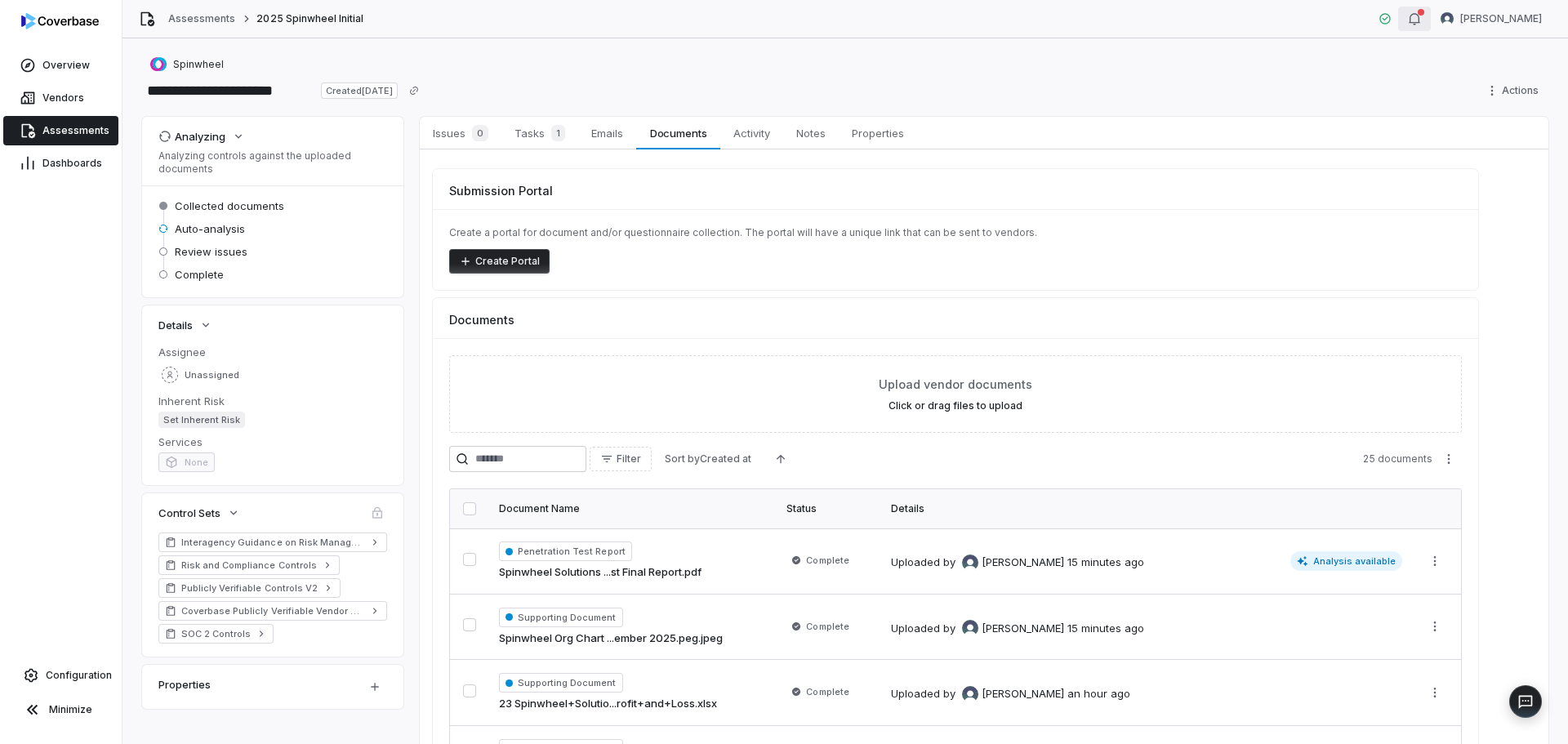
click at [1421, 17] on icon "button" at bounding box center [1415, 19] width 13 height 13
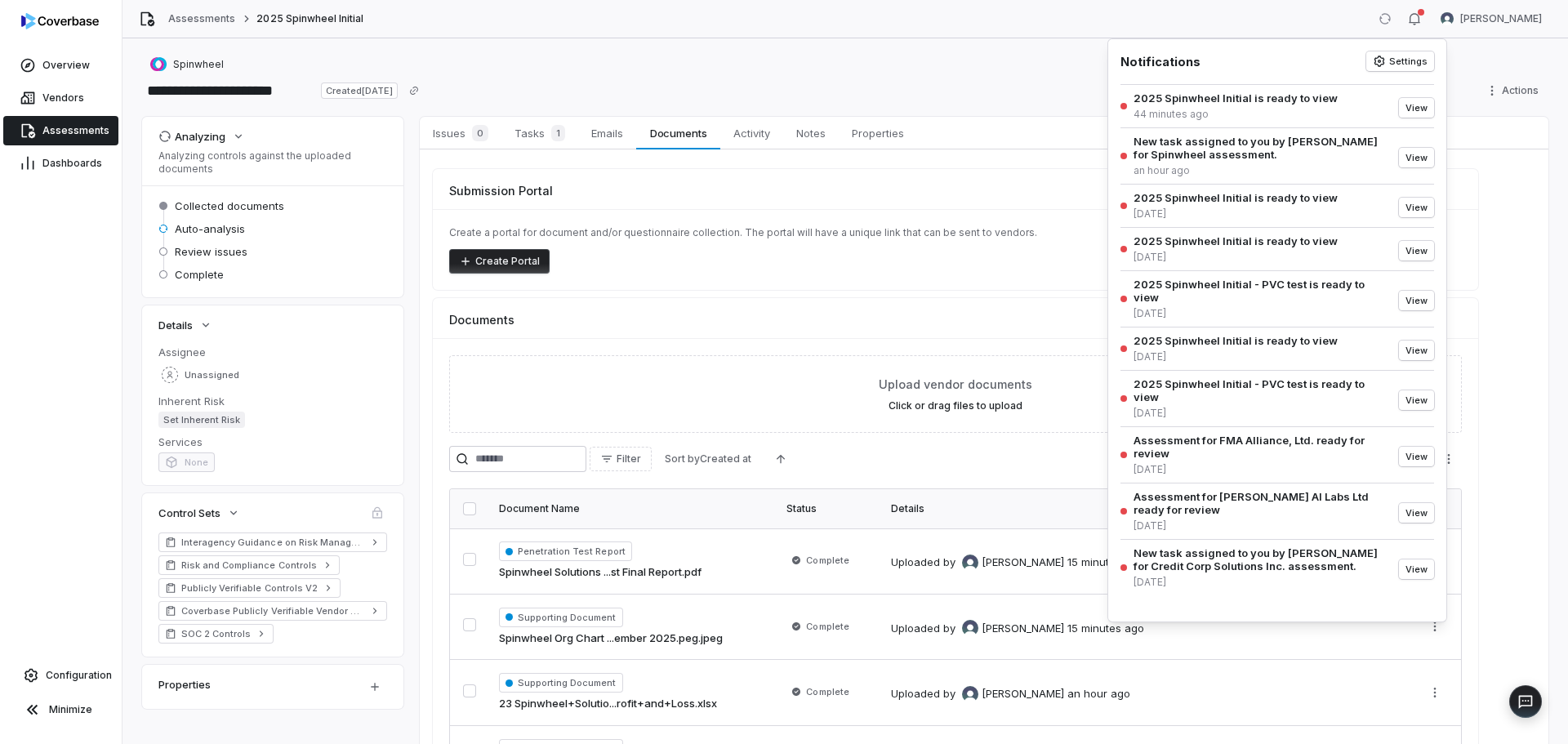
click at [720, 270] on div "Create Portal" at bounding box center [955, 261] width 1013 height 25
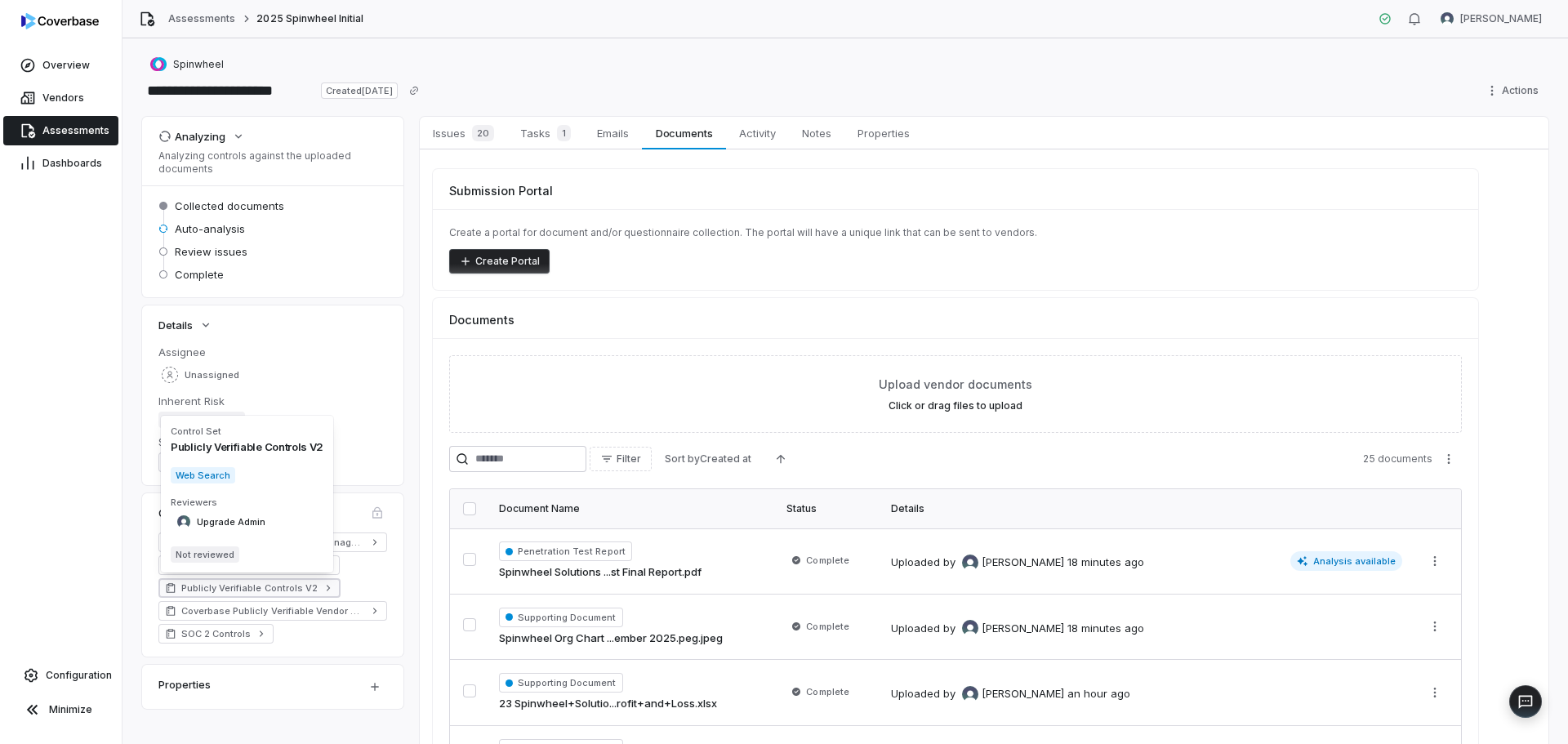
click at [271, 591] on span "Publicly Verifiable Controls V2" at bounding box center [250, 588] width 137 height 13
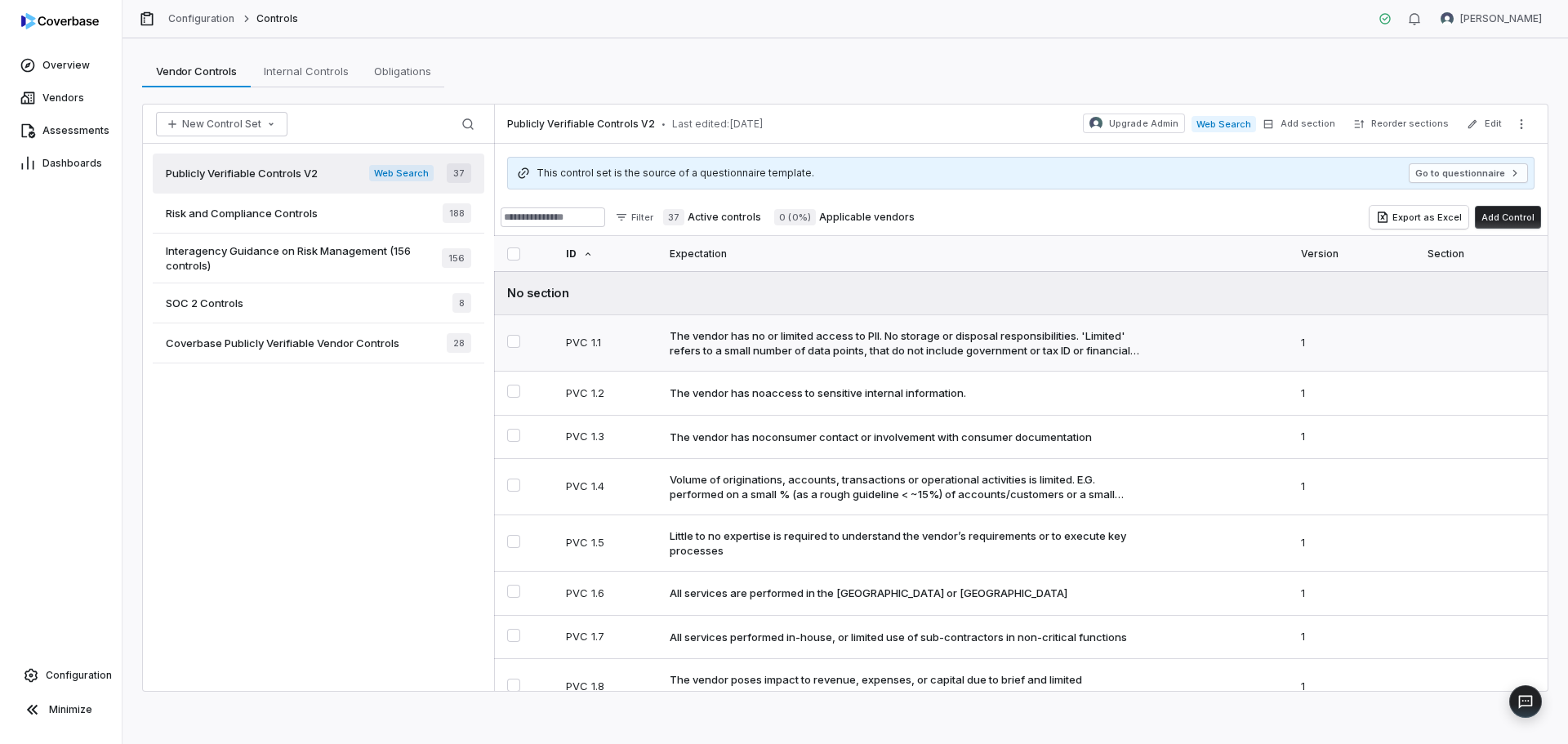
click at [882, 336] on div "The vendor has no or limited access to PII. No storage or disposal responsibili…" at bounding box center [908, 343] width 477 height 29
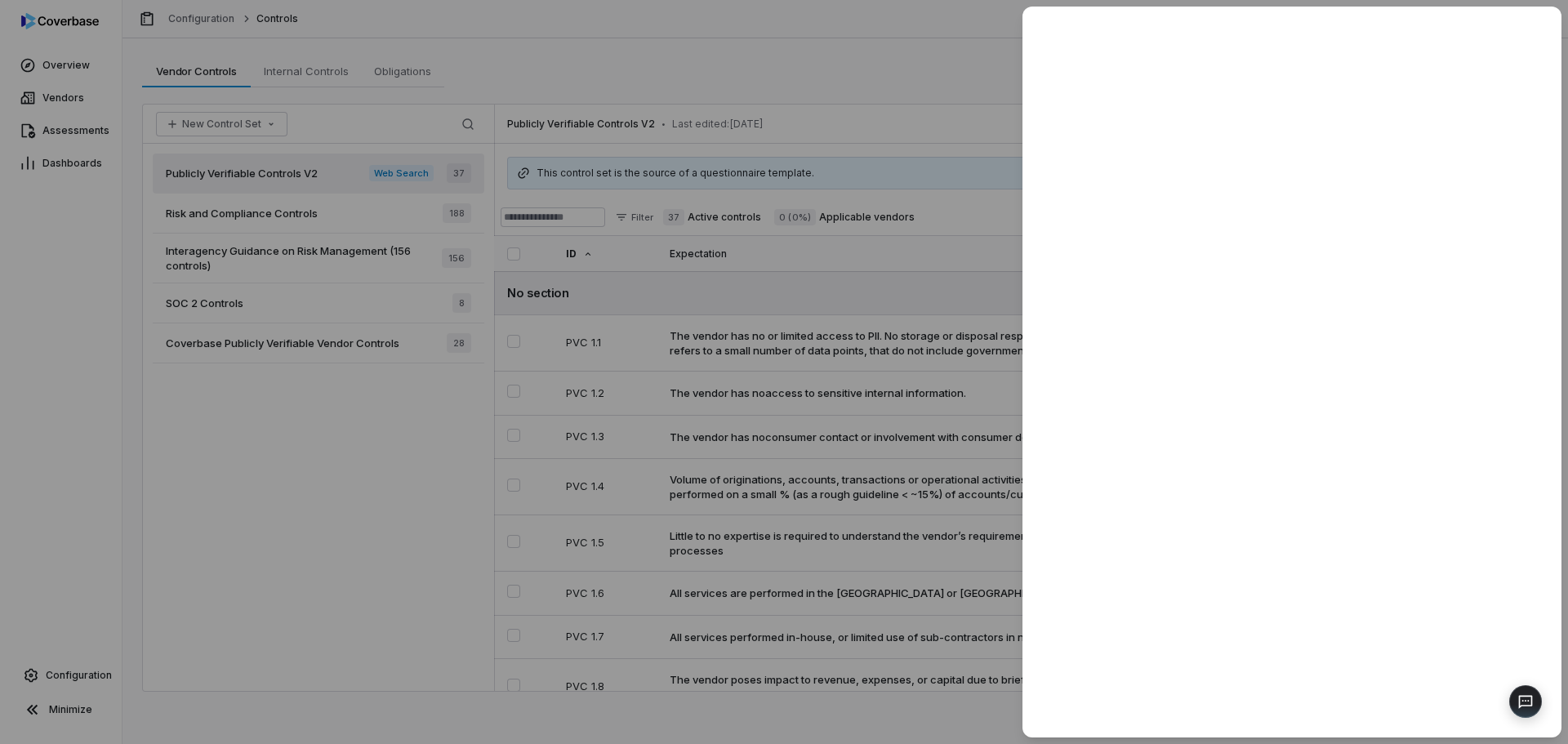
drag, startPoint x: 860, startPoint y: 59, endPoint x: 851, endPoint y: 68, distance: 12.7
click at [860, 60] on div at bounding box center [784, 372] width 1568 height 744
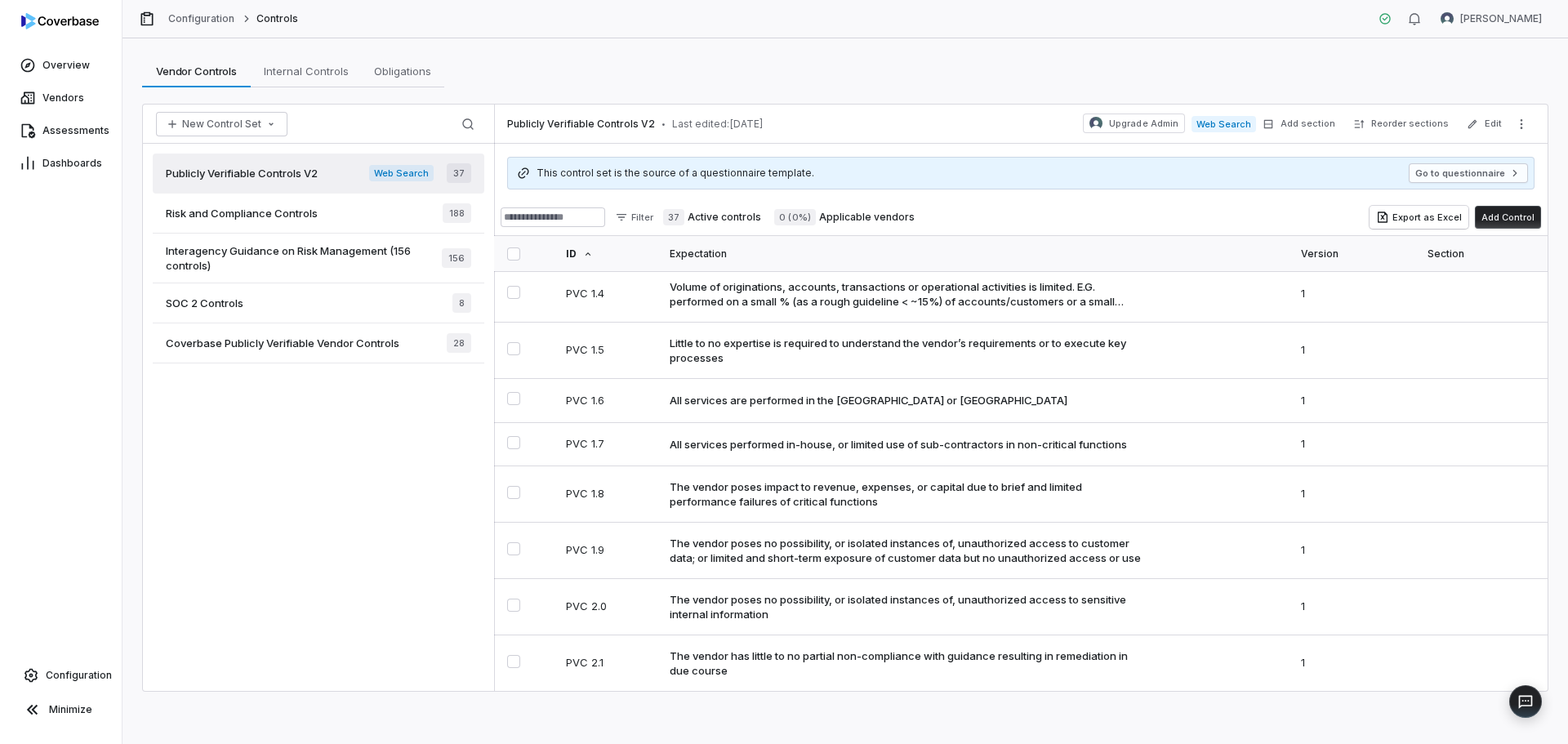
scroll to position [245, 0]
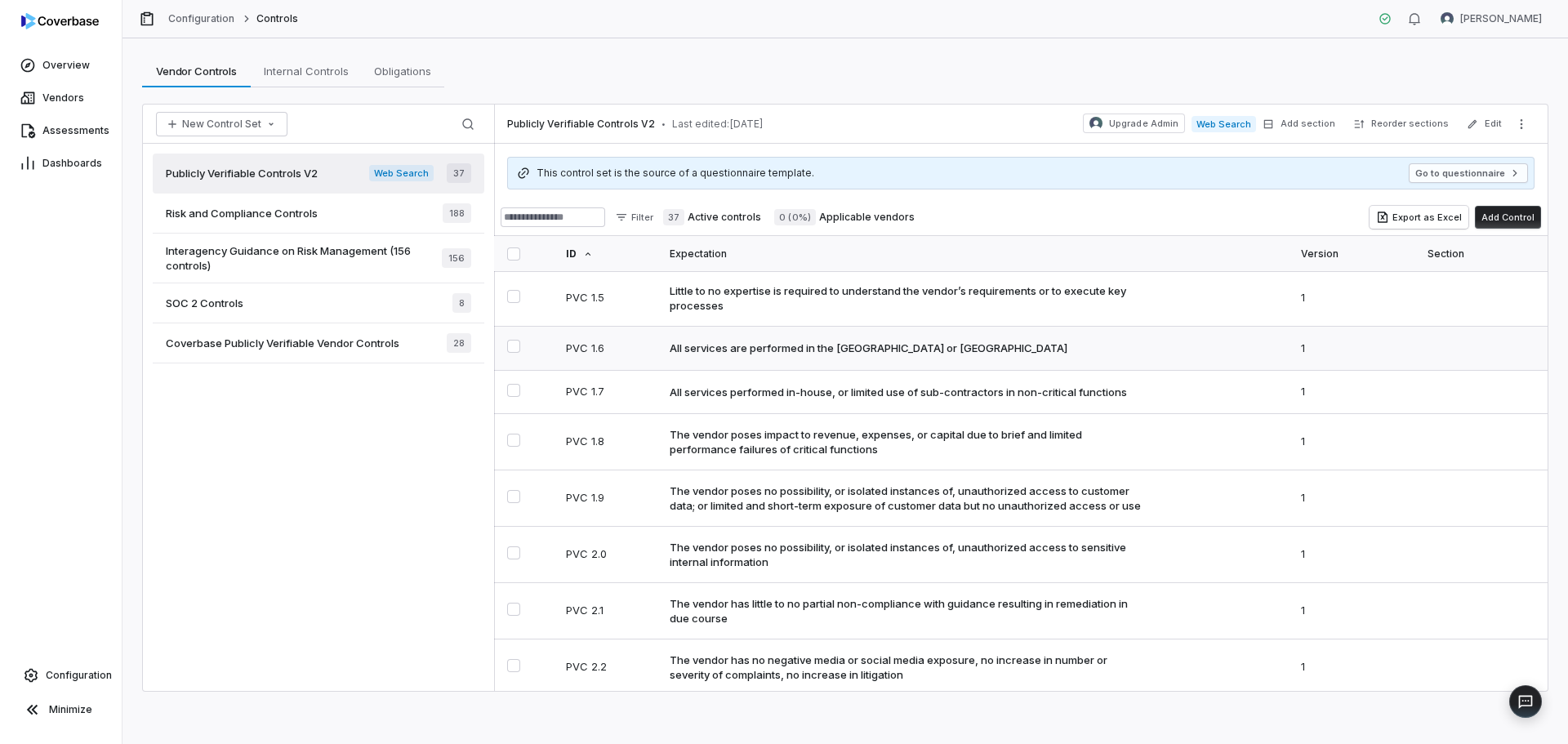
click at [865, 346] on div "All services are performed in the United States or Canada" at bounding box center [868, 347] width 398 height 14
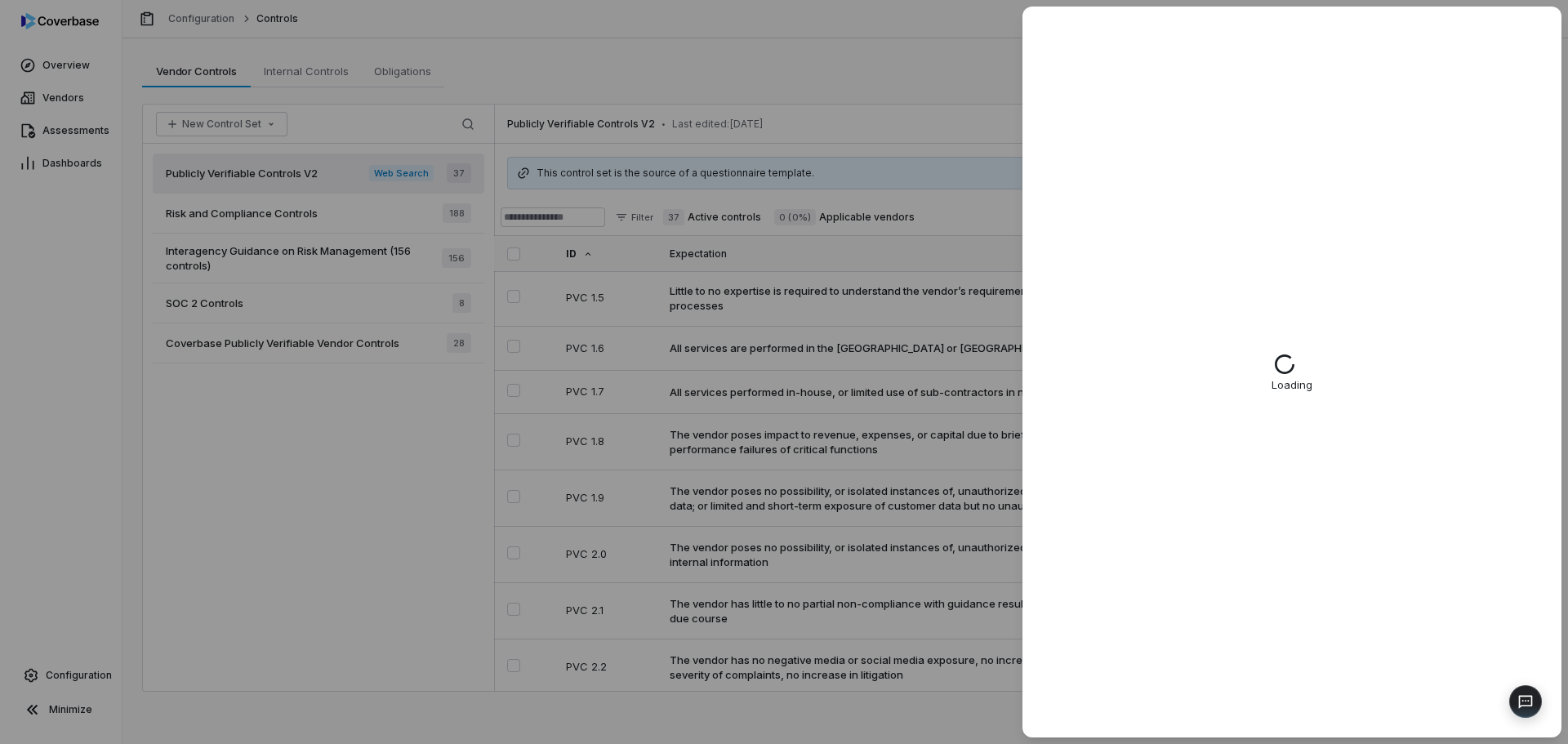
type textarea "*"
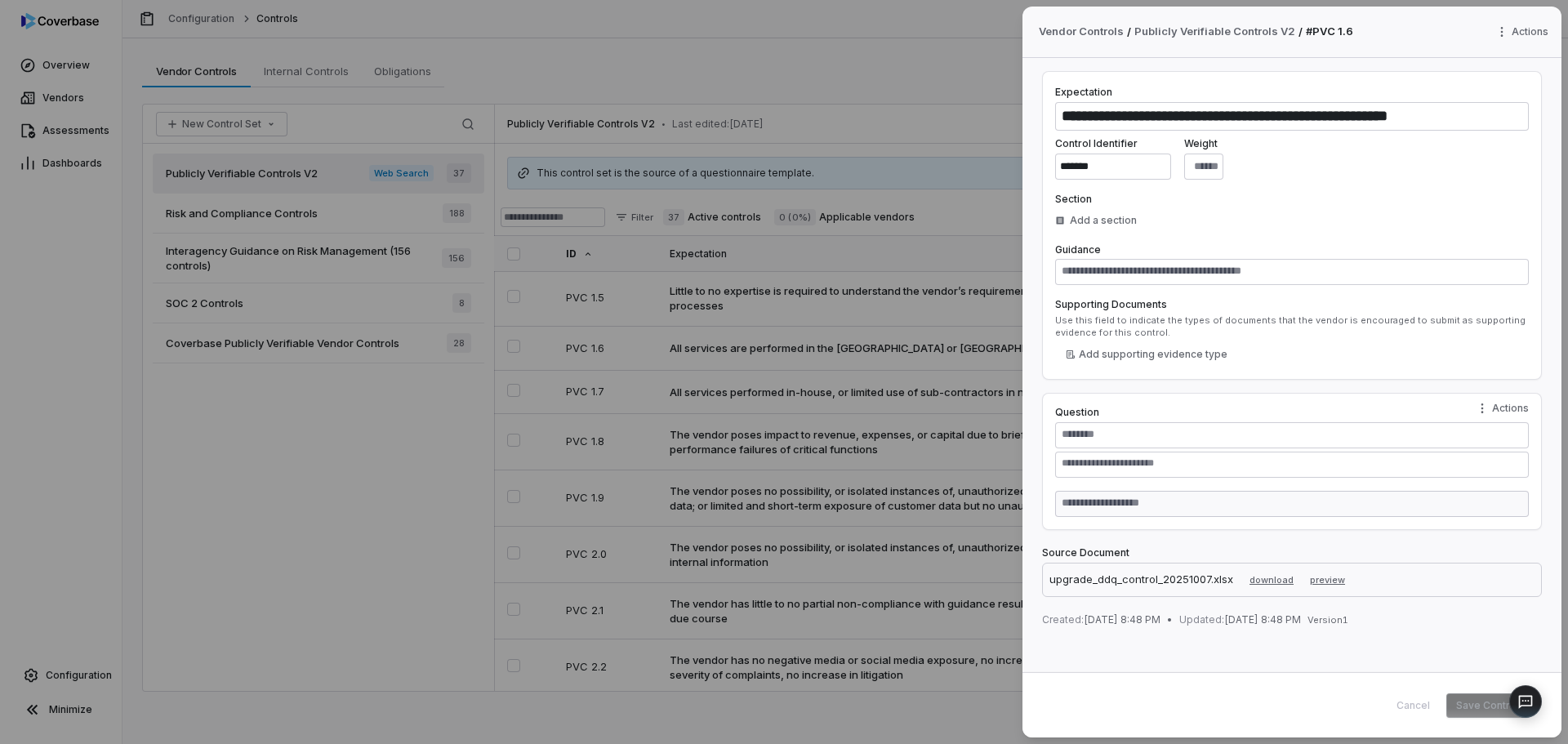
click at [1414, 703] on div "Cancel Save Control" at bounding box center [1458, 706] width 142 height 25
drag, startPoint x: 1124, startPoint y: 419, endPoint x: 1122, endPoint y: 431, distance: 12.2
click at [1123, 425] on div "Question" at bounding box center [1292, 442] width 474 height 72
click at [1122, 430] on textarea at bounding box center [1292, 436] width 474 height 27
click at [1503, 401] on div "**********" at bounding box center [784, 372] width 1568 height 744
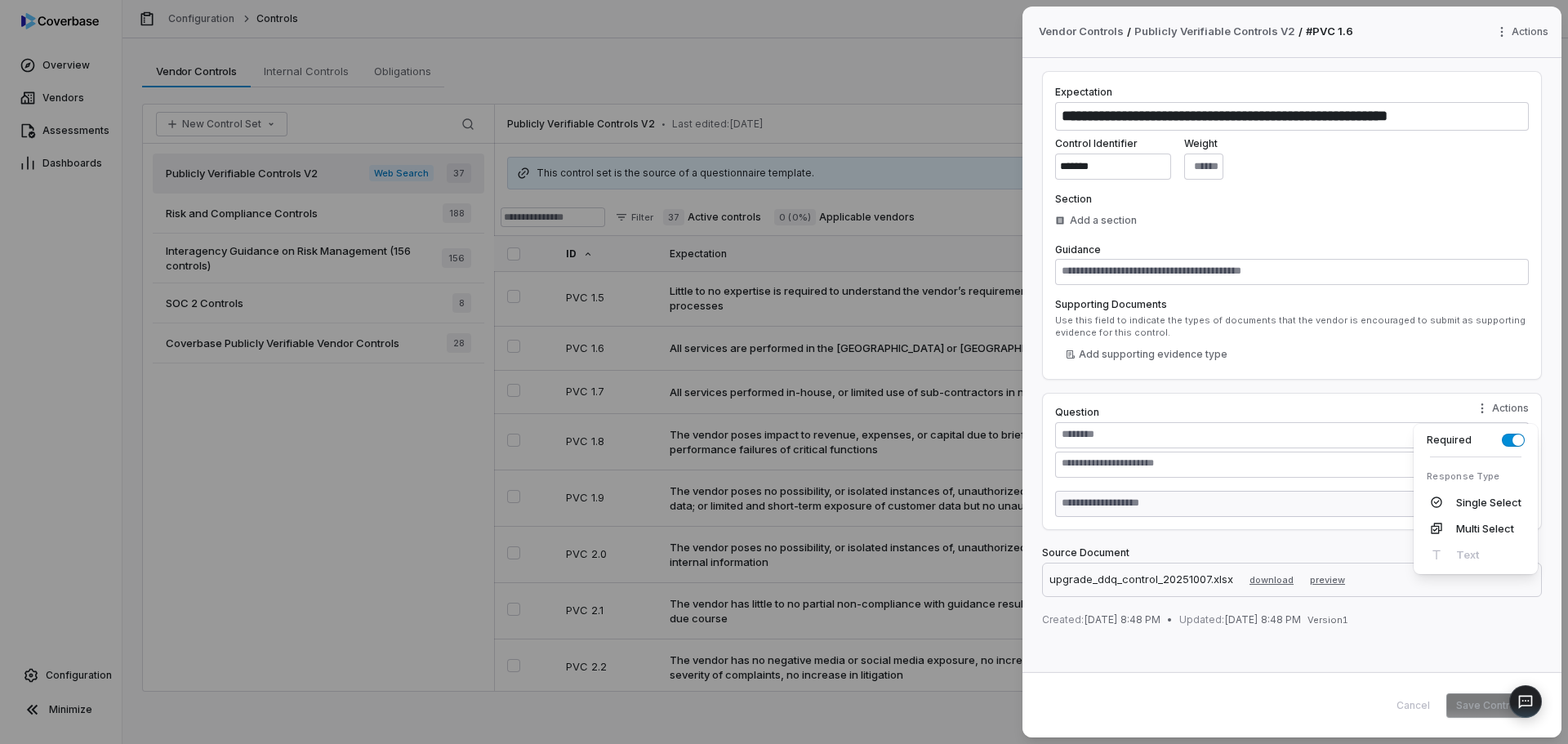
click at [1294, 451] on div "**********" at bounding box center [784, 372] width 1568 height 744
click at [1136, 439] on textarea at bounding box center [1292, 436] width 474 height 27
click at [741, 45] on div "**********" at bounding box center [784, 372] width 1568 height 744
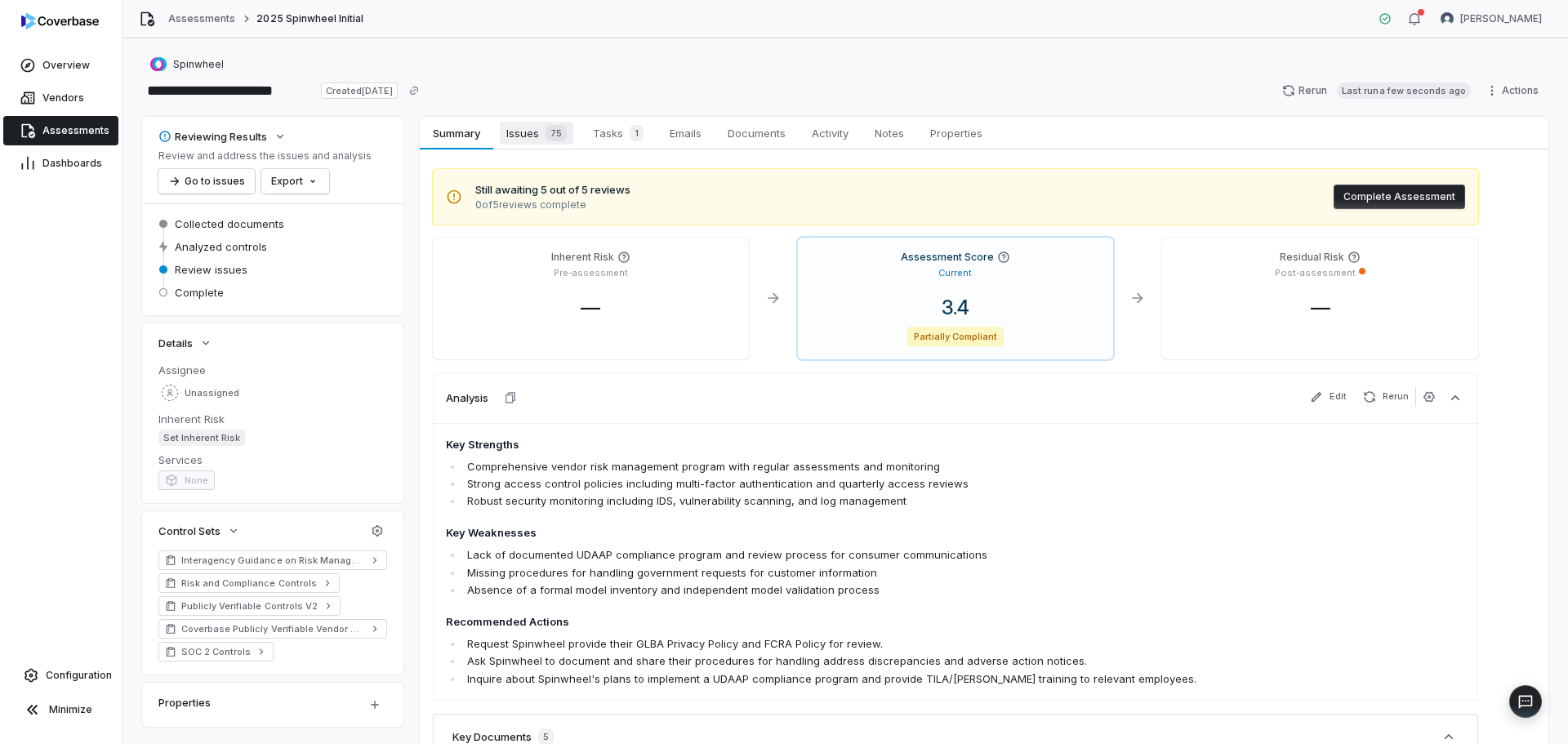
click at [536, 139] on span "Issues 75" at bounding box center [536, 133] width 73 height 23
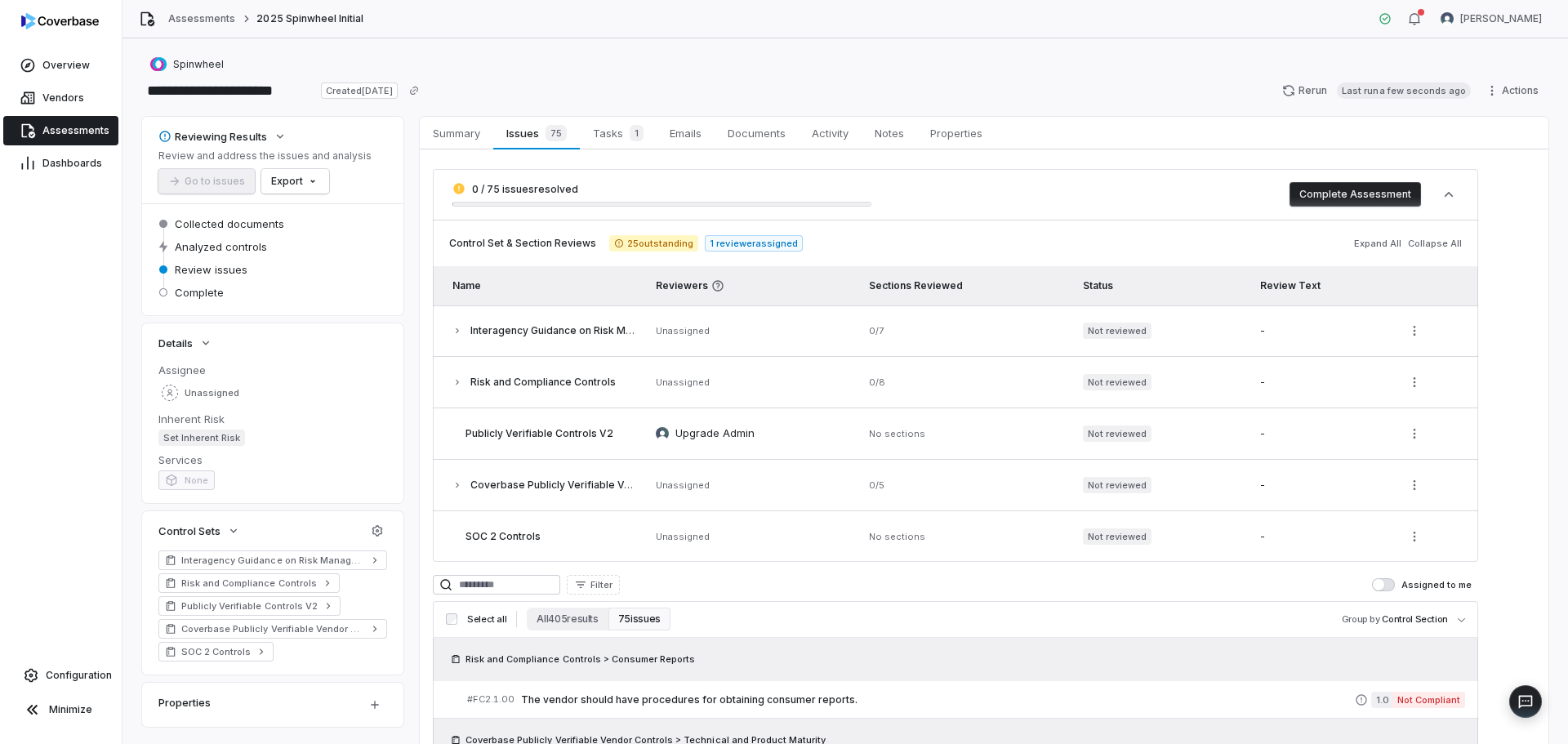
click at [56, 126] on span "Assessments" at bounding box center [76, 131] width 67 height 13
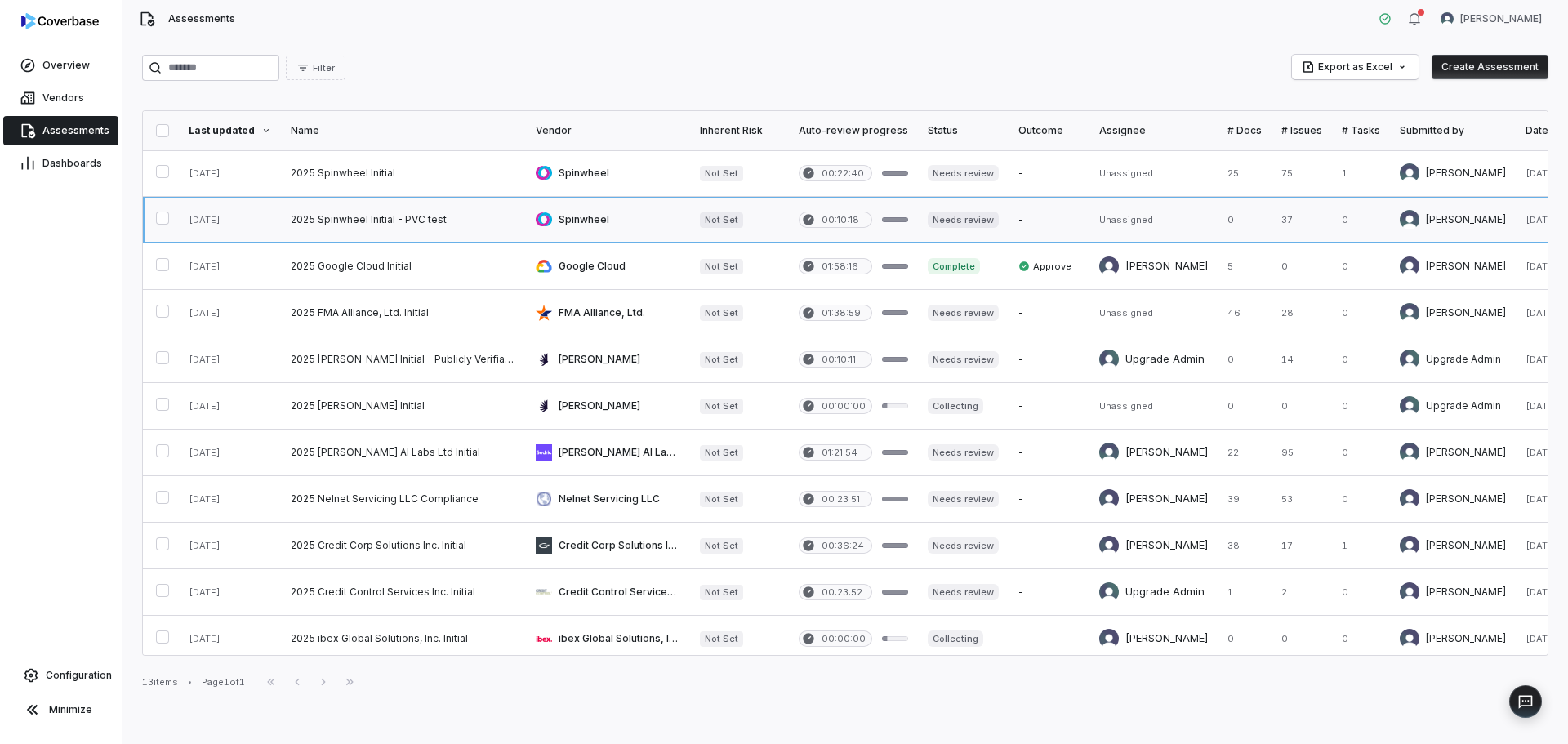
click at [362, 226] on link at bounding box center [403, 219] width 245 height 46
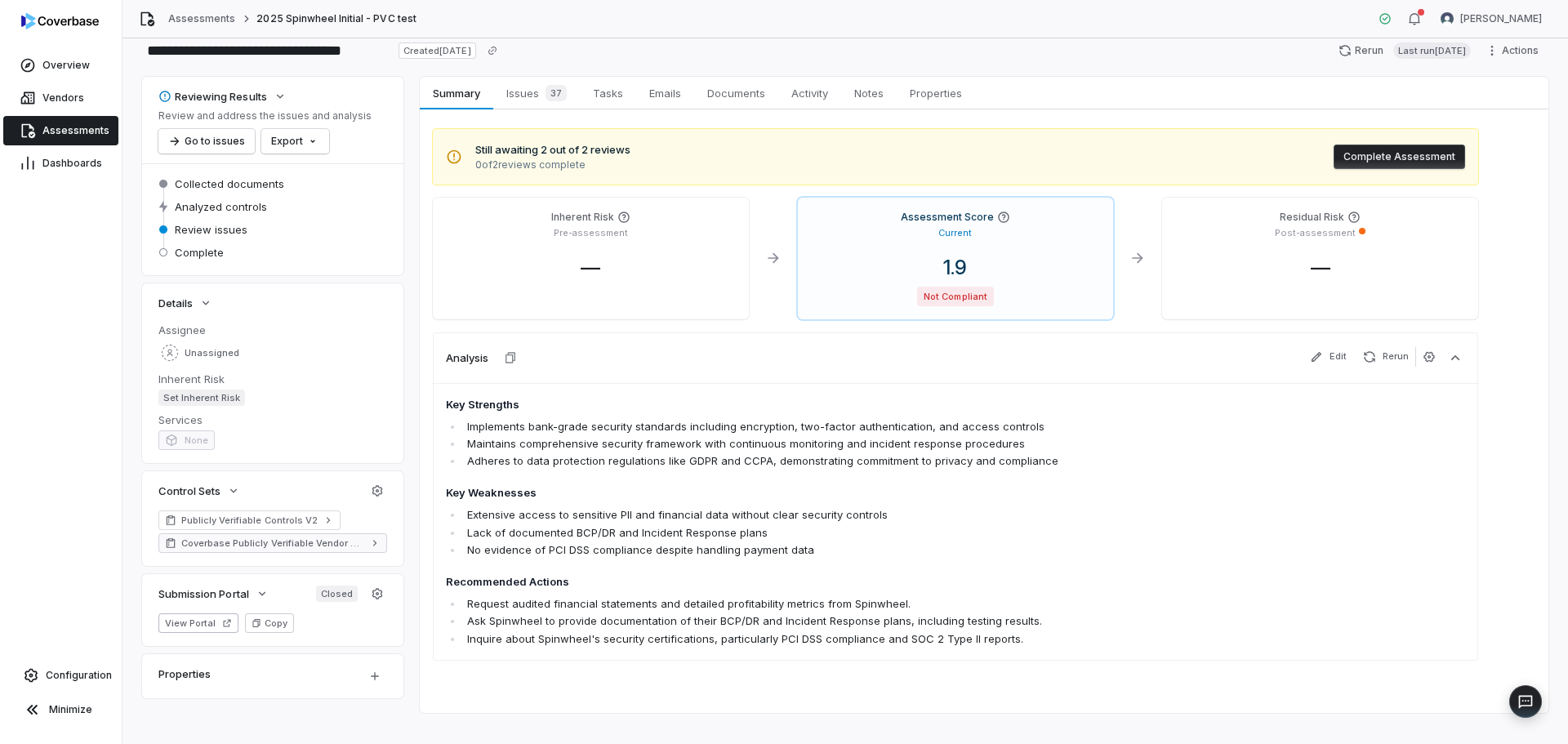
scroll to position [62, 0]
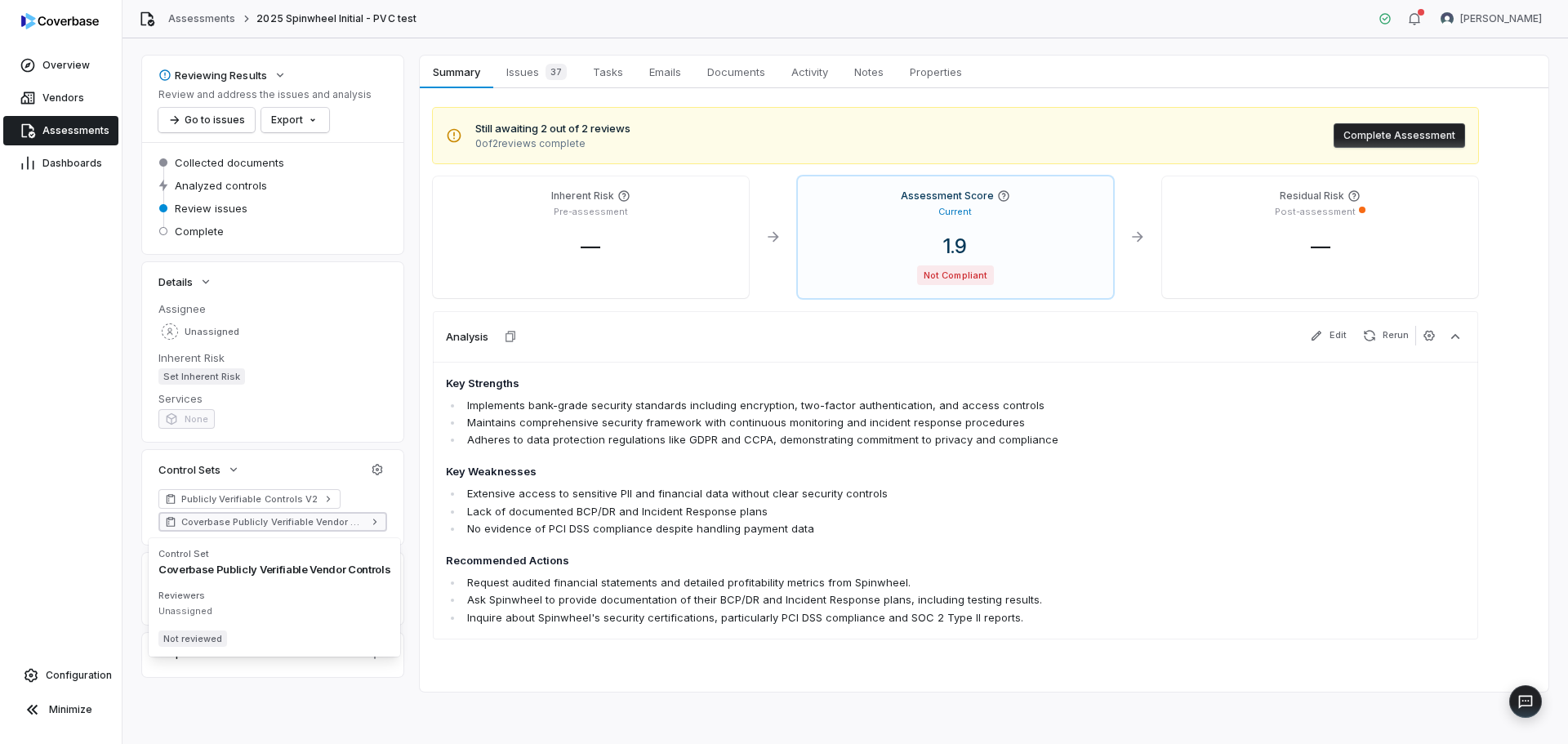
click at [361, 523] on span "Coverbase Publicly Verifiable Vendor Controls" at bounding box center [272, 522] width 183 height 13
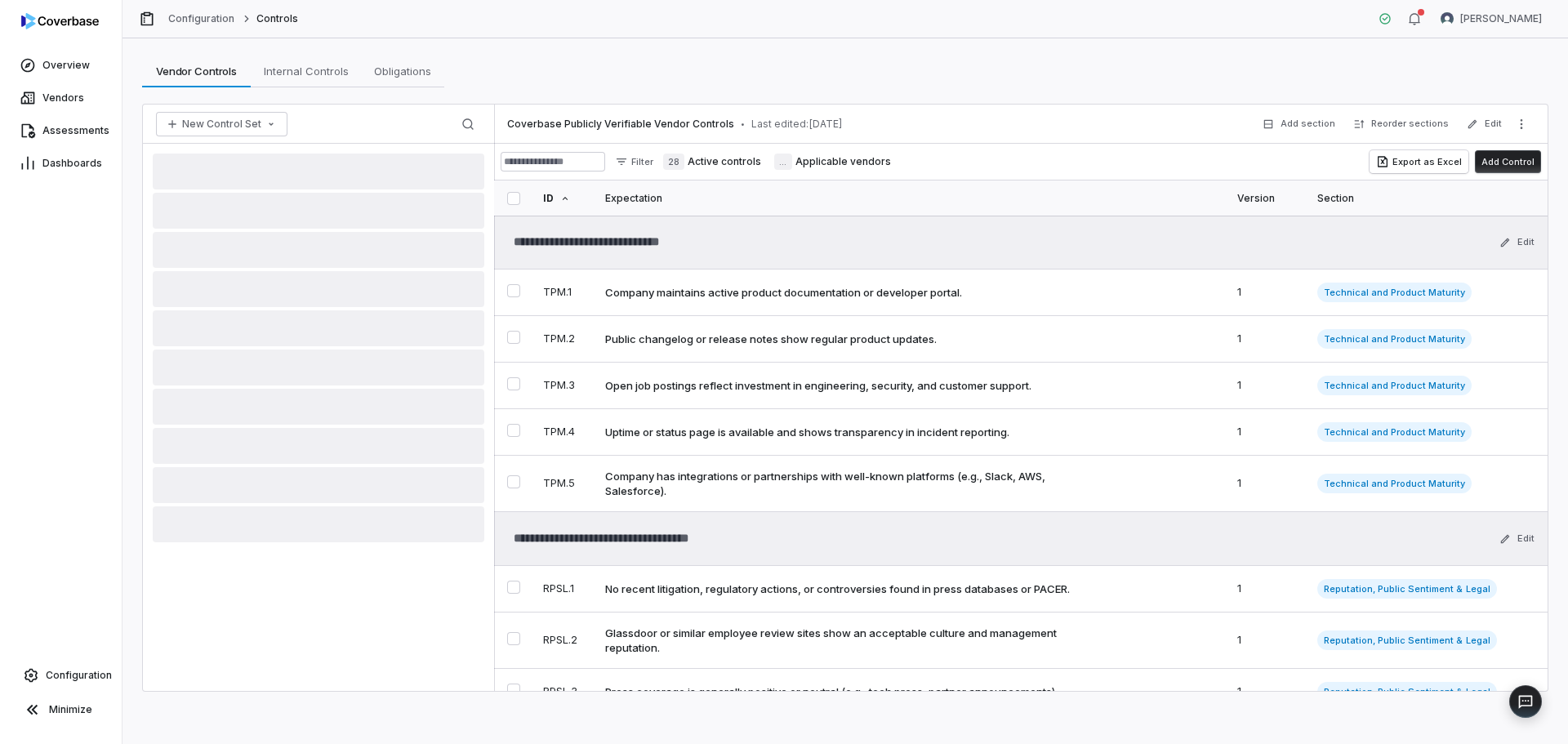
type textarea "*"
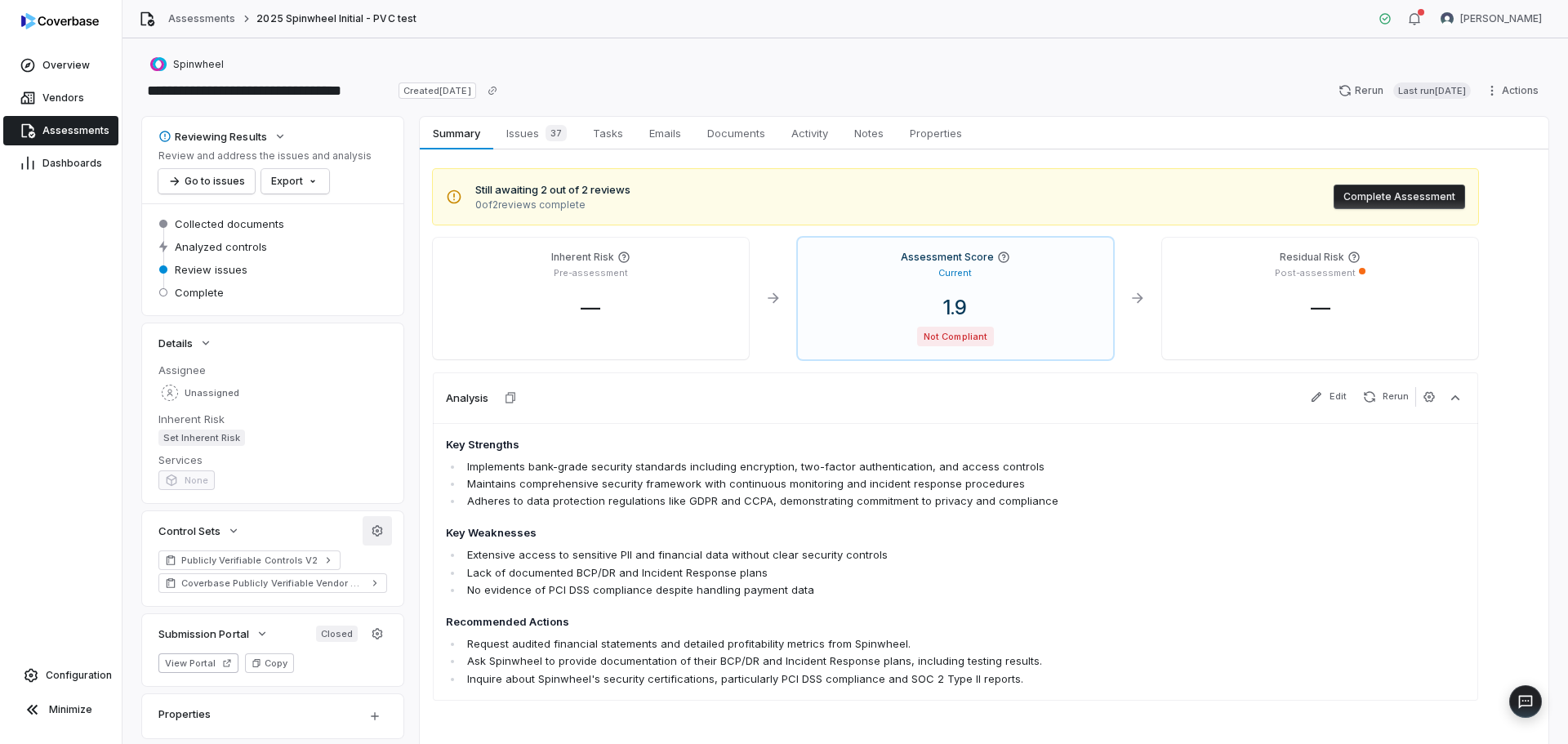
click at [381, 534] on icon "button" at bounding box center [378, 531] width 13 height 13
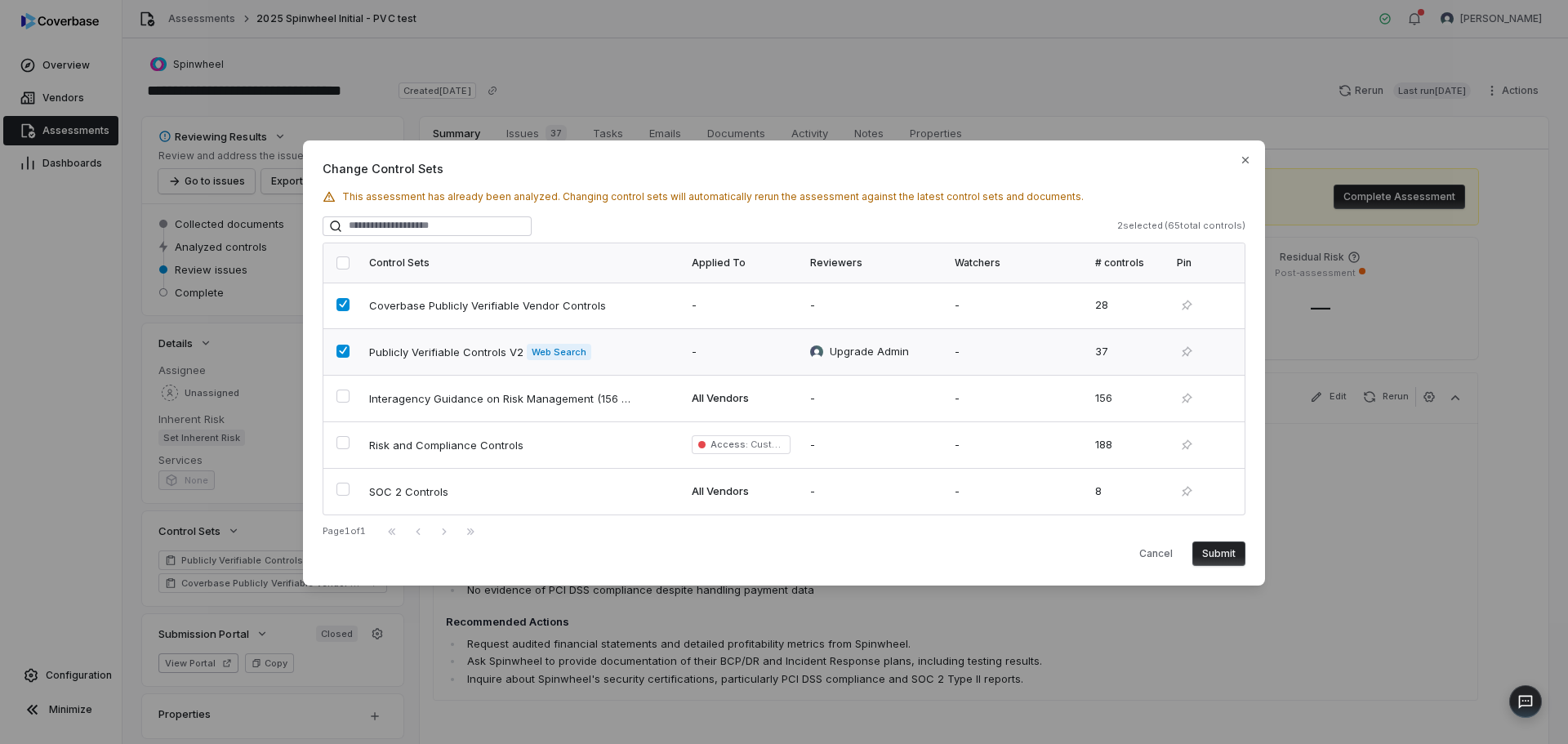
click at [345, 351] on button "button" at bounding box center [344, 351] width 13 height 13
click at [1211, 549] on button "Submit" at bounding box center [1220, 554] width 53 height 25
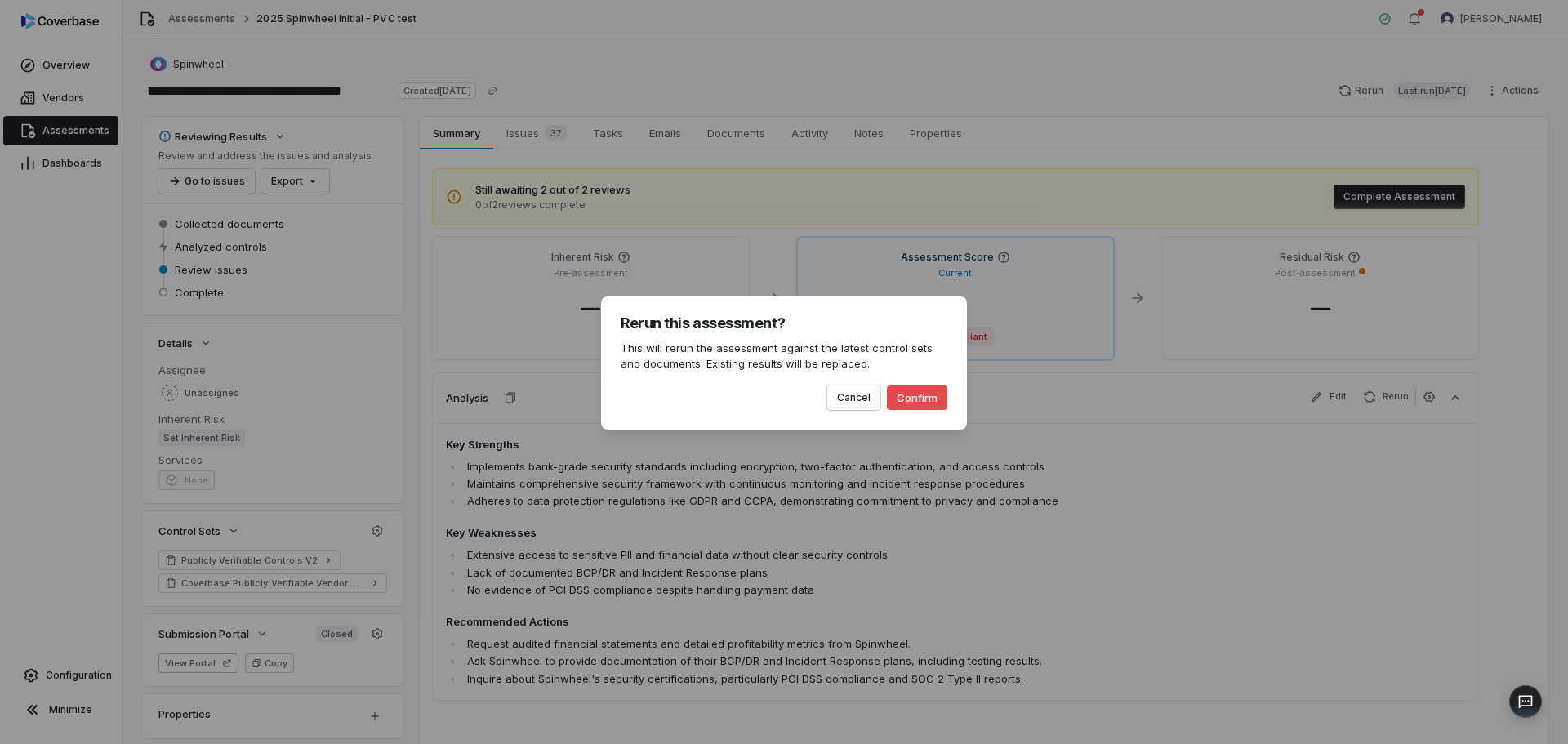
click at [925, 400] on button "Confirm" at bounding box center [918, 398] width 61 height 25
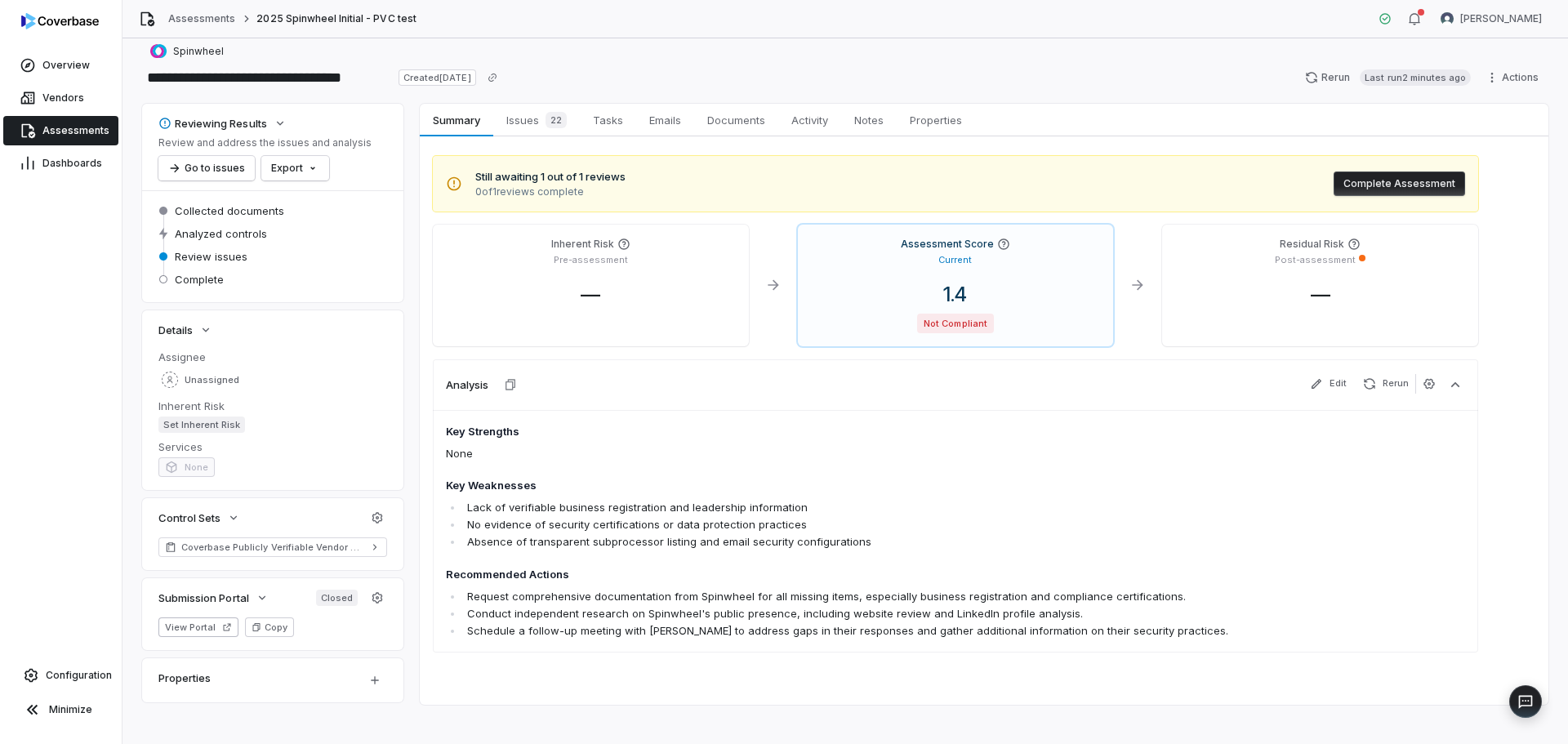
scroll to position [27, 0]
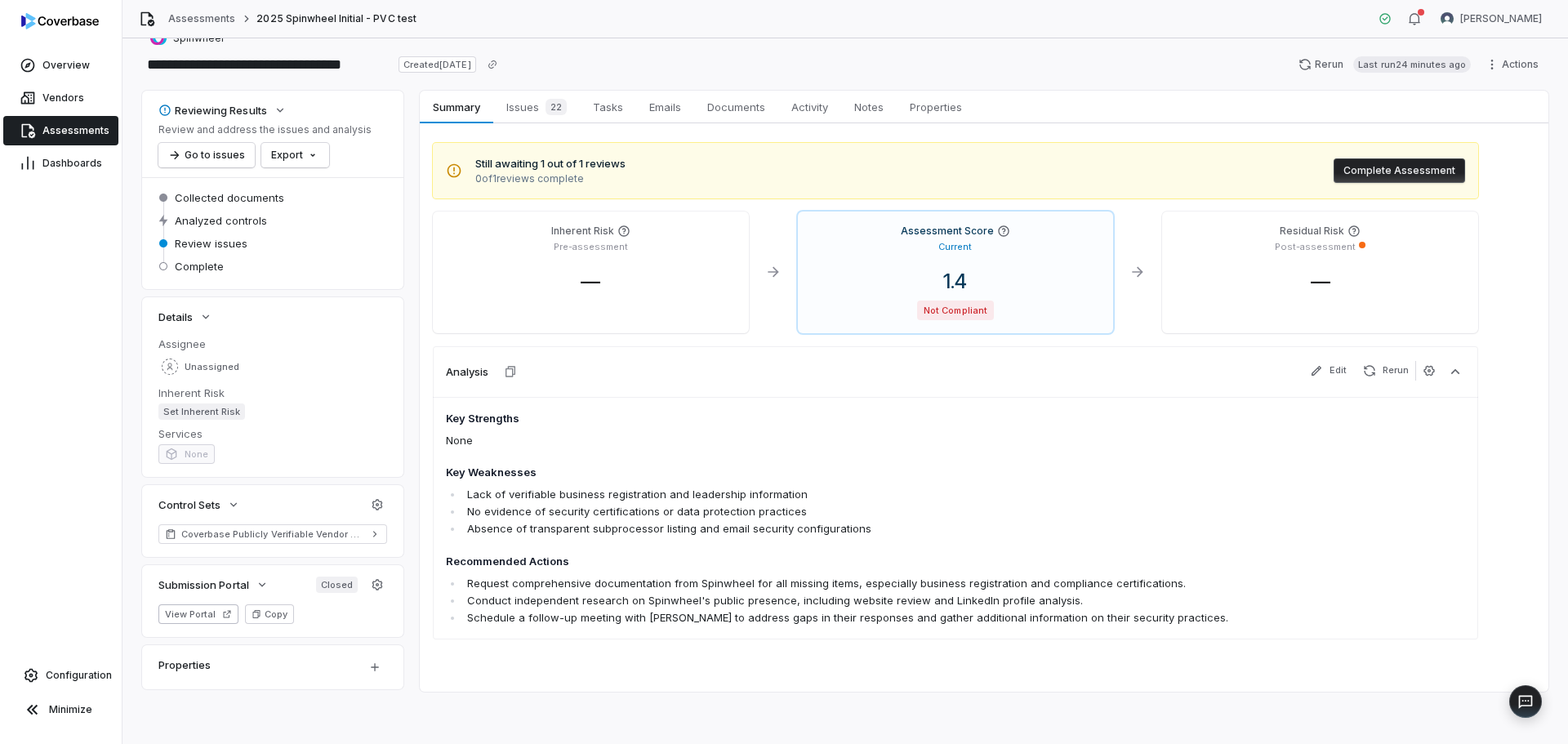
click at [1397, 166] on button "Complete Assessment" at bounding box center [1399, 171] width 132 height 25
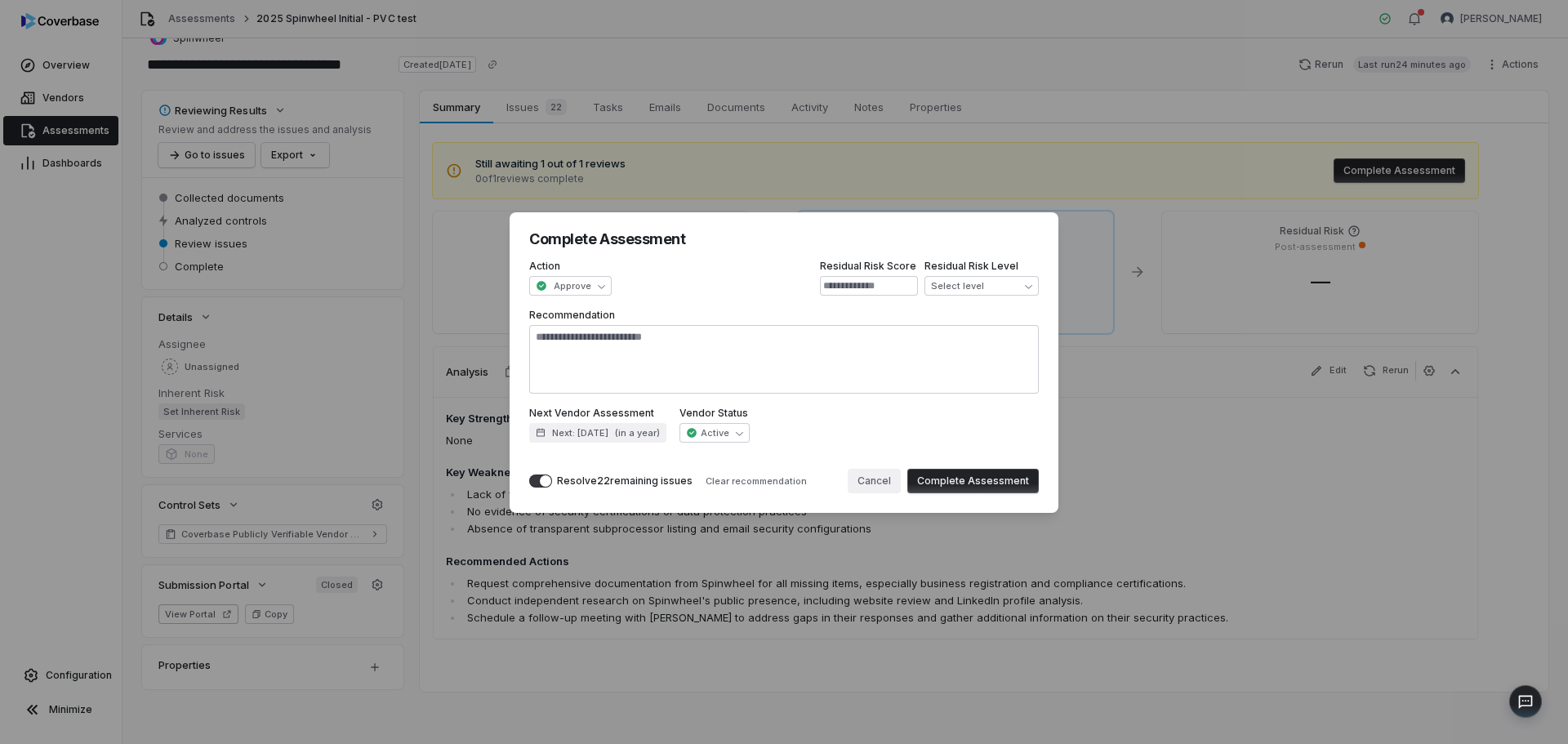
click at [887, 480] on button "Cancel" at bounding box center [874, 481] width 53 height 25
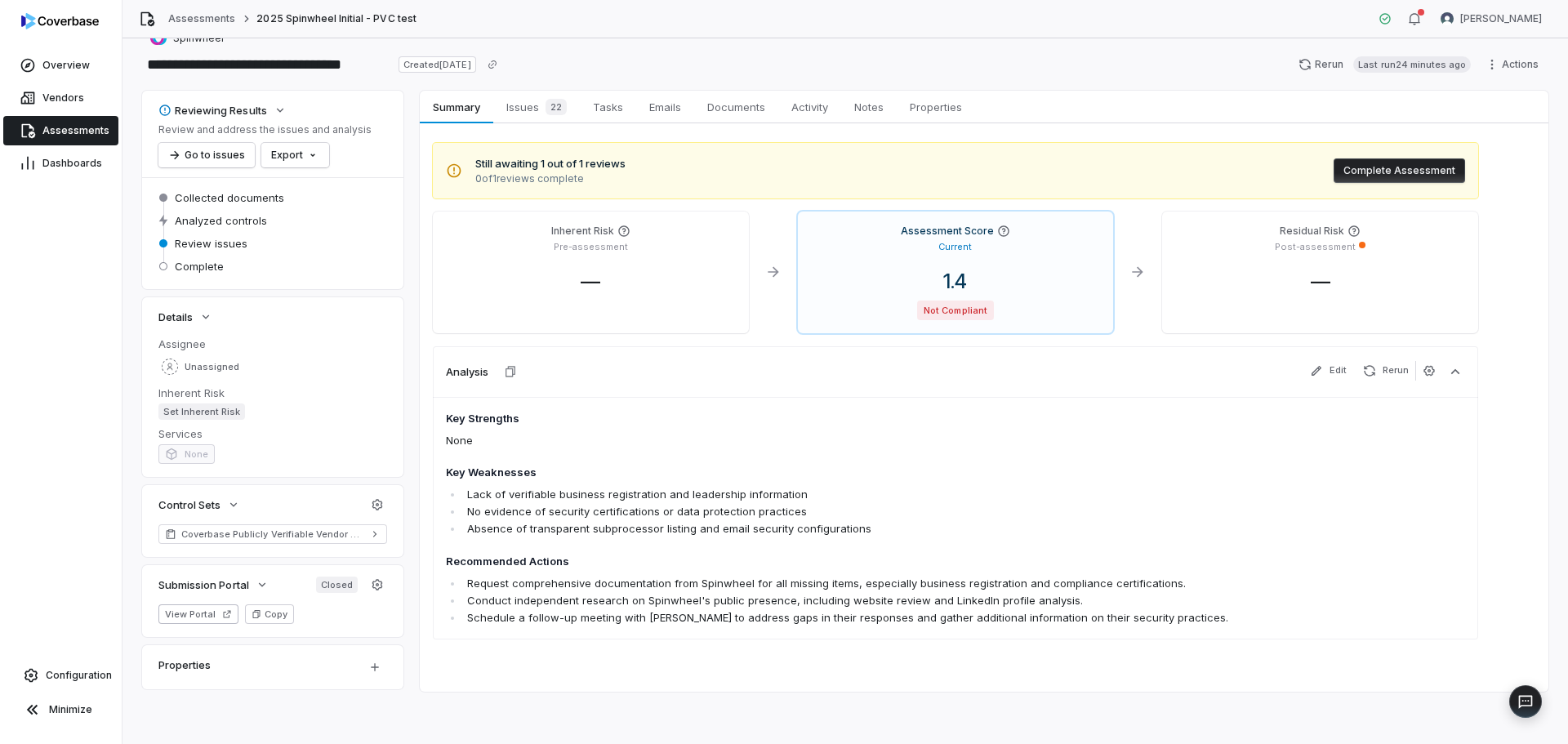
click at [1394, 166] on button "Complete Assessment" at bounding box center [1399, 171] width 132 height 25
type textarea "*"
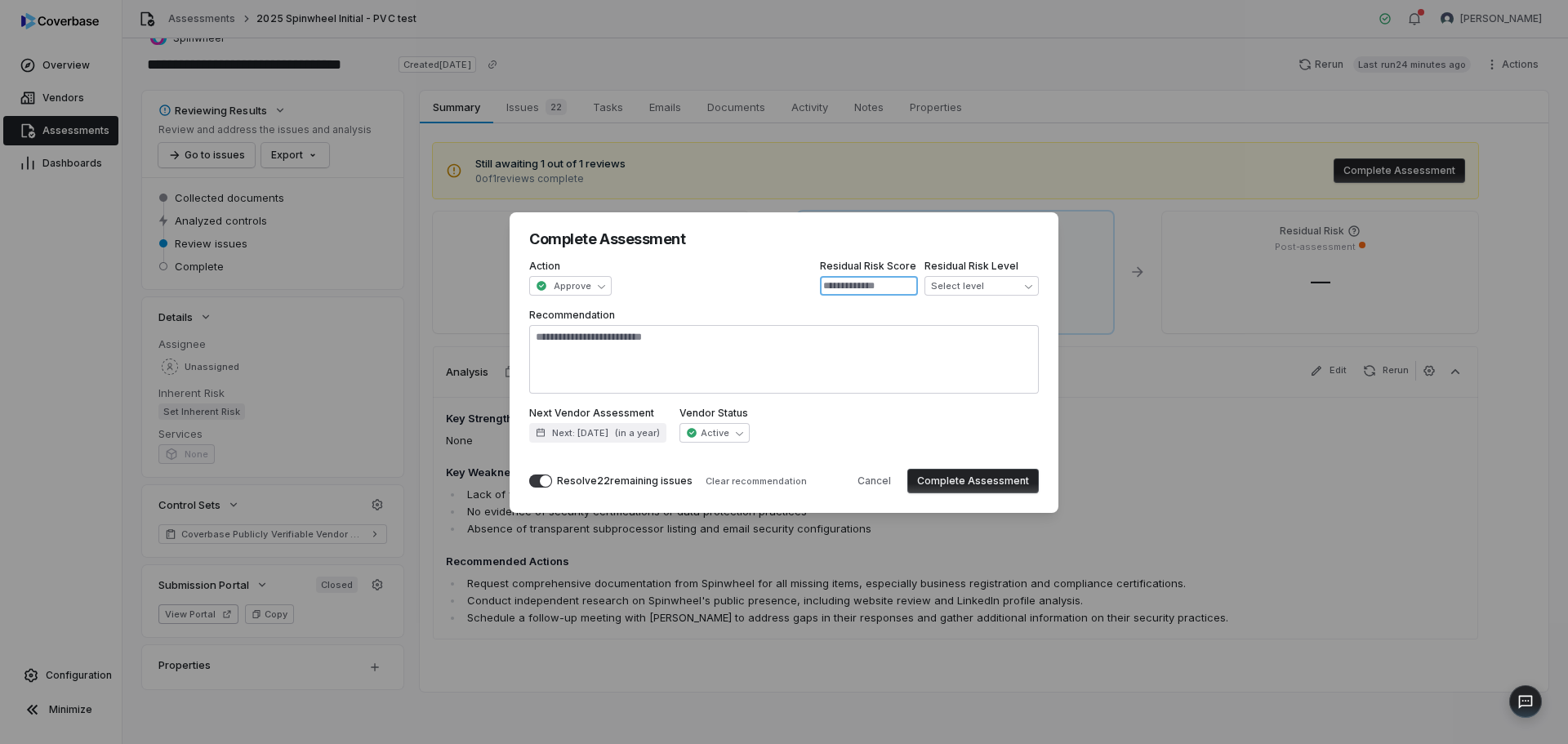
click at [856, 290] on input at bounding box center [868, 286] width 98 height 20
click at [588, 286] on div "**********" at bounding box center [784, 372] width 1568 height 372
select select "**********"
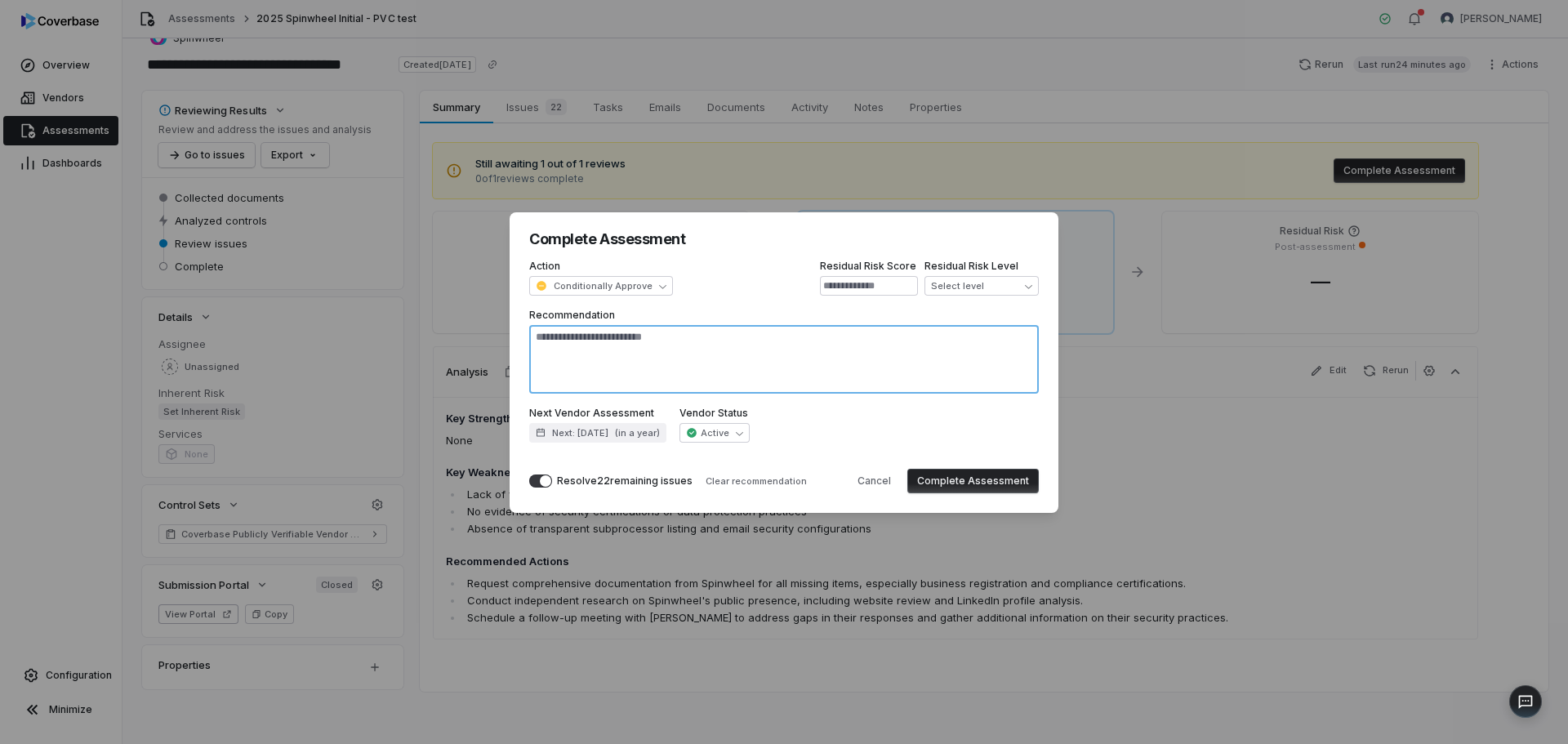
click at [803, 363] on textarea "Recommendation" at bounding box center [784, 360] width 510 height 68
type textarea "*"
type textarea "**"
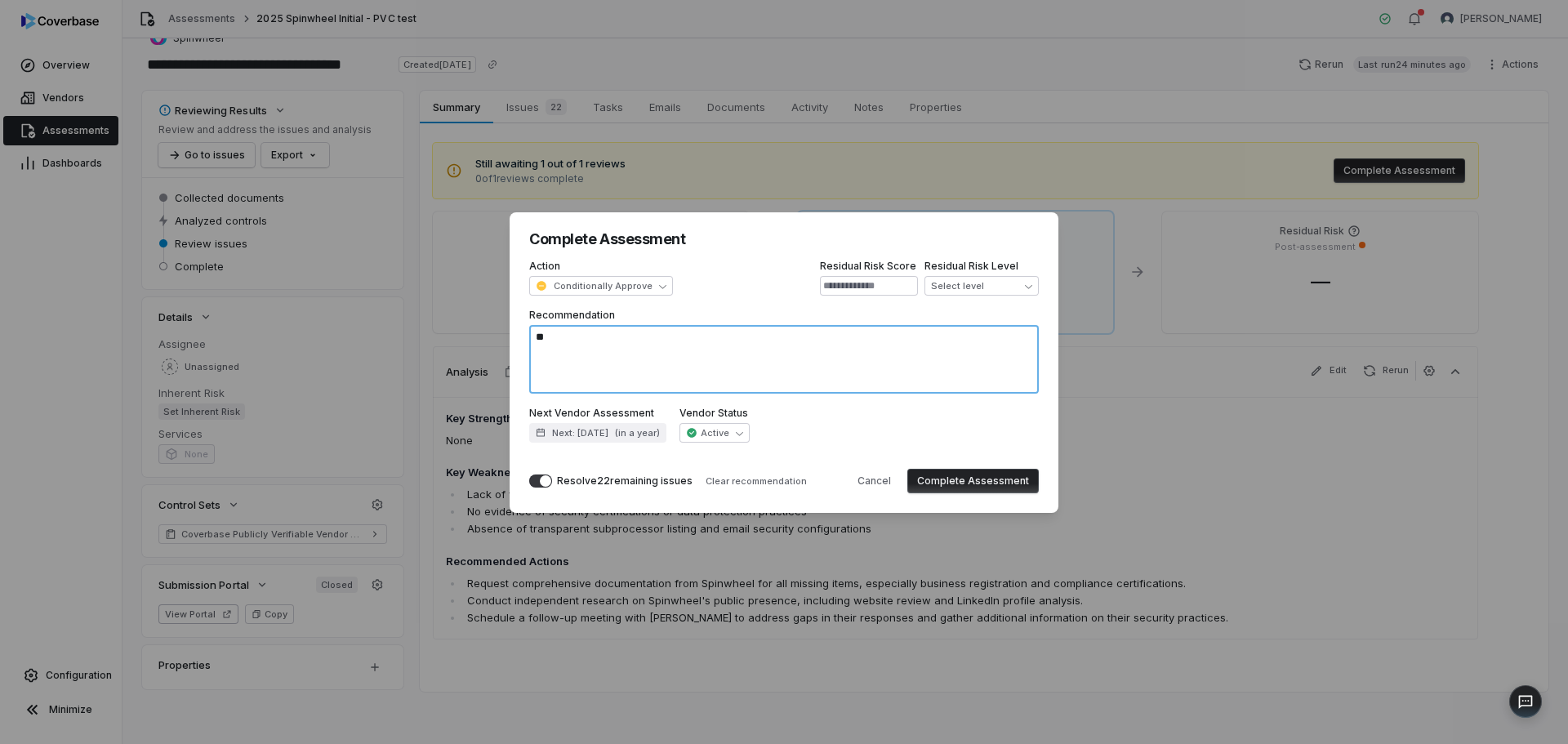
type textarea "*"
type textarea "***"
type textarea "*"
type textarea "****"
type textarea "*"
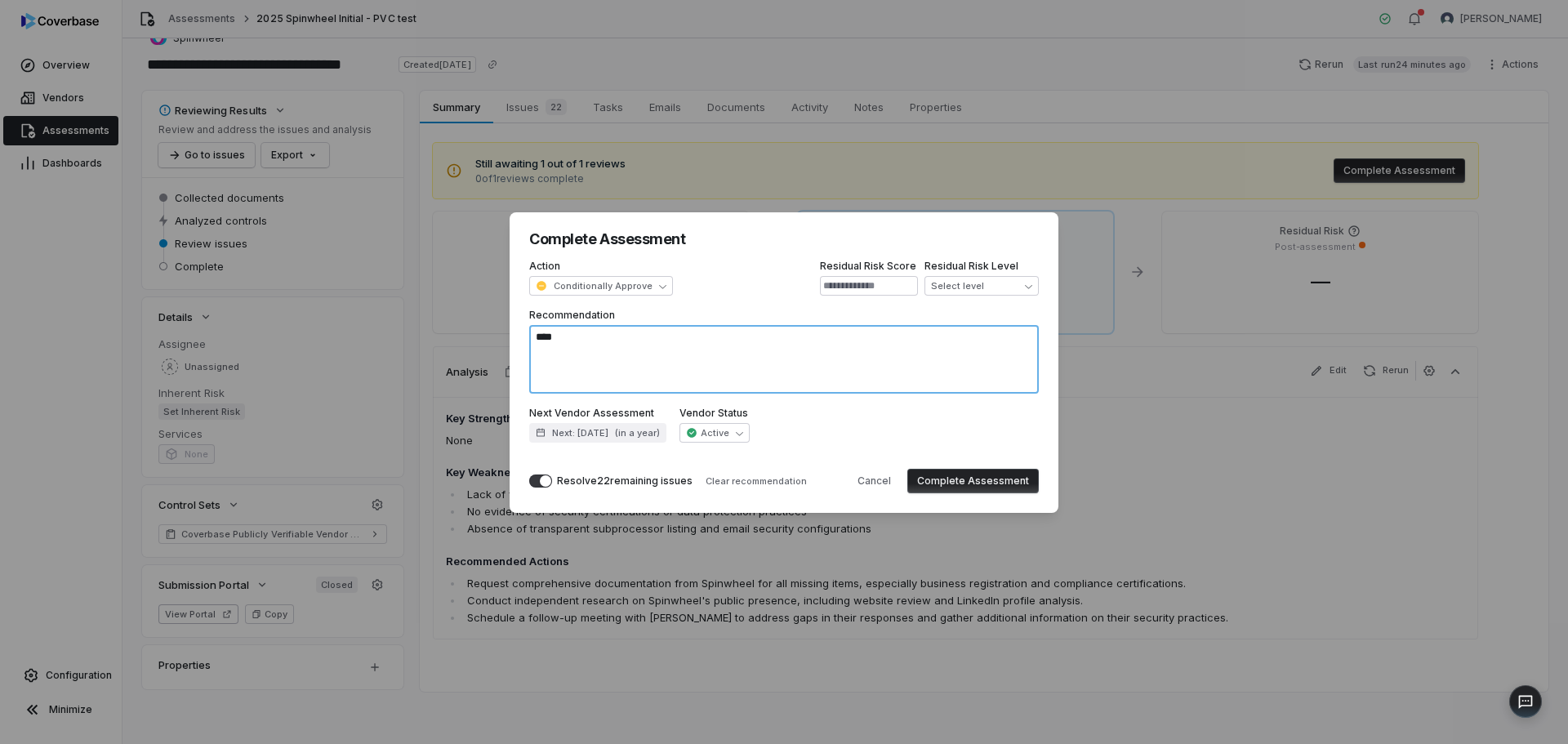
type textarea "*****"
type textarea "*"
type textarea "******"
type textarea "*"
type textarea "*******"
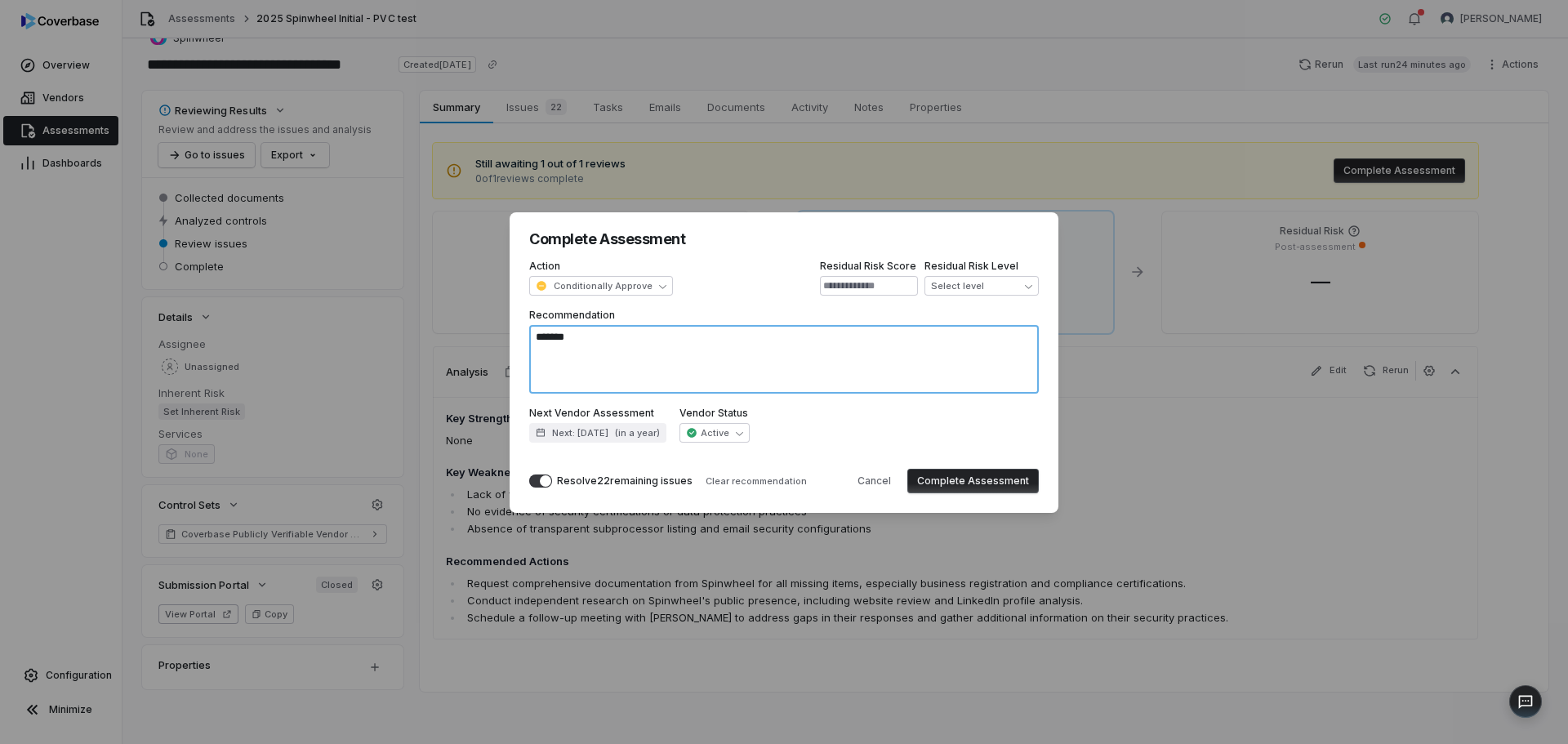
type textarea "*"
type textarea "*******"
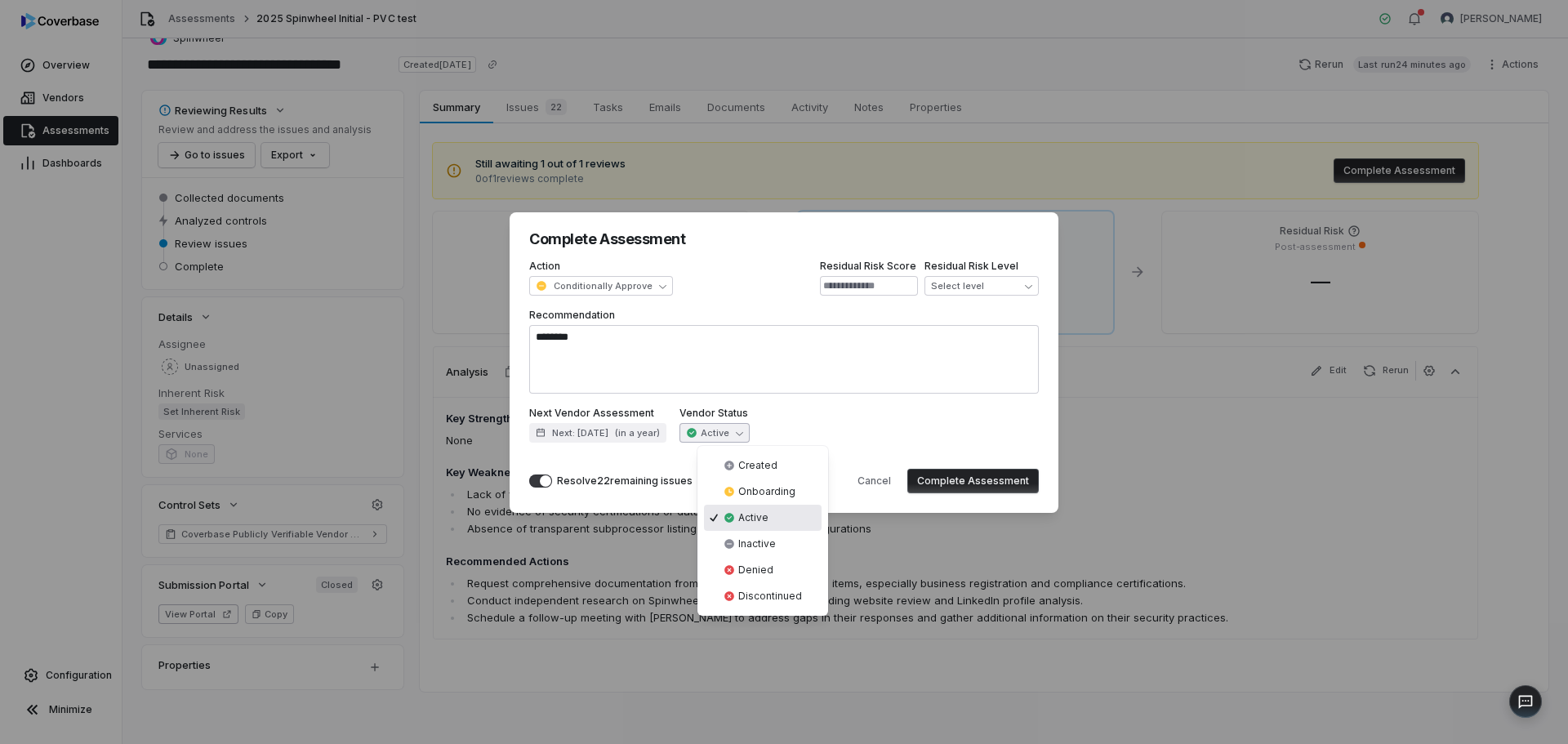
click at [752, 431] on div "**********" at bounding box center [784, 372] width 1568 height 372
click at [763, 346] on div "**********" at bounding box center [784, 372] width 1568 height 372
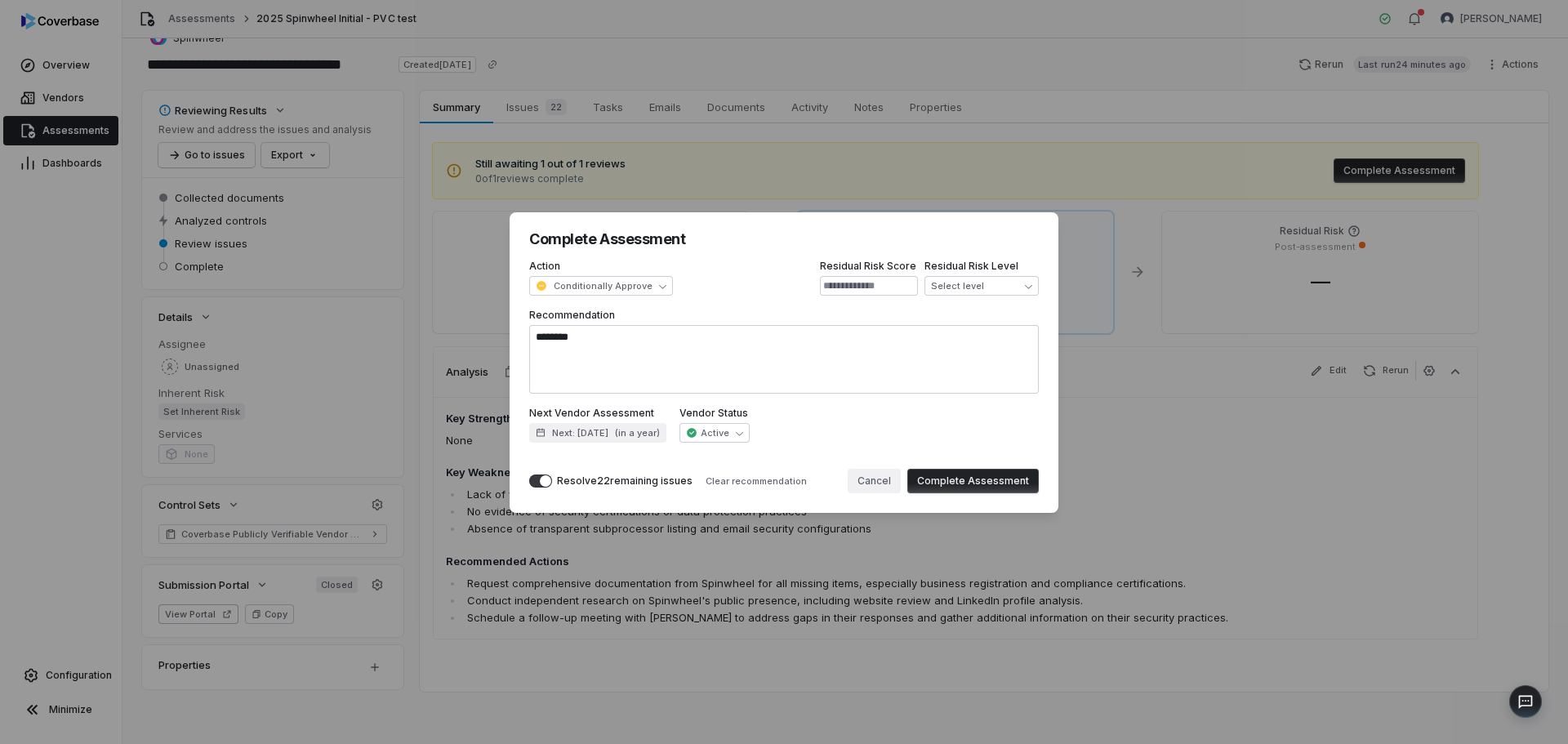
click at [875, 477] on button "Cancel" at bounding box center [874, 481] width 53 height 25
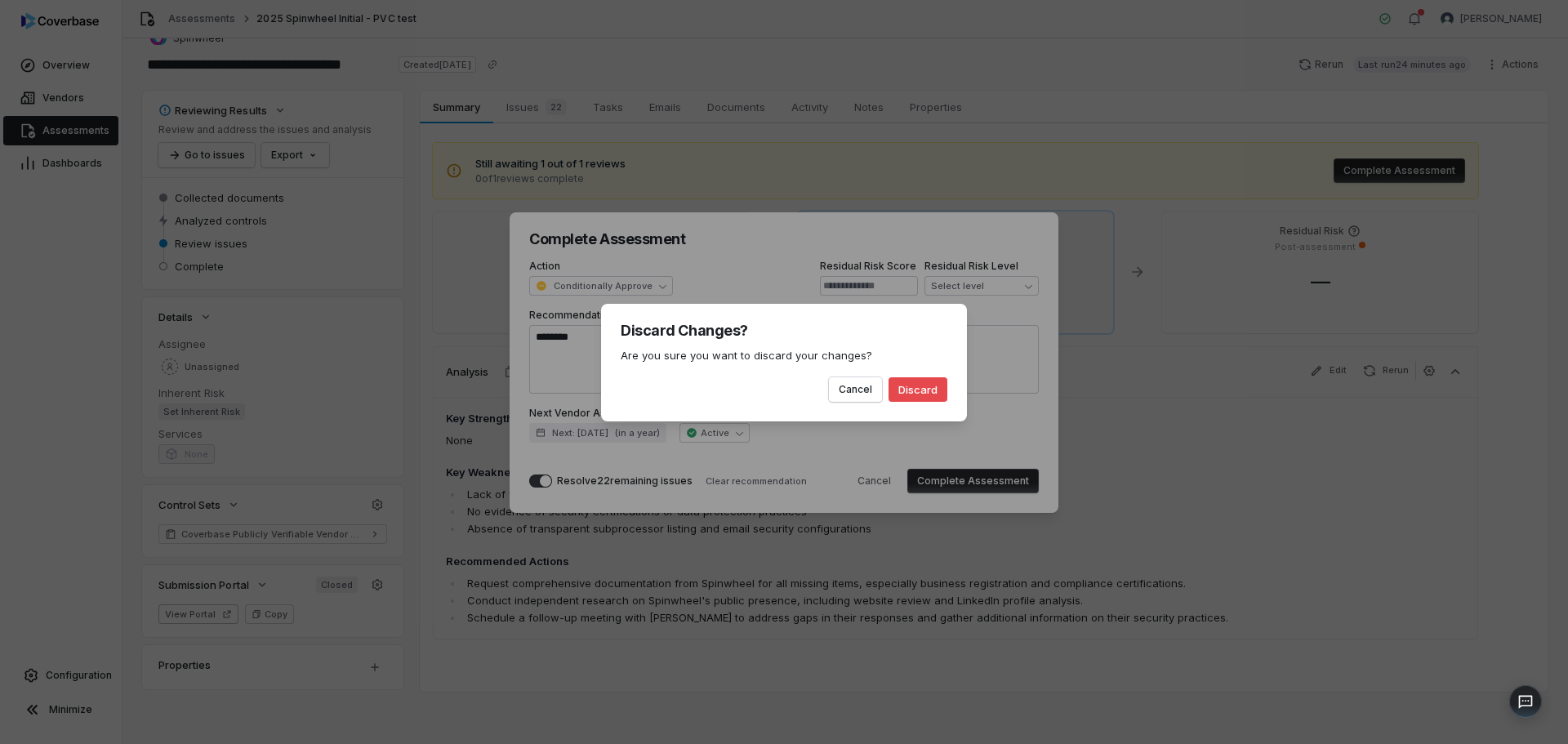
click at [925, 387] on button "Discard" at bounding box center [918, 390] width 59 height 25
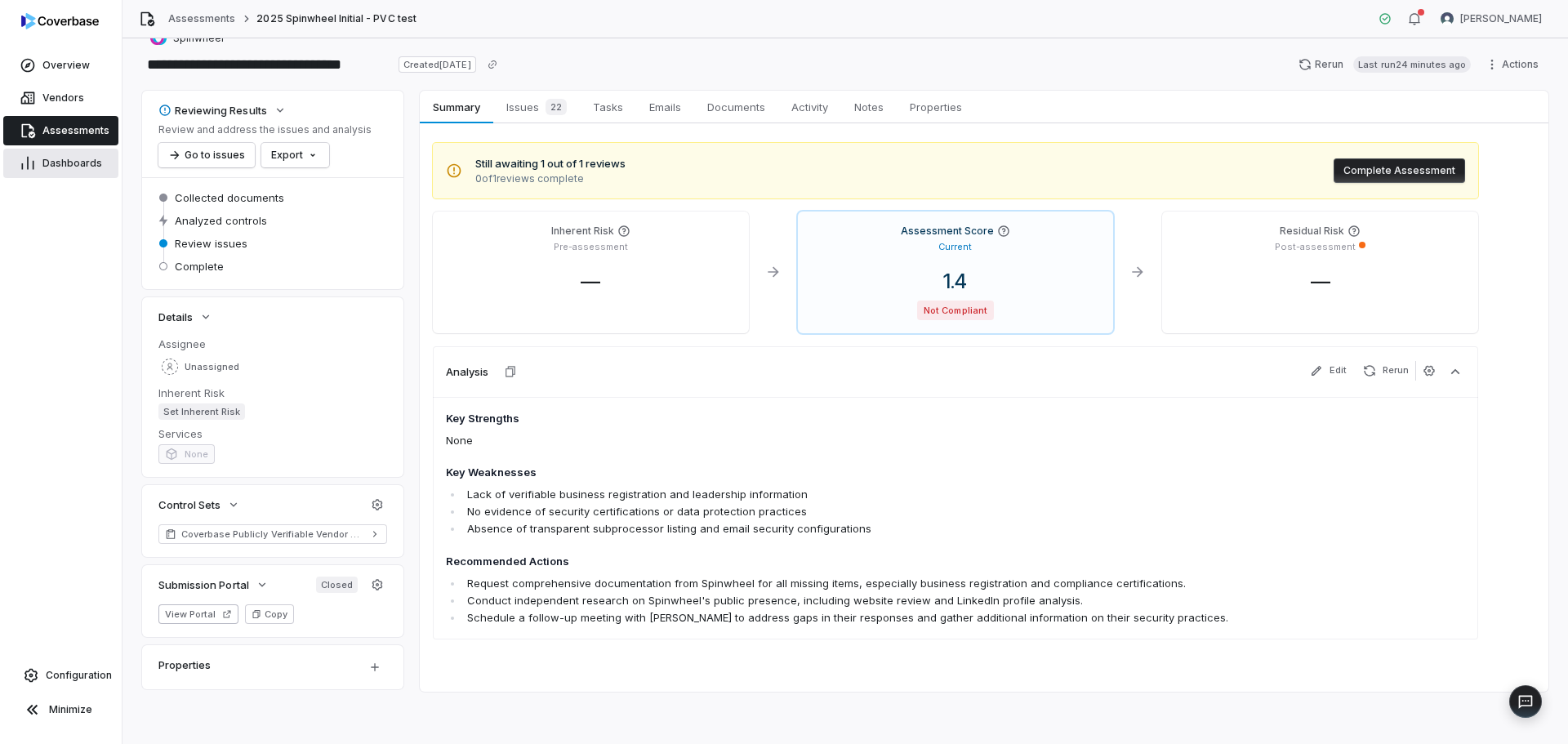
click at [69, 165] on span "Dashboards" at bounding box center [72, 163] width 60 height 13
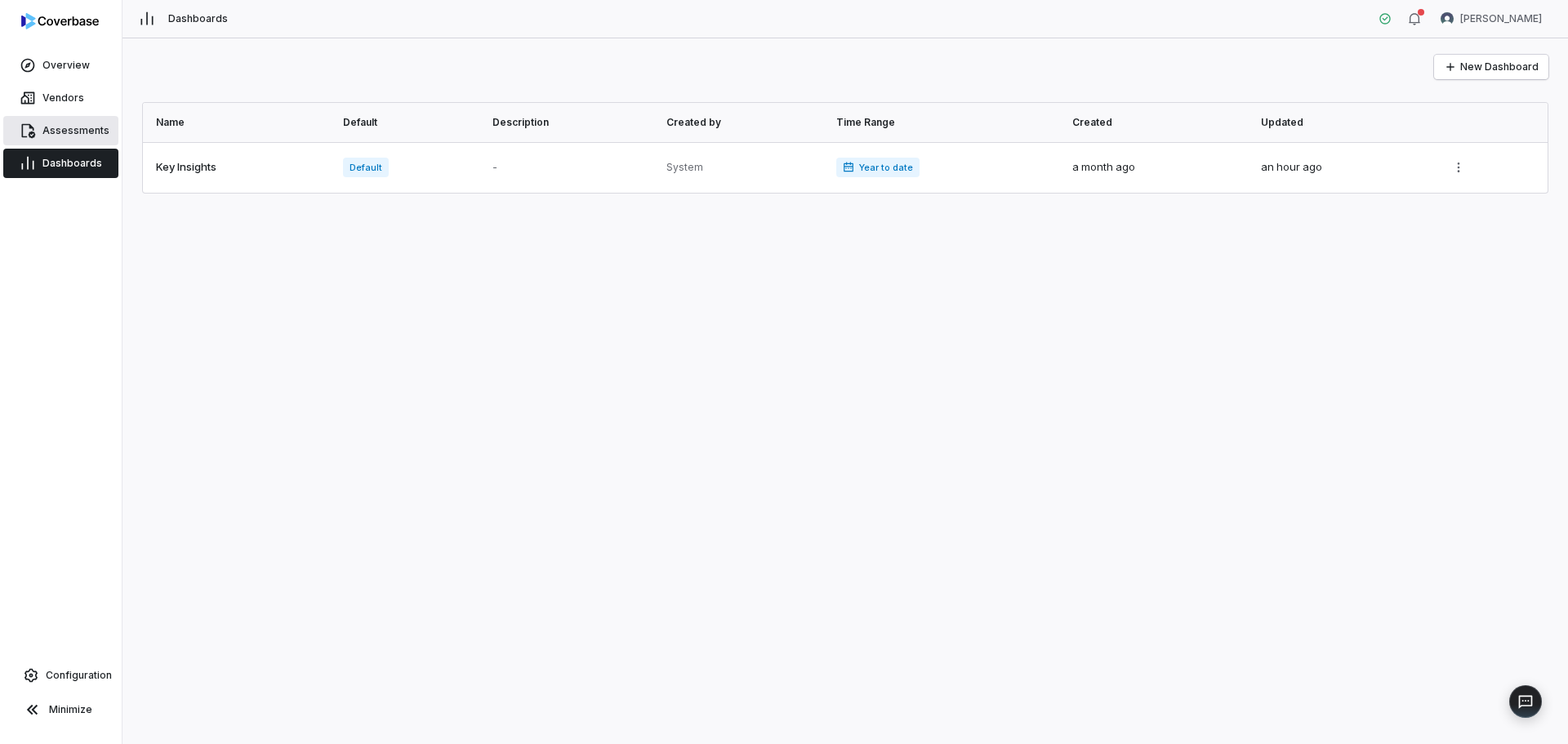
click at [98, 133] on span "Assessments" at bounding box center [76, 131] width 67 height 13
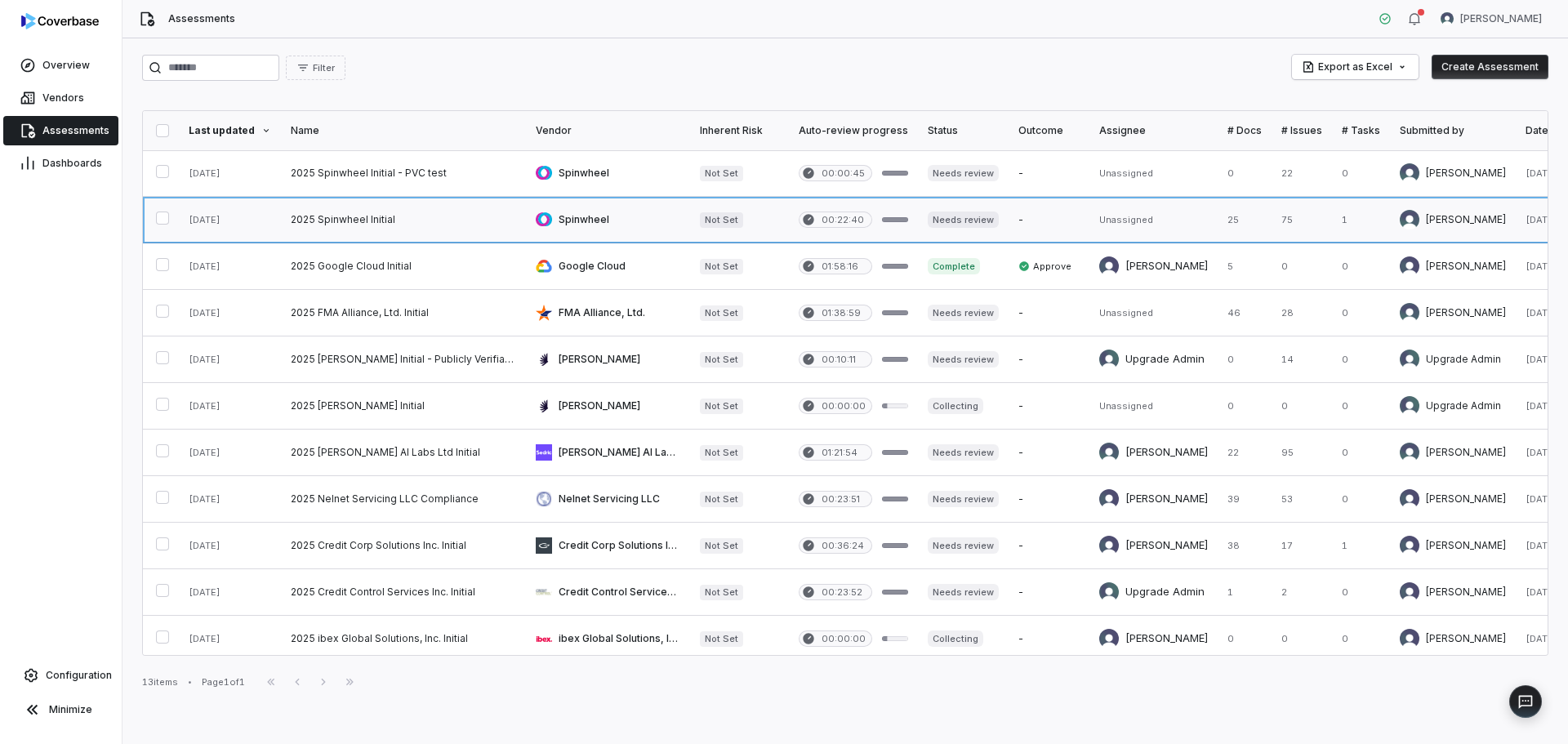
click at [355, 227] on link at bounding box center [403, 219] width 245 height 46
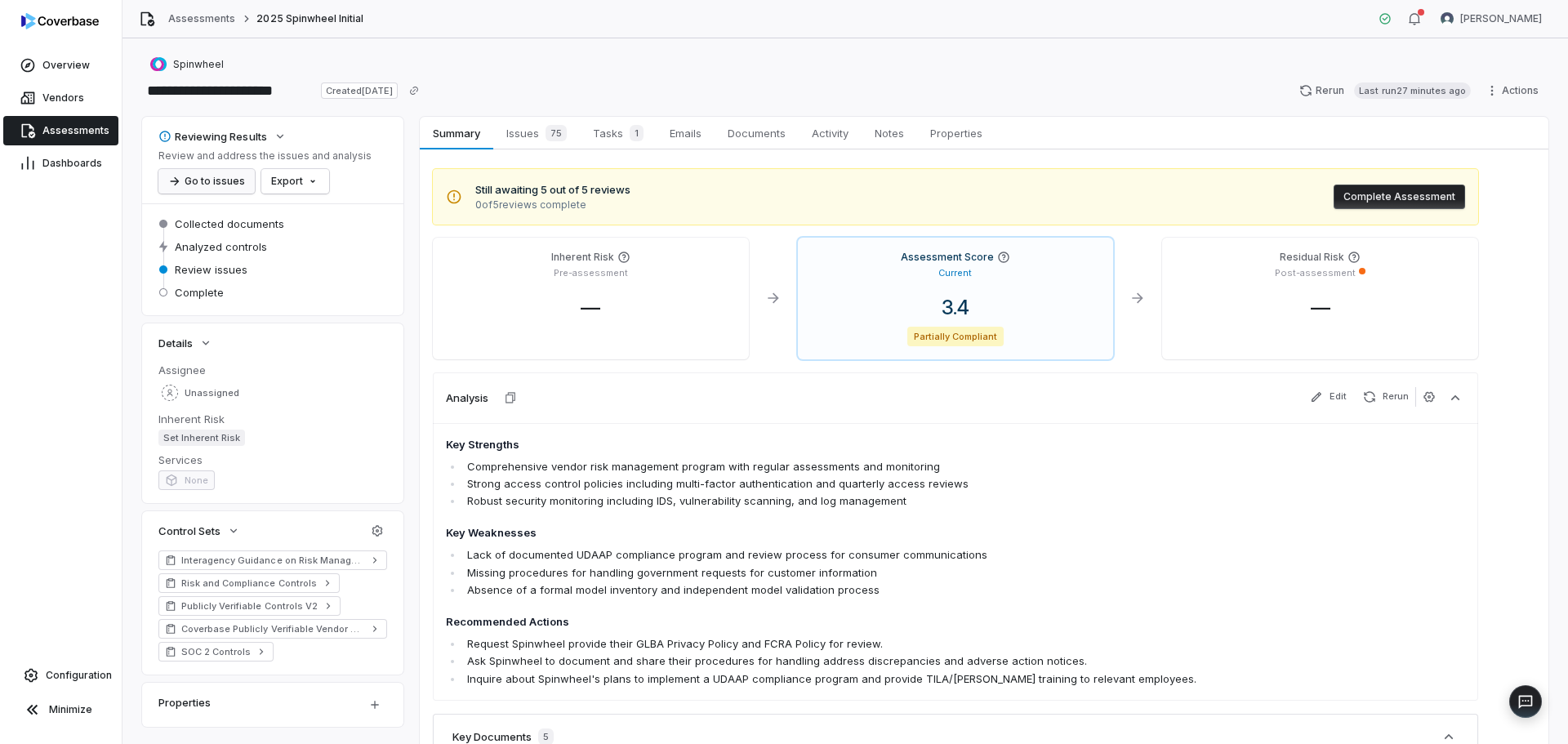
click at [205, 179] on button "Go to issues" at bounding box center [207, 181] width 97 height 25
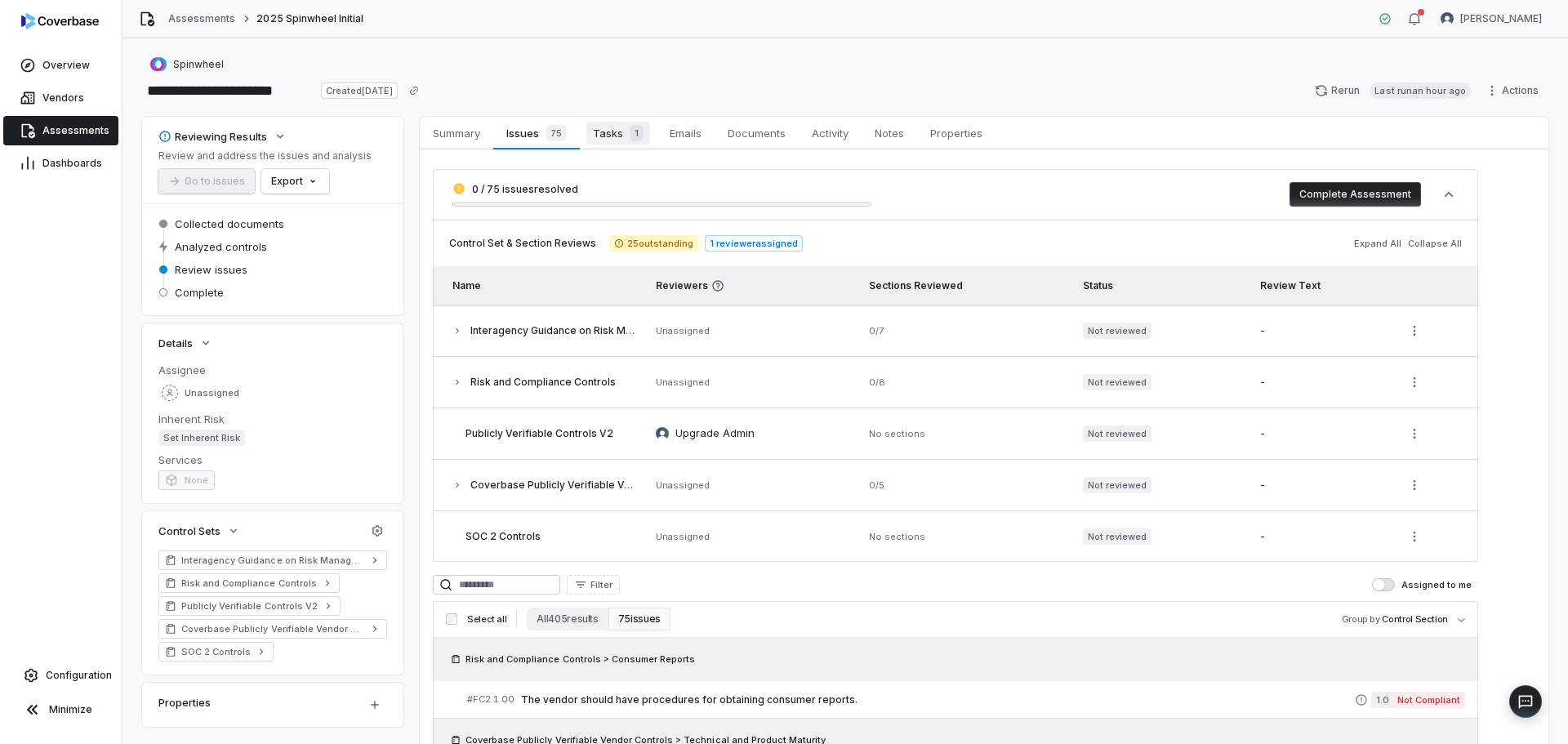
click at [614, 140] on span "Tasks 1" at bounding box center [618, 133] width 64 height 23
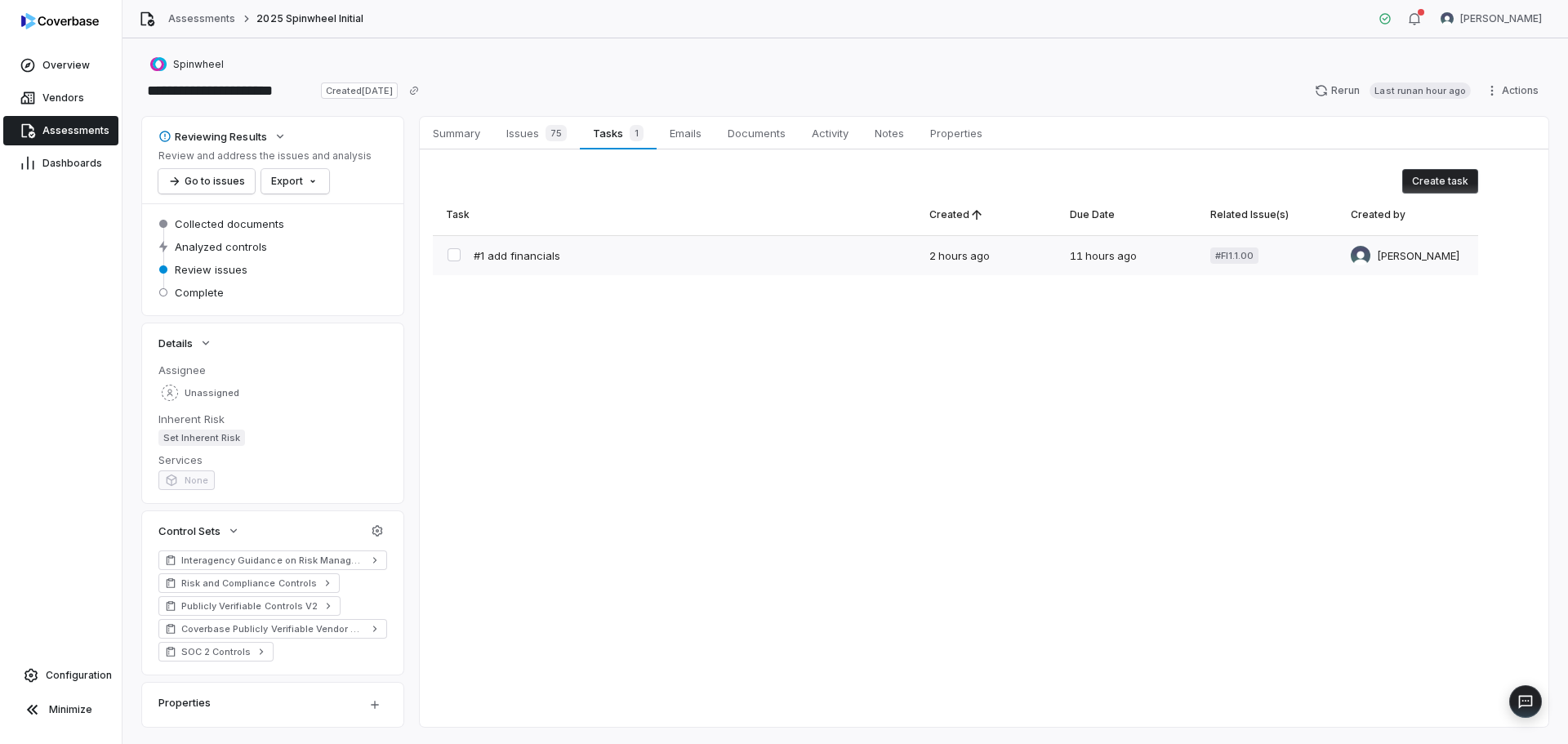
click at [452, 256] on button "button" at bounding box center [455, 255] width 13 height 13
click at [547, 125] on span "75" at bounding box center [556, 133] width 21 height 16
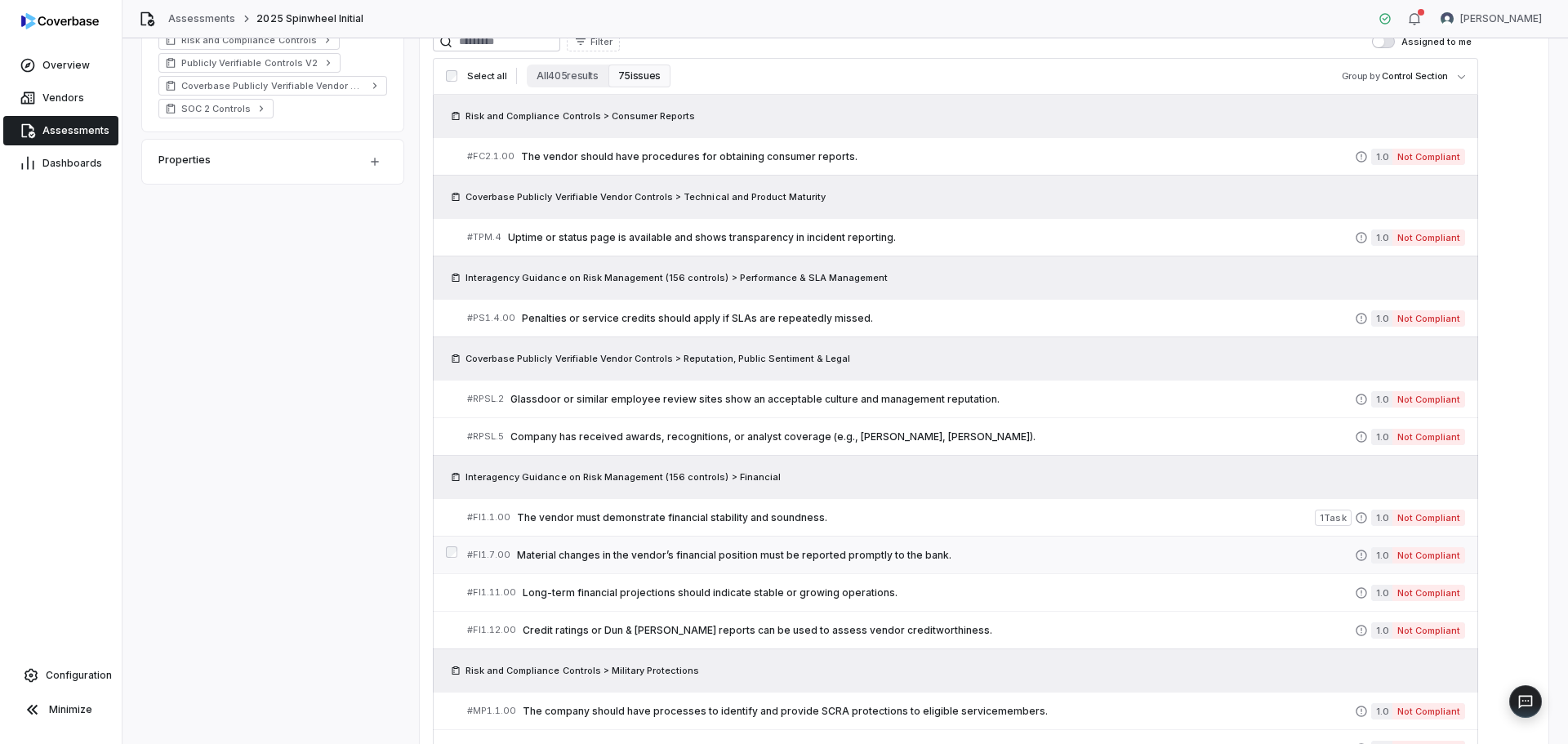
scroll to position [571, 0]
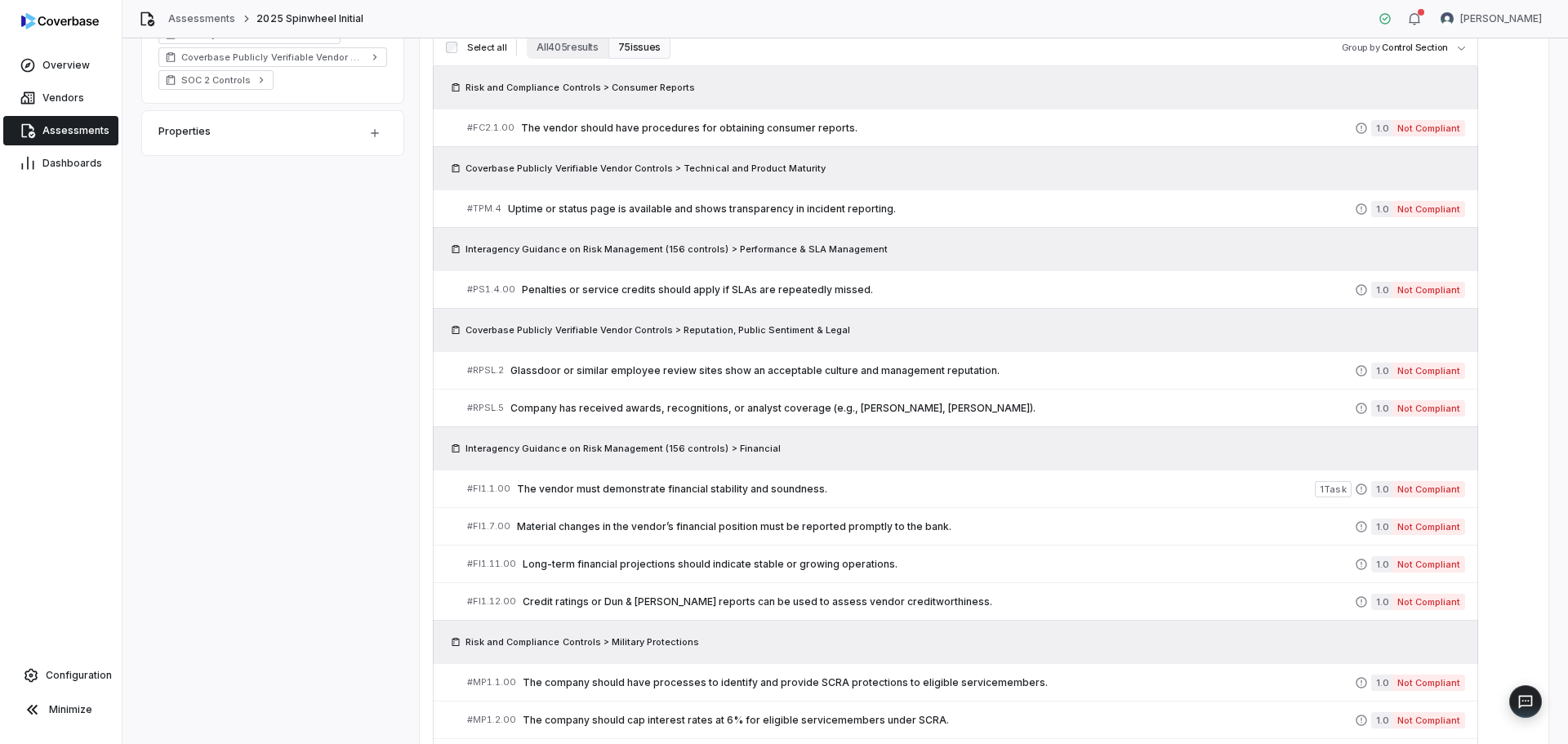
drag, startPoint x: 1032, startPoint y: 519, endPoint x: 311, endPoint y: 530, distance: 721.1
drag, startPoint x: 311, startPoint y: 530, endPoint x: 231, endPoint y: 591, distance: 100.6
click at [229, 595] on div "Reviewing Results Review and address the issues and analysis Go to issues Expor…" at bounding box center [846, 546] width 1407 height 2001
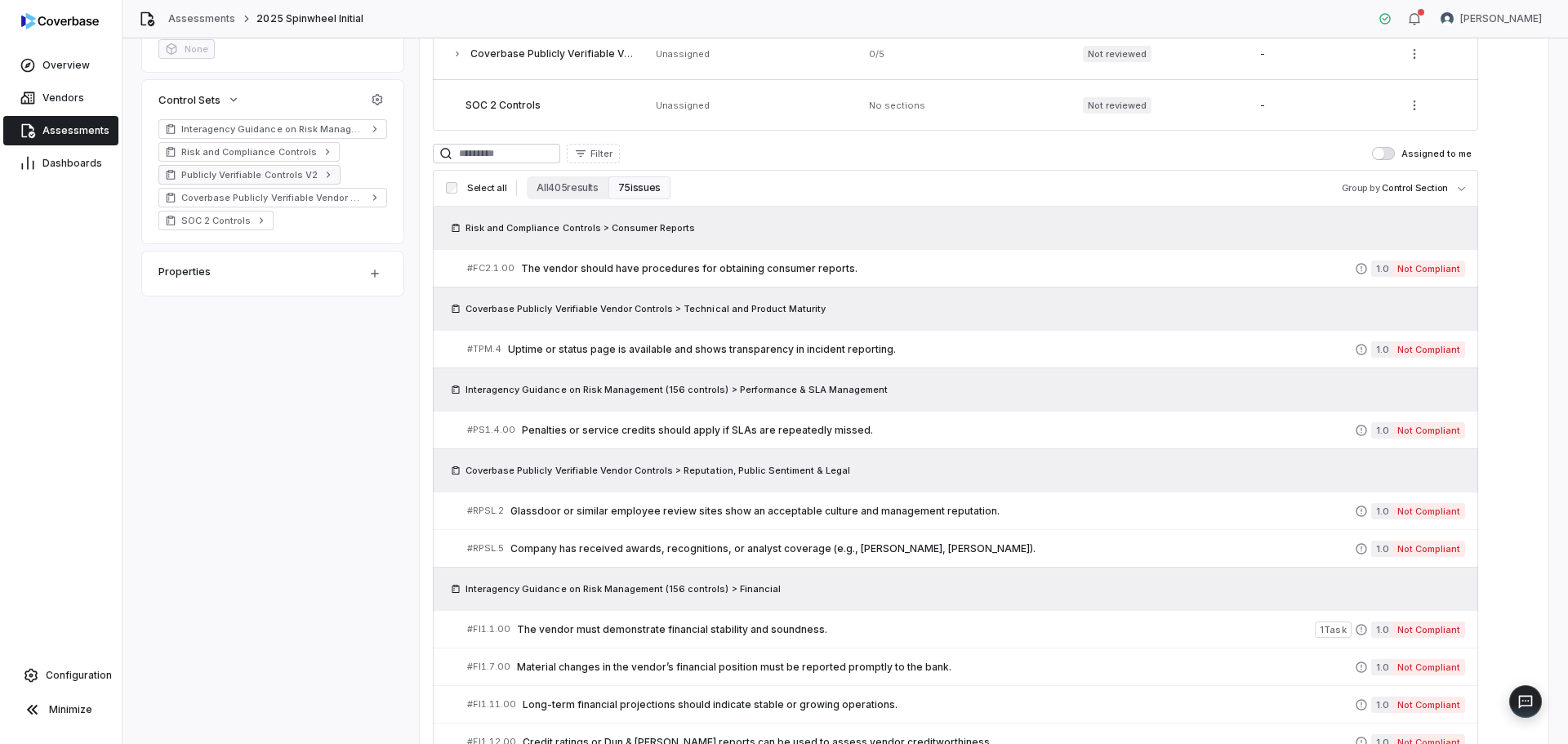
scroll to position [163, 0]
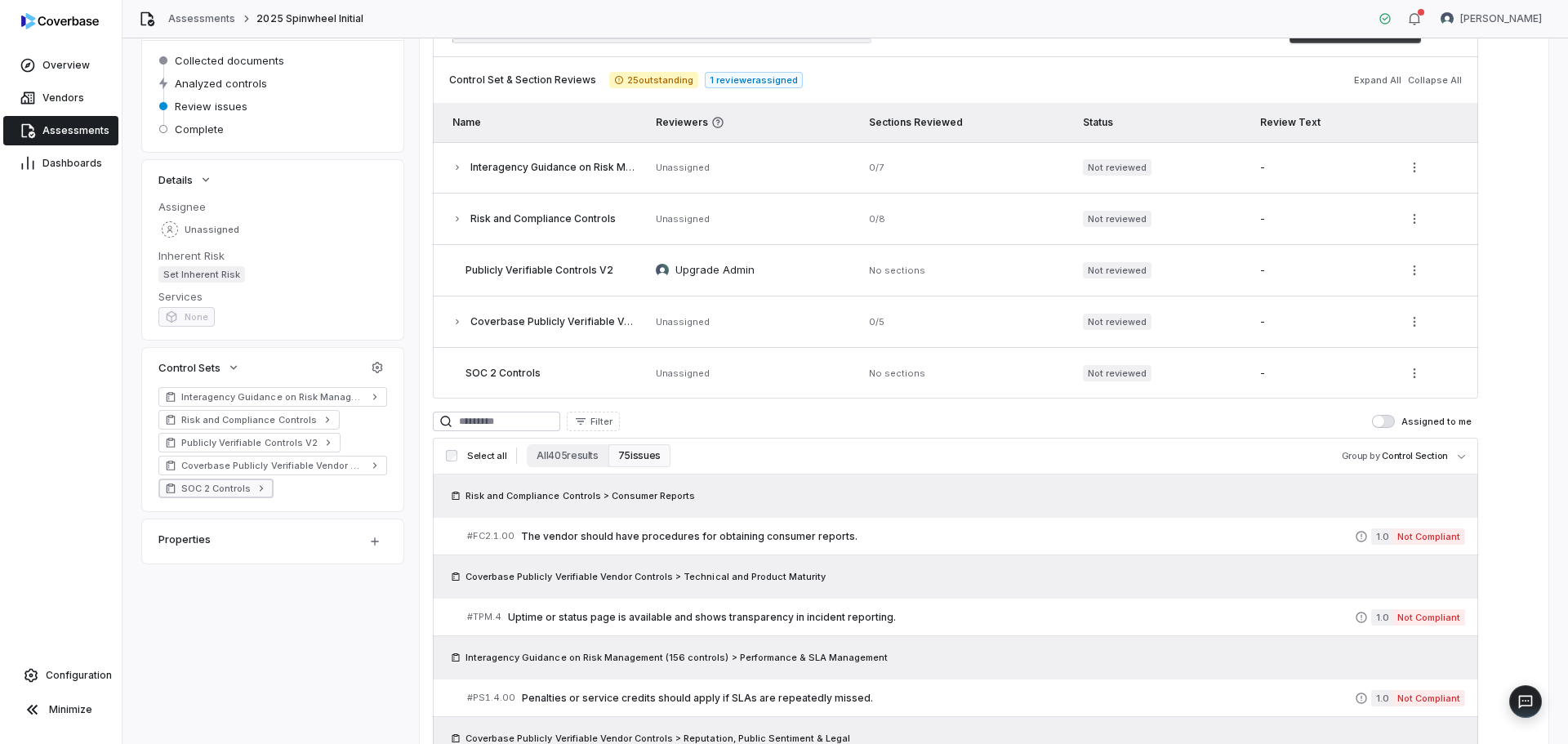
click at [212, 478] on link "SOC 2 Controls" at bounding box center [215, 488] width 115 height 20
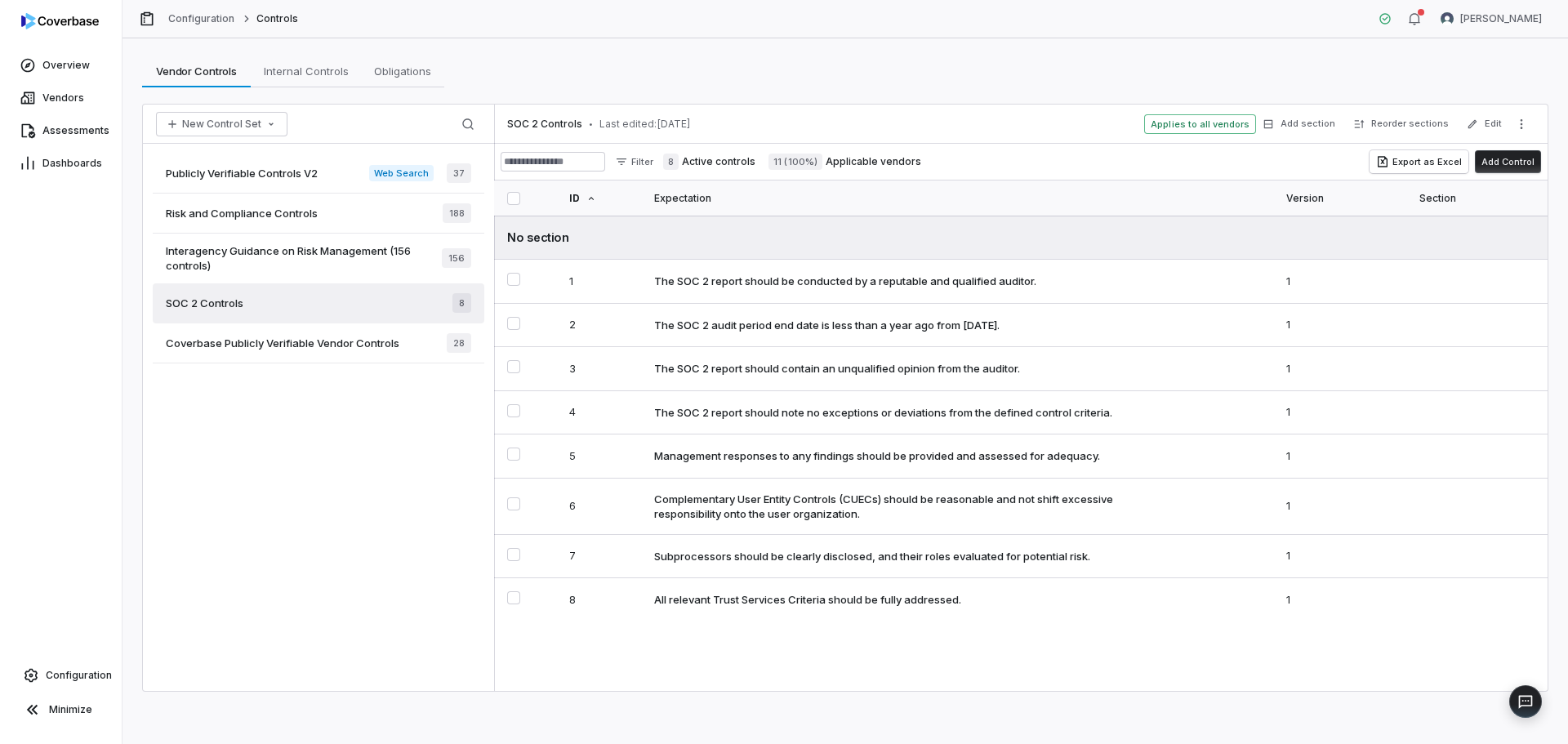
click at [323, 214] on div "Risk and Compliance Controls 188" at bounding box center [318, 214] width 331 height 40
click at [320, 216] on div "Risk and Compliance Controls 188" at bounding box center [318, 214] width 331 height 40
click at [245, 205] on div "Risk and Compliance Controls 188" at bounding box center [318, 214] width 331 height 40
click at [245, 208] on span "Risk and Compliance Controls" at bounding box center [242, 213] width 152 height 14
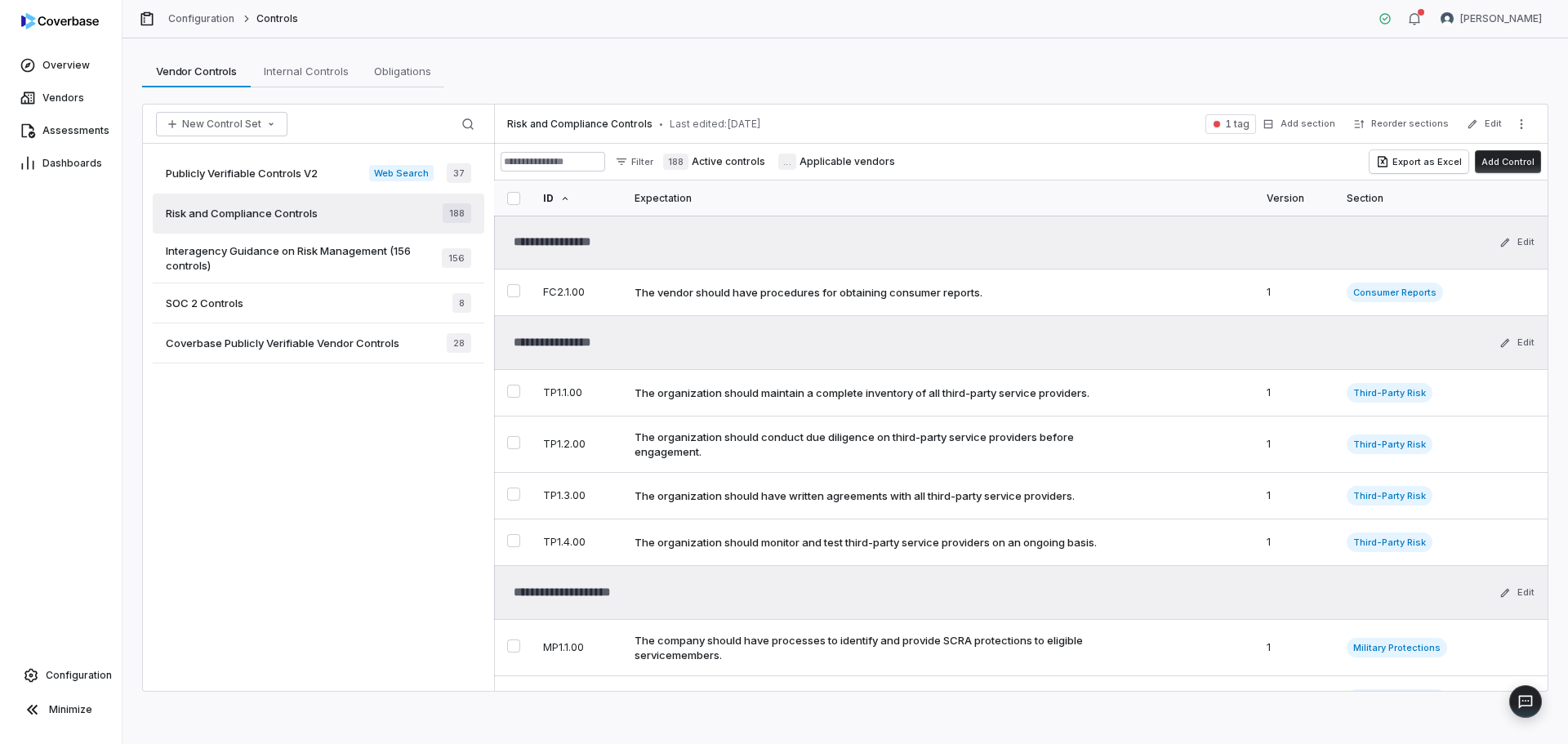
click at [245, 210] on span "Risk and Compliance Controls" at bounding box center [242, 213] width 152 height 14
type textarea "*"
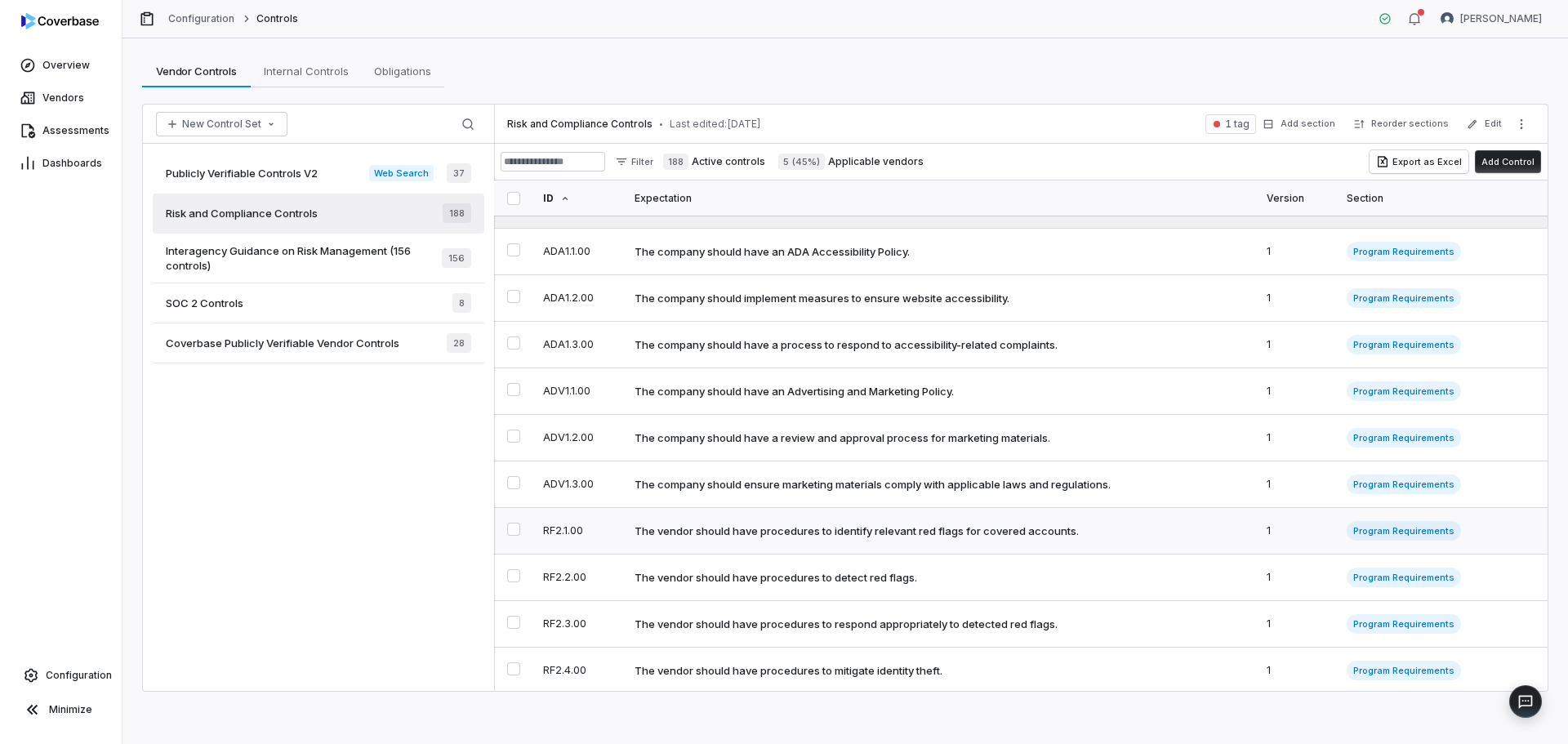
scroll to position [1796, 0]
